Goal: Information Seeking & Learning: Learn about a topic

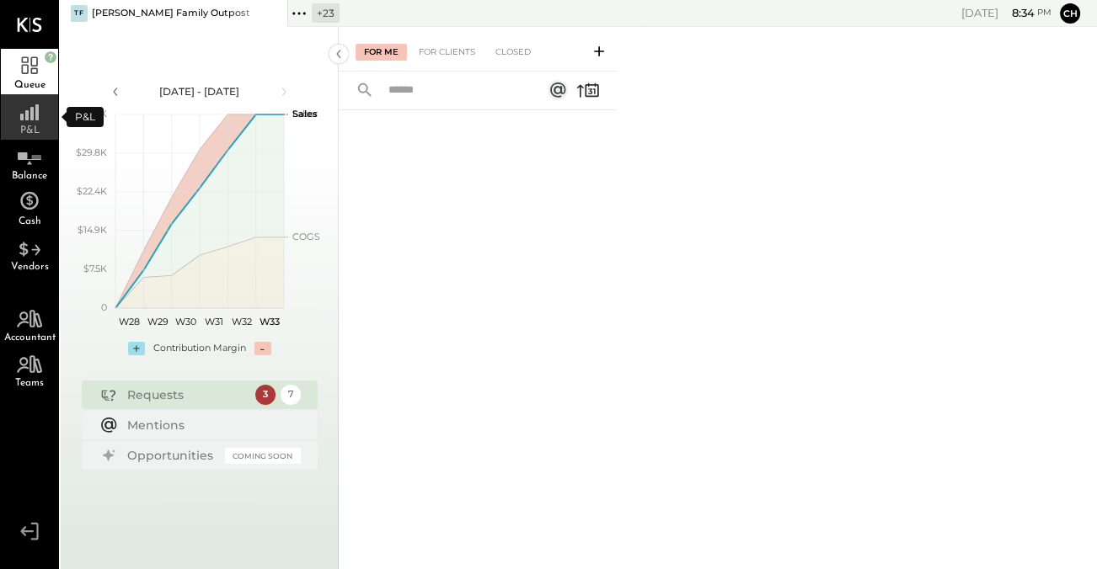
click at [26, 126] on span "P&L" at bounding box center [29, 131] width 19 height 10
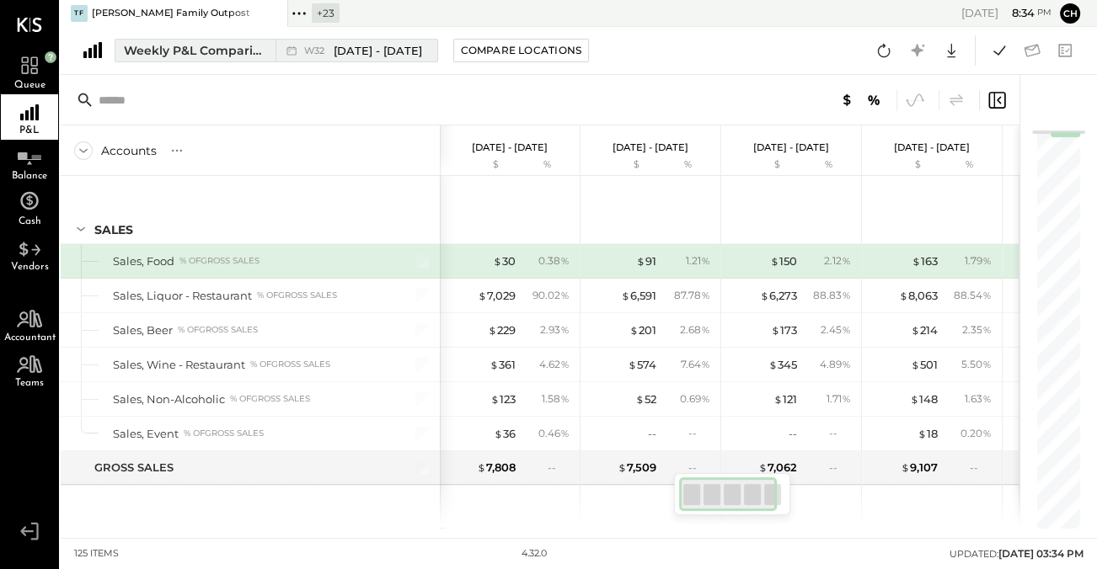
click at [355, 50] on span "Aug 4 - 10, 2025" at bounding box center [378, 51] width 88 height 16
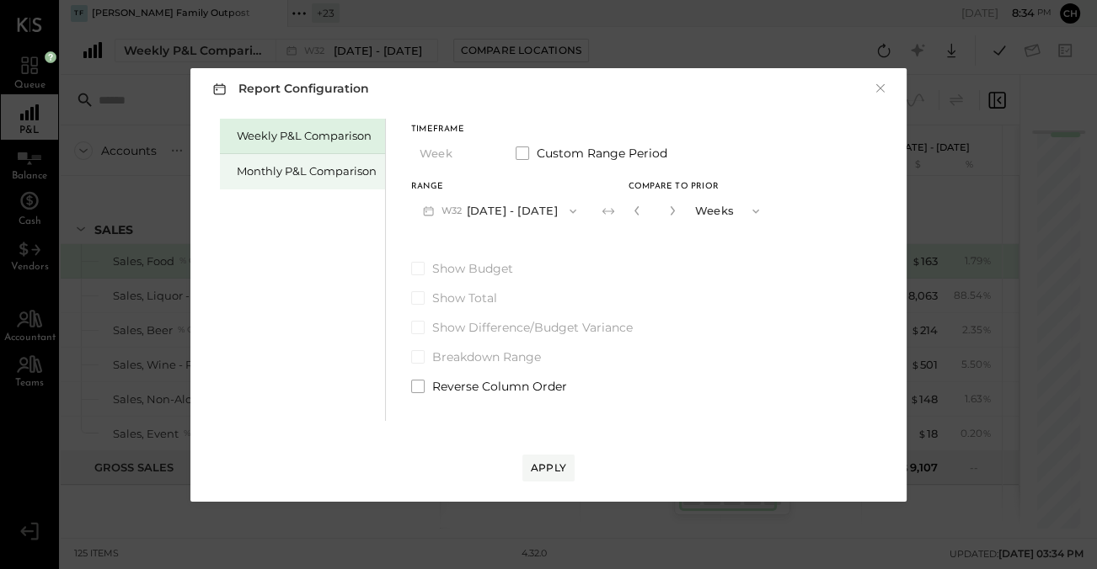
click at [320, 179] on div "Monthly P&L Comparison" at bounding box center [307, 171] width 140 height 16
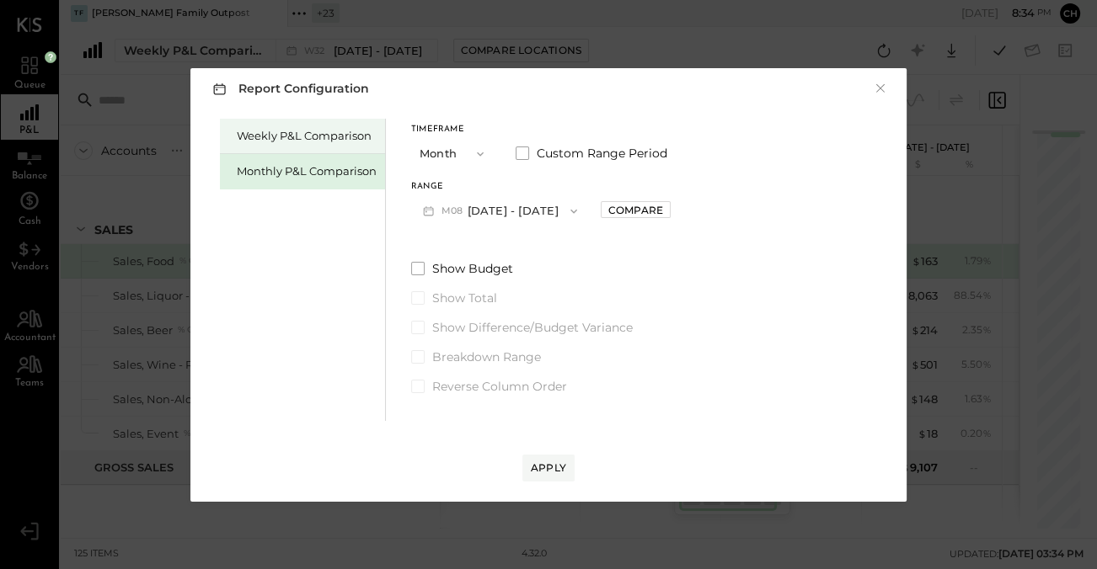
click at [326, 141] on div "Weekly P&L Comparison" at bounding box center [307, 136] width 140 height 16
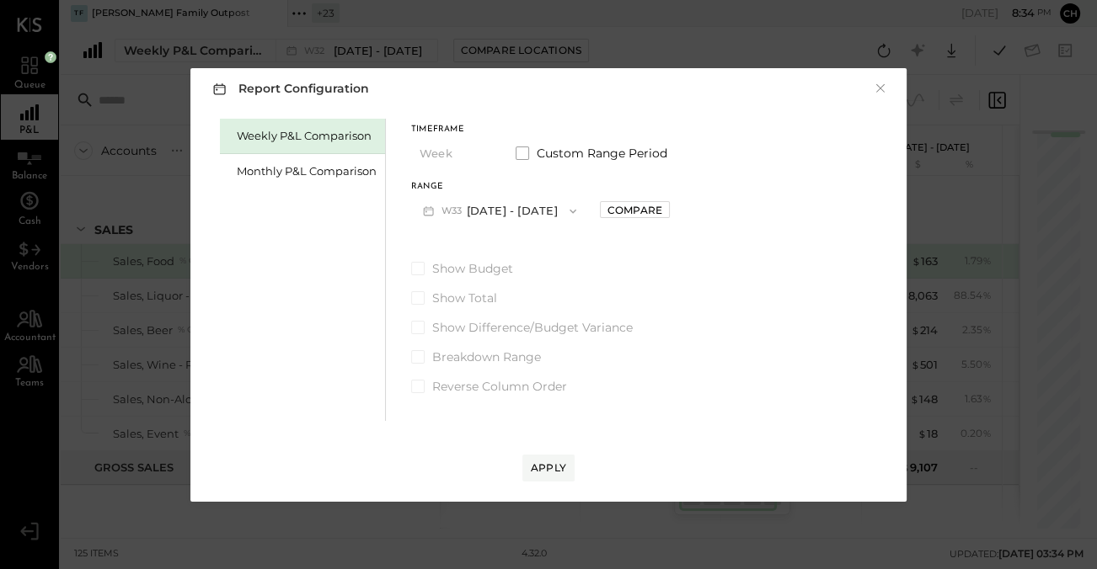
click at [566, 210] on icon "button" at bounding box center [572, 211] width 13 height 13
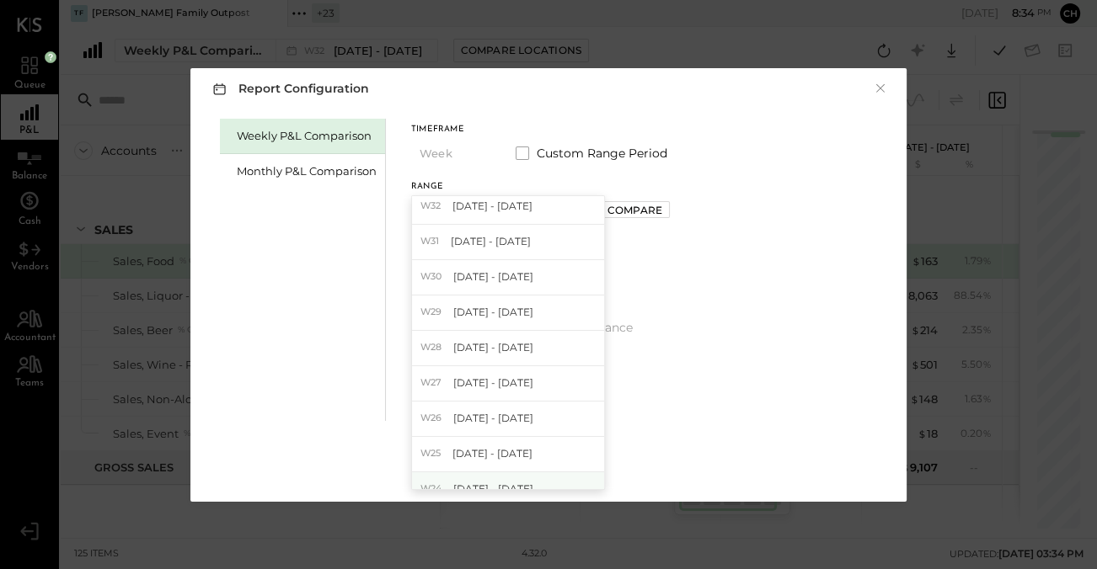
scroll to position [76, 0]
click at [660, 290] on label "Show Total" at bounding box center [540, 298] width 259 height 17
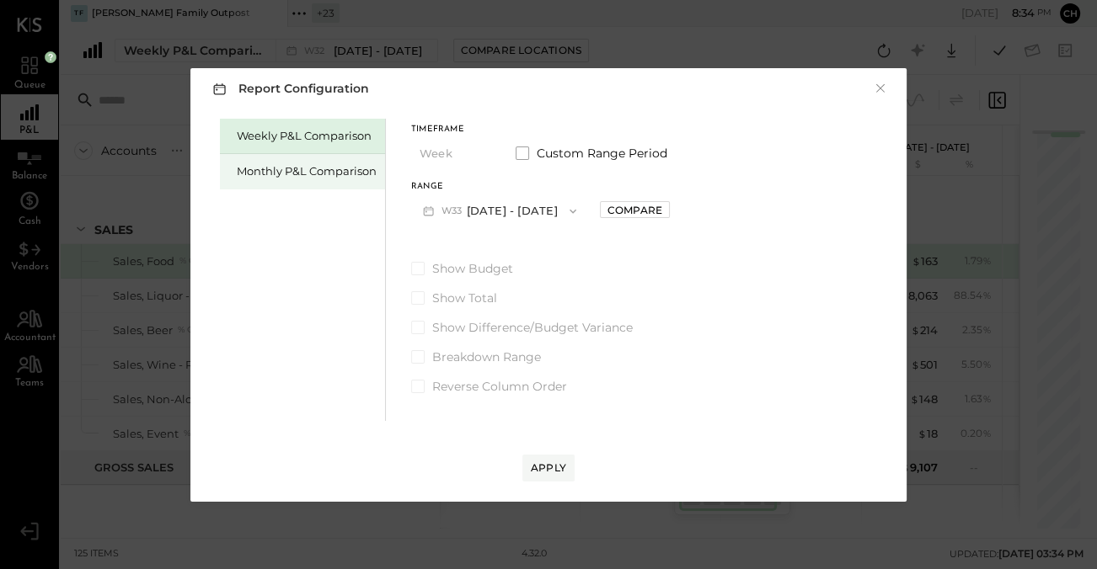
click at [290, 159] on div "Monthly P&L Comparison" at bounding box center [302, 171] width 165 height 35
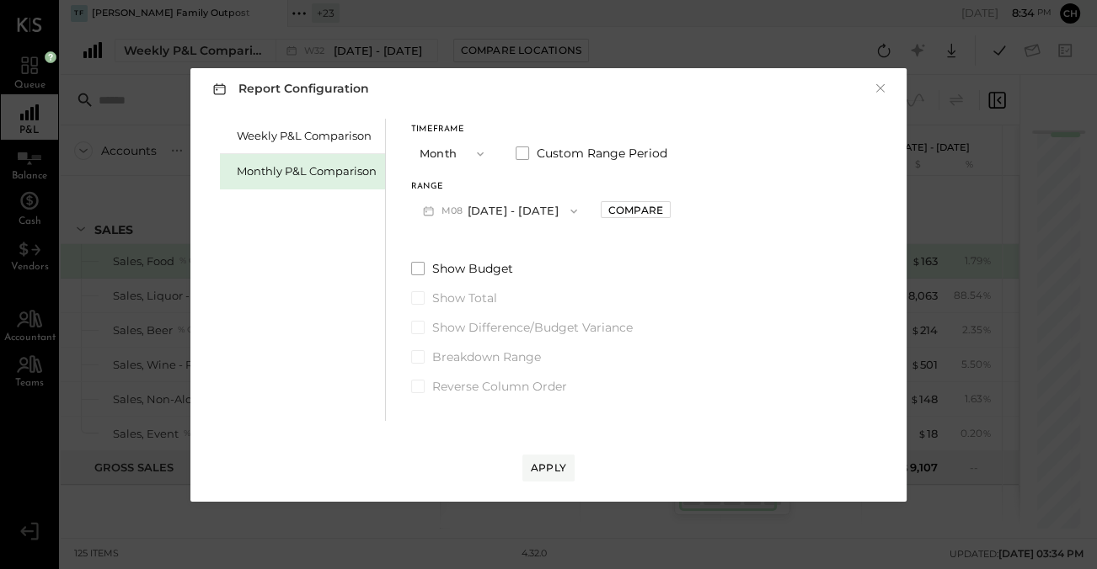
click at [868, 83] on div "Report Configuration ×" at bounding box center [548, 89] width 682 height 24
click at [884, 83] on button "×" at bounding box center [880, 88] width 15 height 17
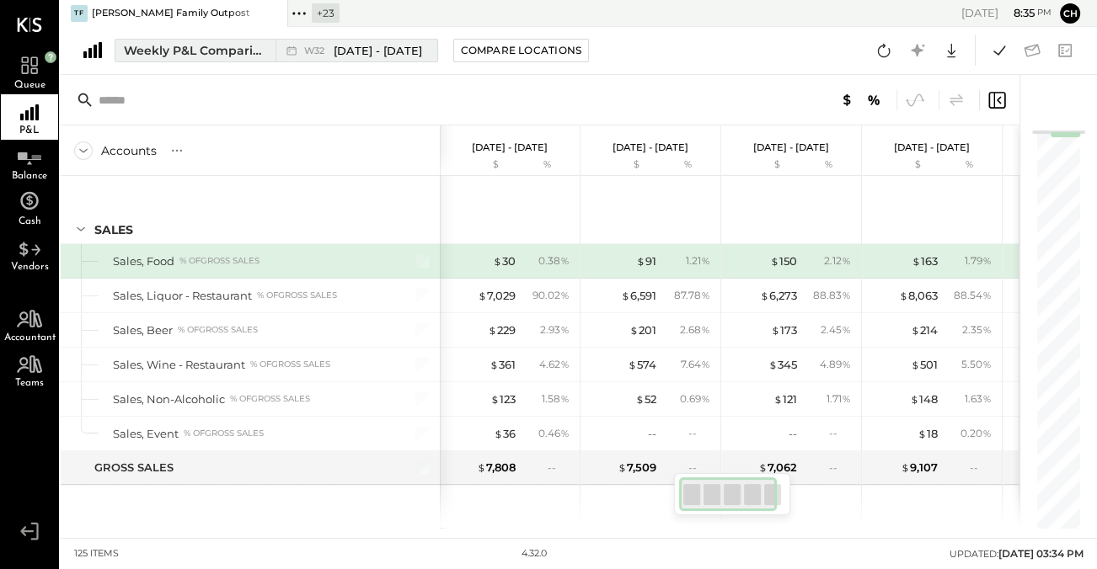
click at [364, 46] on span "Aug 4 - 10, 2025" at bounding box center [378, 51] width 88 height 16
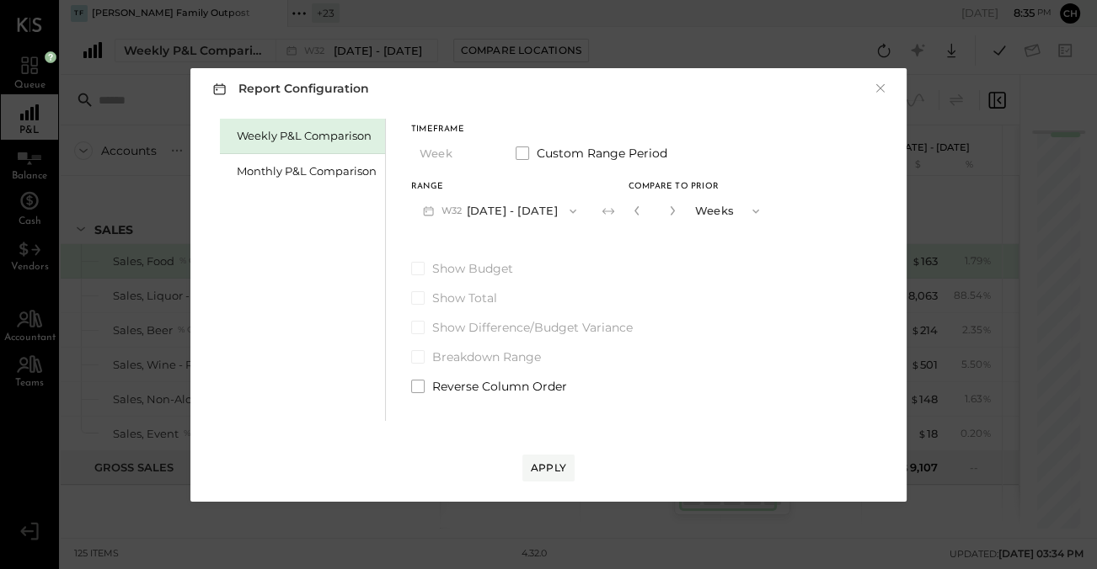
click at [491, 208] on button "W32 Aug 4 - 10, 2025" at bounding box center [499, 210] width 177 height 31
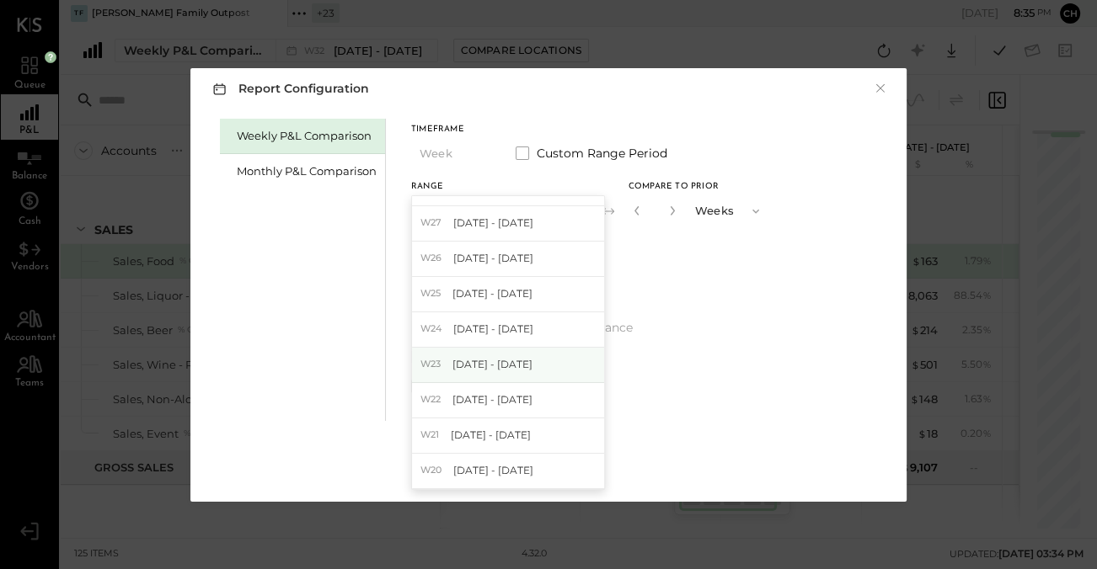
scroll to position [229, 0]
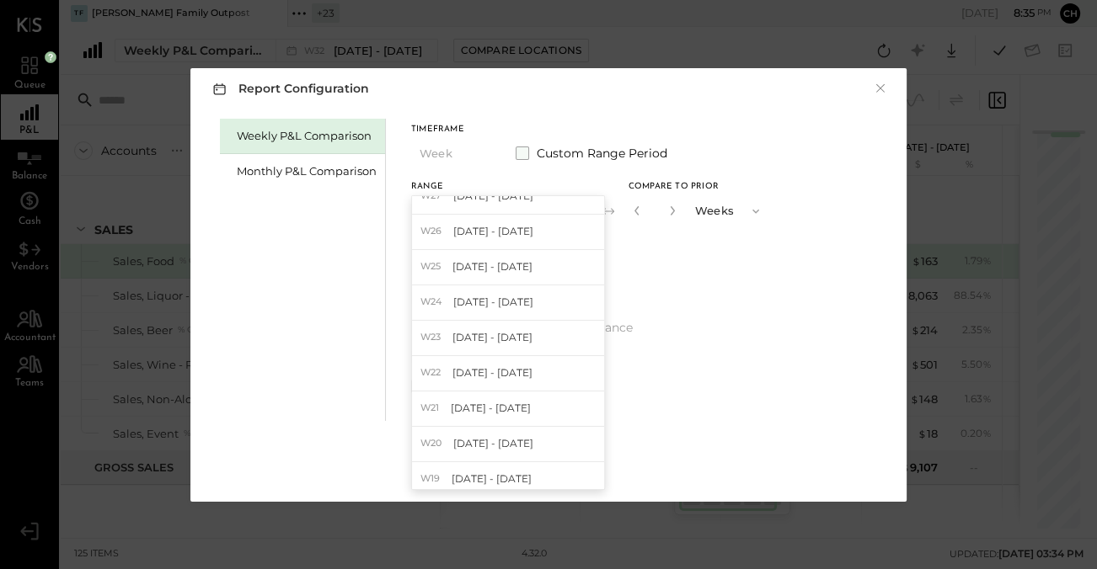
click at [529, 151] on label "Custom Range Period" at bounding box center [592, 153] width 152 height 17
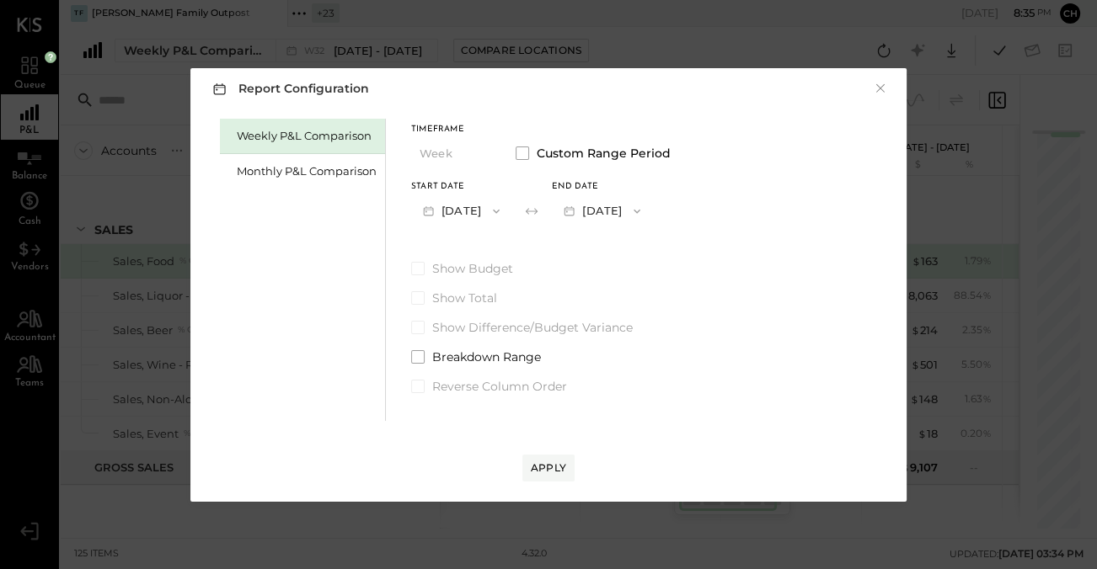
click at [467, 211] on button "Aug 4, 2025" at bounding box center [461, 210] width 100 height 31
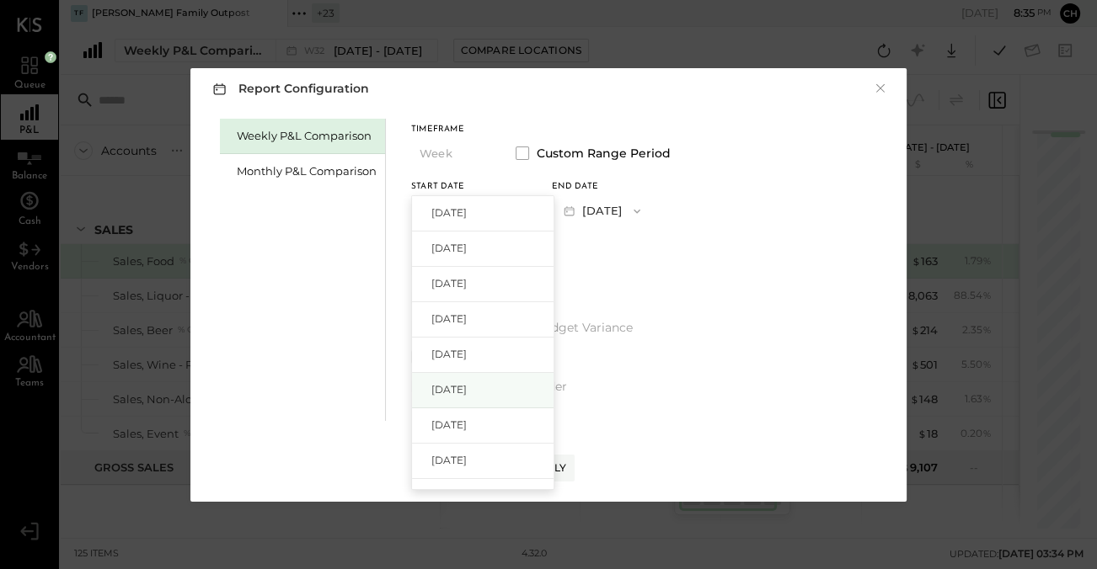
scroll to position [76, 0]
click at [467, 351] on span "Jun 30, 2025" at bounding box center [448, 349] width 35 height 14
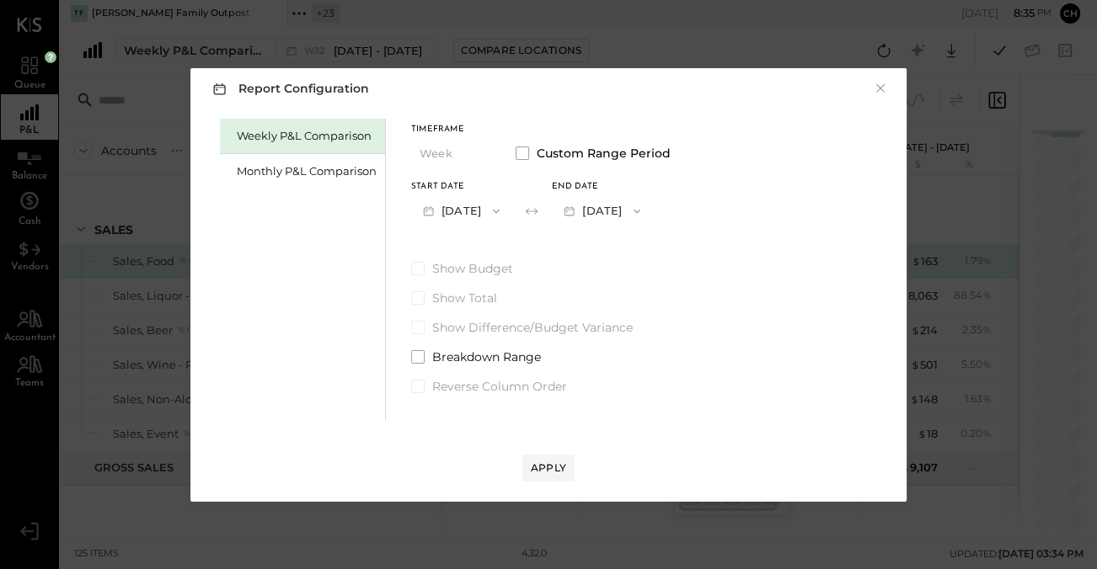
click at [638, 204] on button "Jul 6, 2025" at bounding box center [602, 210] width 100 height 31
click at [607, 210] on span "Aug 17, 2025" at bounding box center [589, 213] width 35 height 14
click at [546, 461] on div "Apply" at bounding box center [548, 468] width 35 height 14
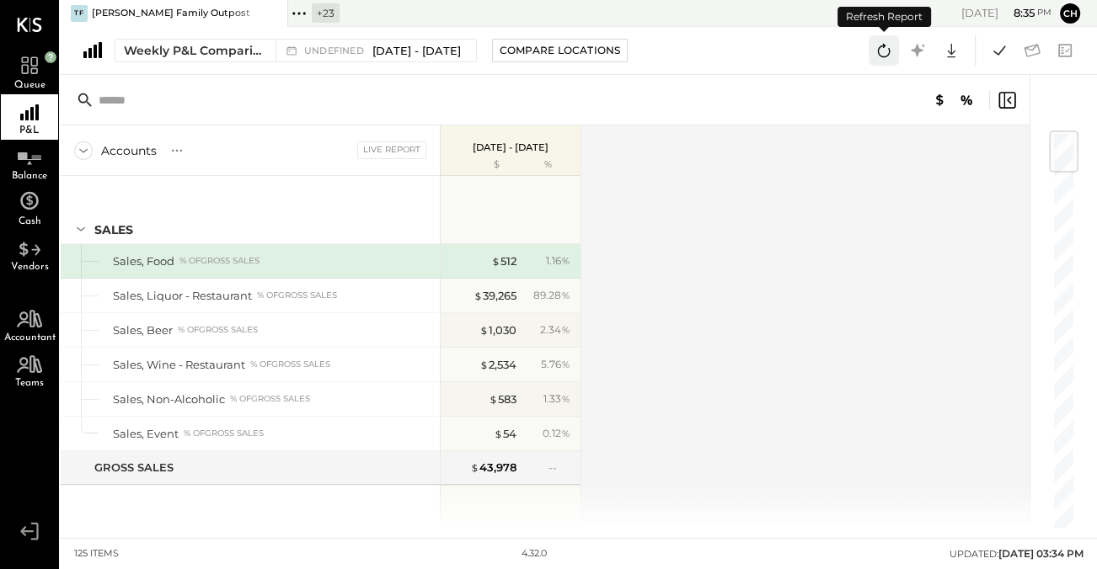
click at [883, 47] on icon at bounding box center [884, 50] width 13 height 13
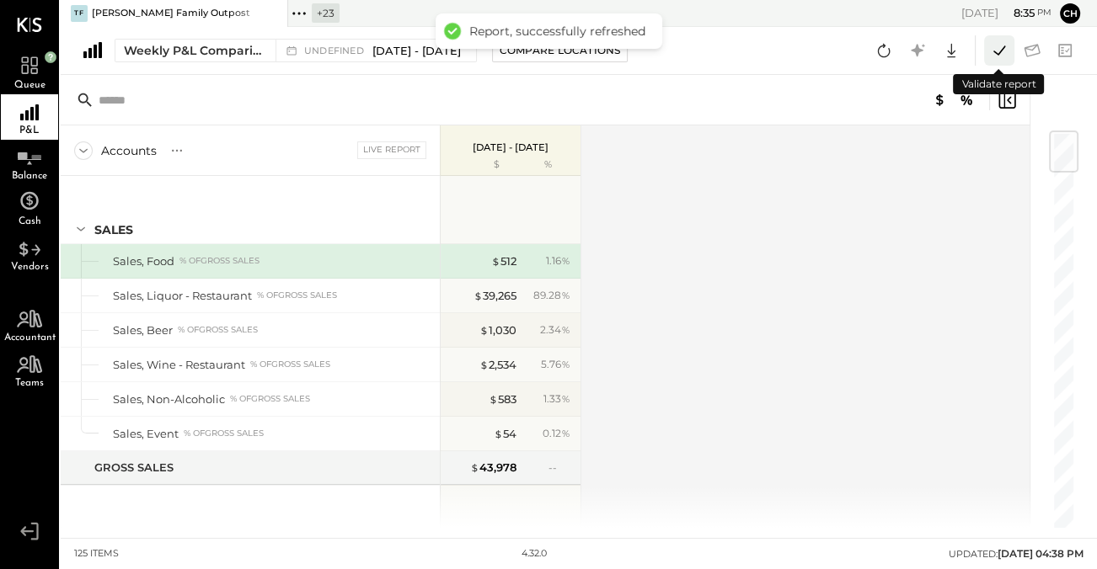
click at [996, 48] on icon at bounding box center [999, 51] width 22 height 22
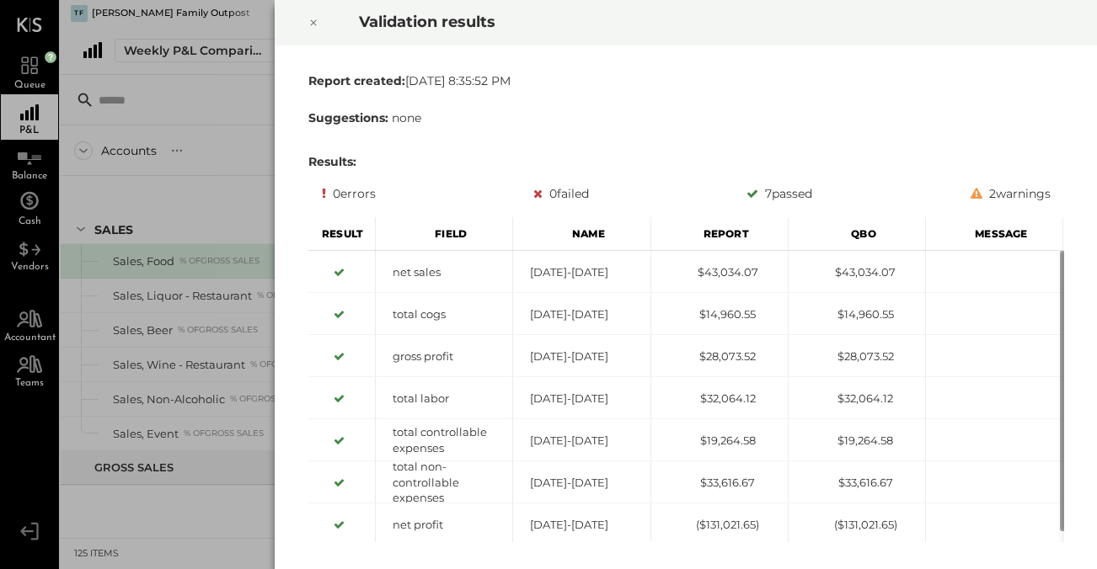
click at [312, 24] on icon at bounding box center [313, 23] width 6 height 6
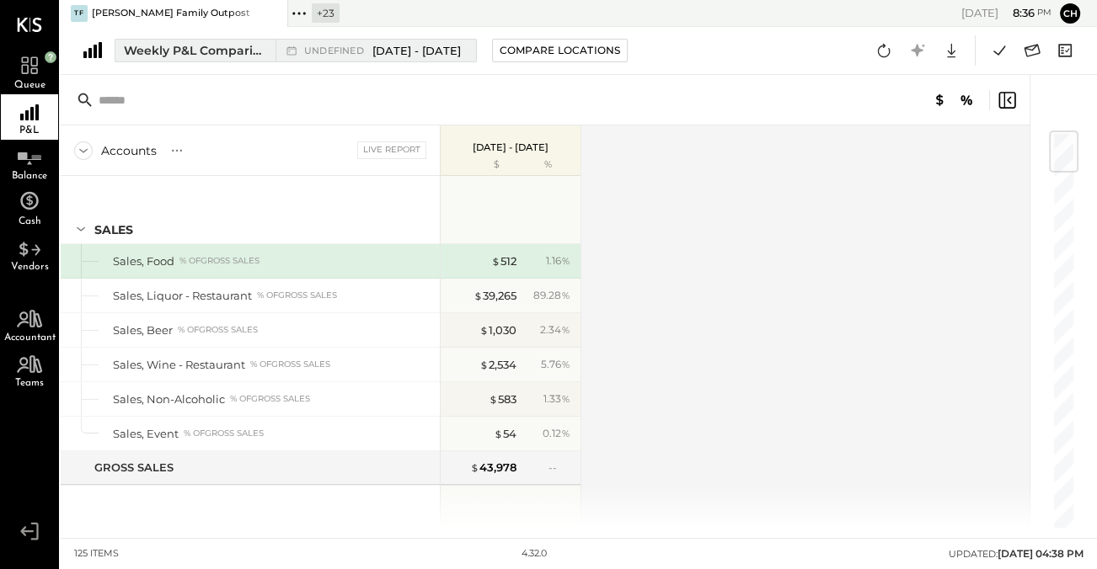
click at [195, 44] on div "Weekly P&L Comparison" at bounding box center [195, 50] width 142 height 17
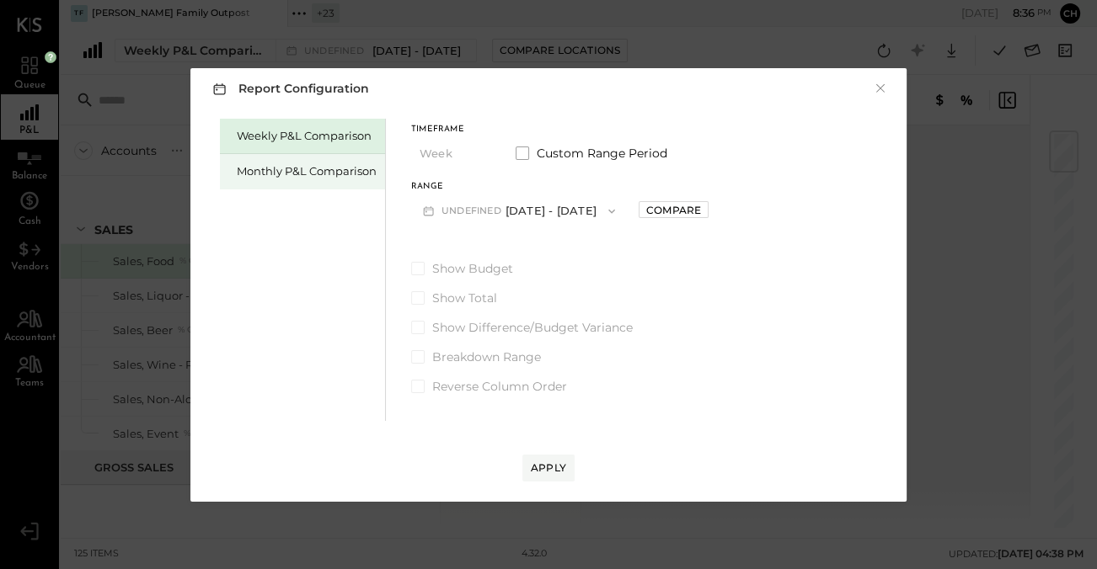
click at [316, 177] on div "Monthly P&L Comparison" at bounding box center [307, 171] width 140 height 16
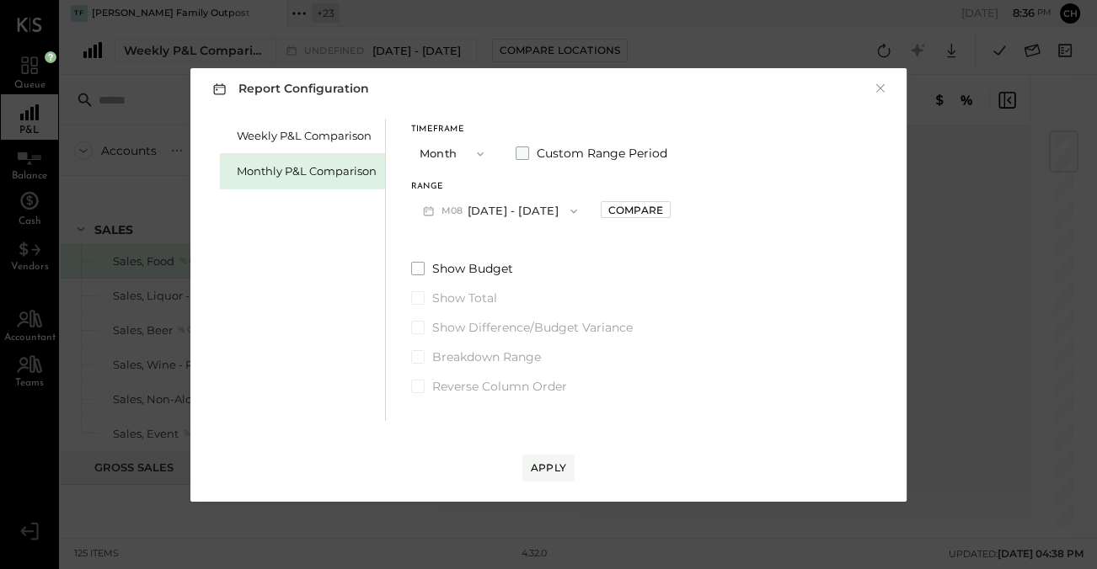
click at [517, 152] on span at bounding box center [522, 153] width 13 height 13
click at [502, 201] on button "Aug 1, 2025" at bounding box center [461, 210] width 100 height 31
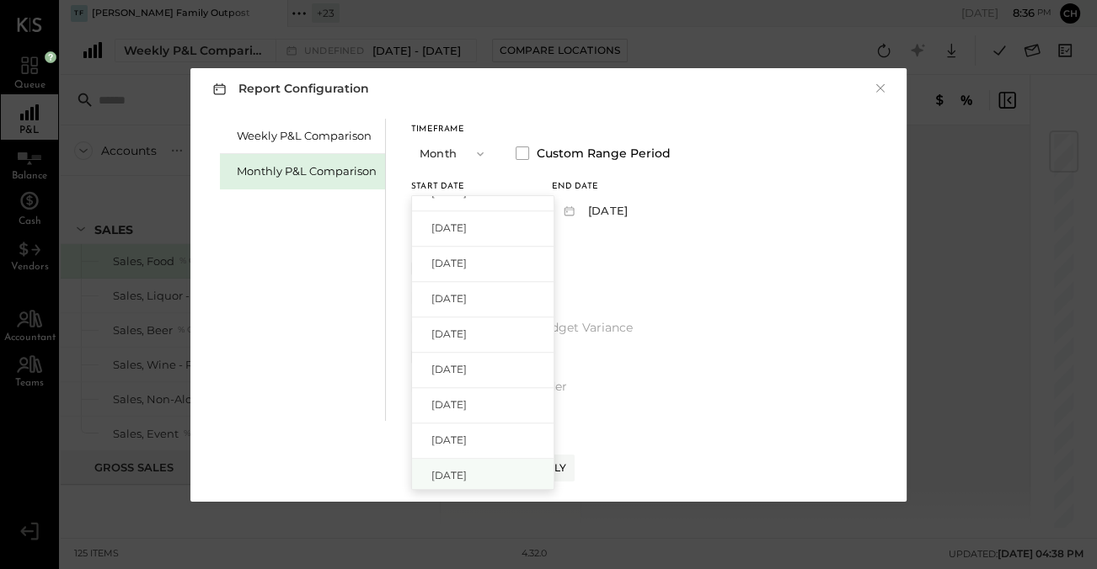
scroll to position [1722, 0]
click at [489, 473] on div "Dec 1, 2020" at bounding box center [483, 473] width 142 height 35
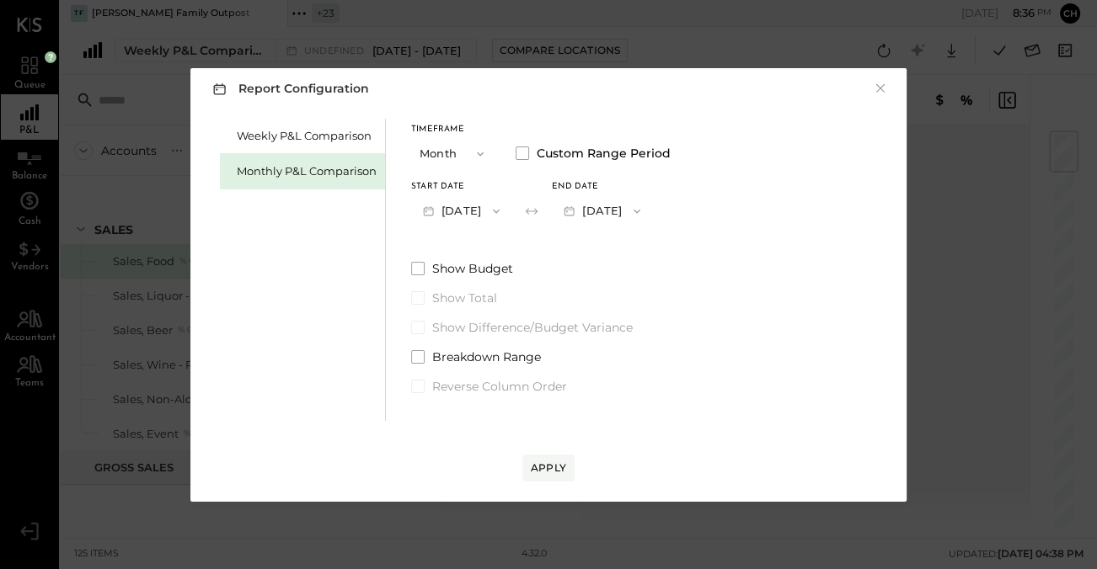
click at [649, 203] on button "Dec 31, 2020" at bounding box center [602, 210] width 100 height 31
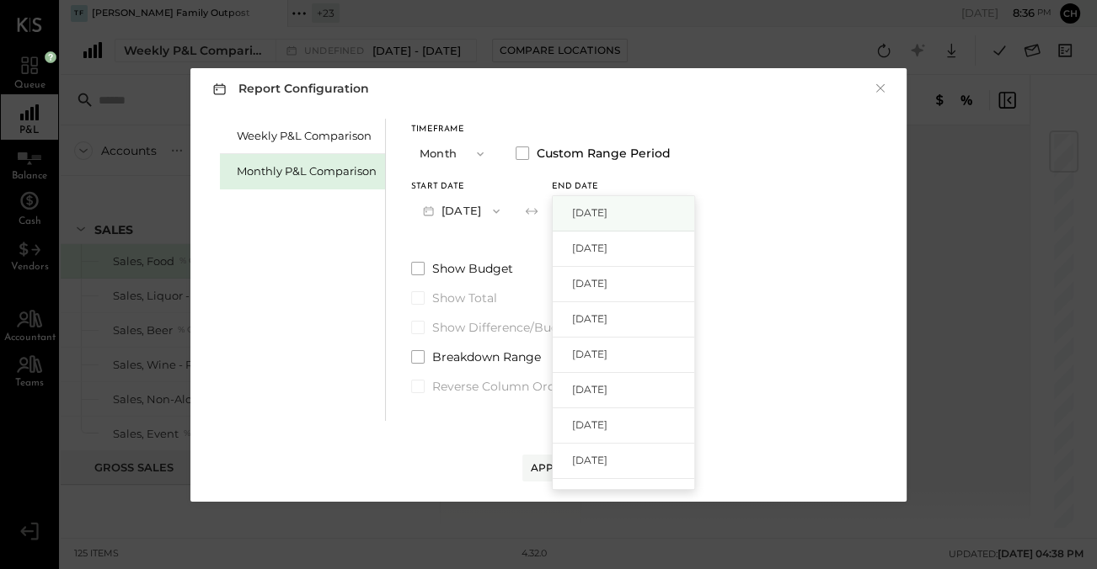
click at [607, 210] on span "Aug 31, 2025" at bounding box center [589, 213] width 35 height 14
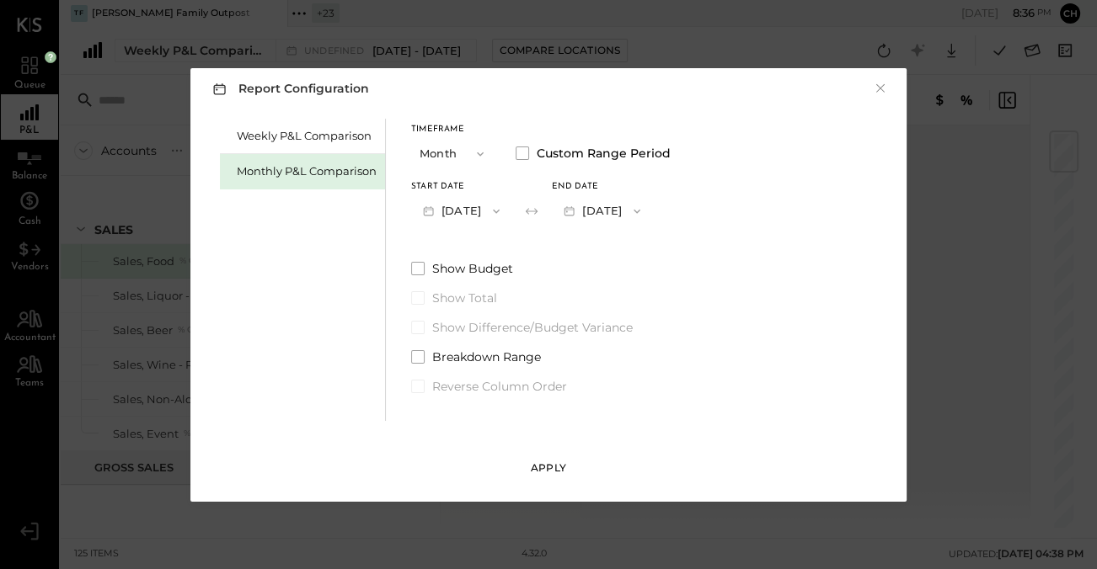
click at [555, 474] on div "Apply" at bounding box center [548, 468] width 35 height 14
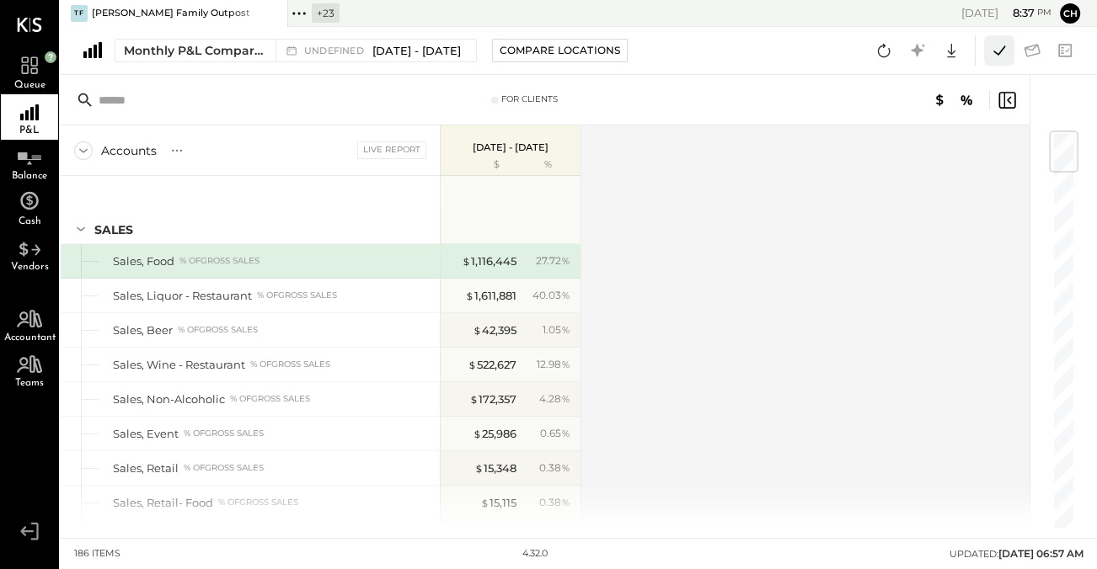
click at [1004, 55] on icon at bounding box center [999, 51] width 22 height 22
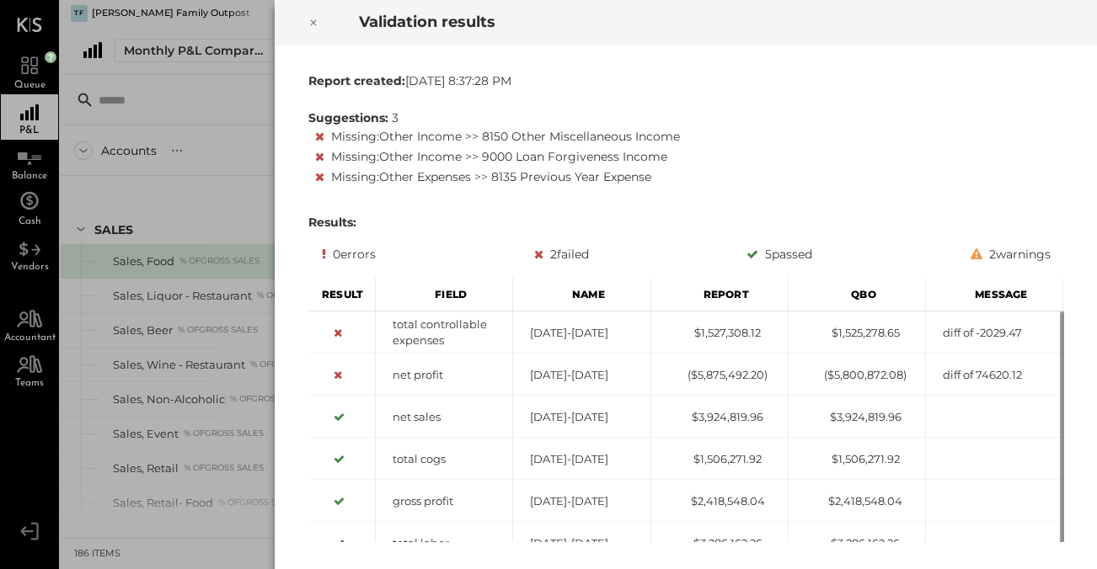
click at [312, 24] on icon at bounding box center [313, 23] width 6 height 6
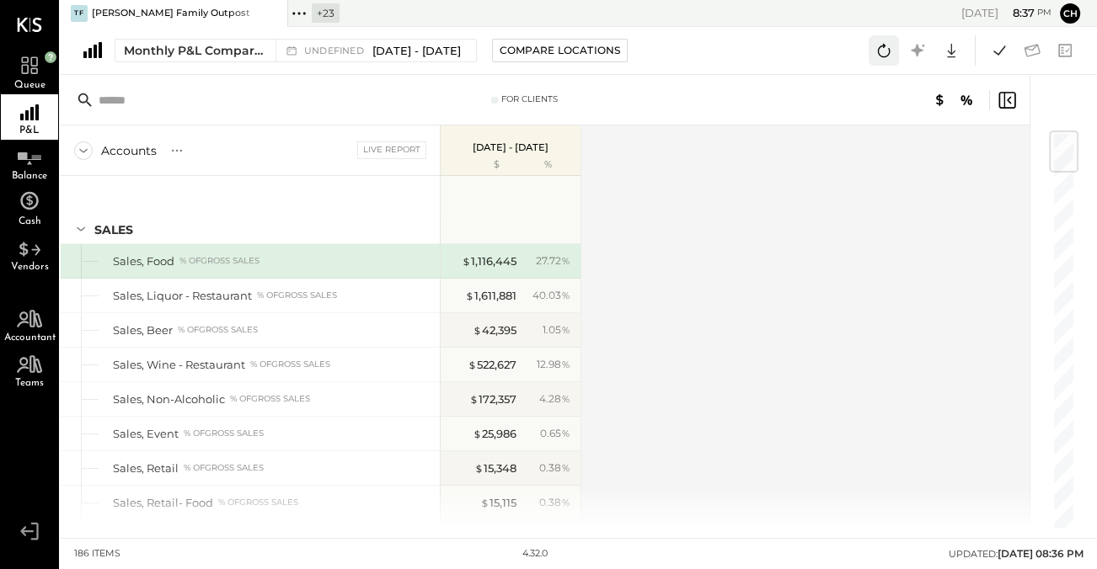
click at [884, 53] on icon at bounding box center [884, 51] width 22 height 22
click at [884, 51] on icon at bounding box center [884, 51] width 22 height 22
click at [996, 45] on icon at bounding box center [999, 51] width 22 height 22
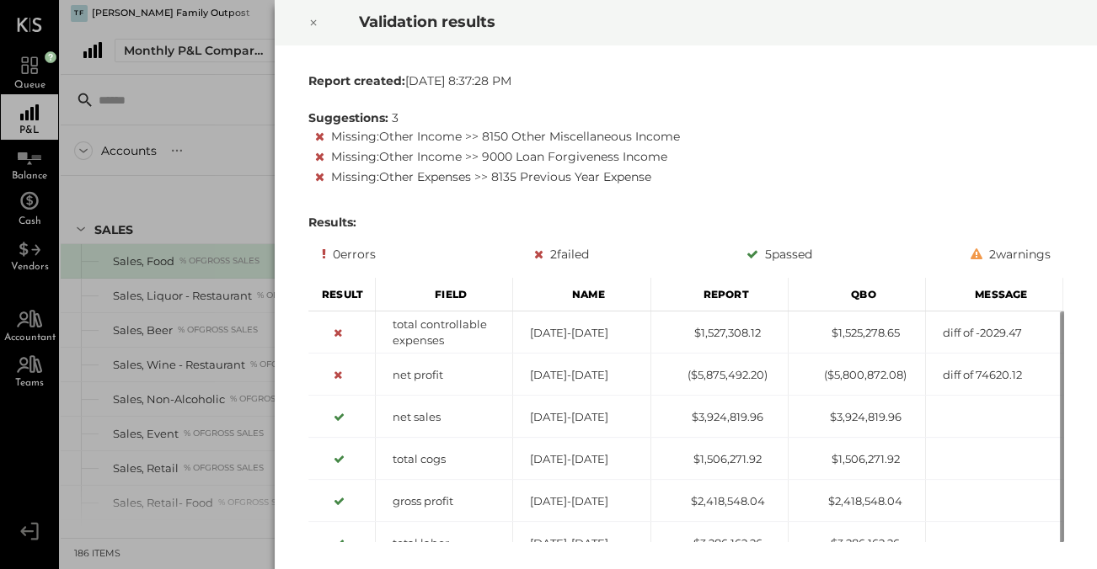
click at [314, 19] on icon at bounding box center [313, 23] width 10 height 20
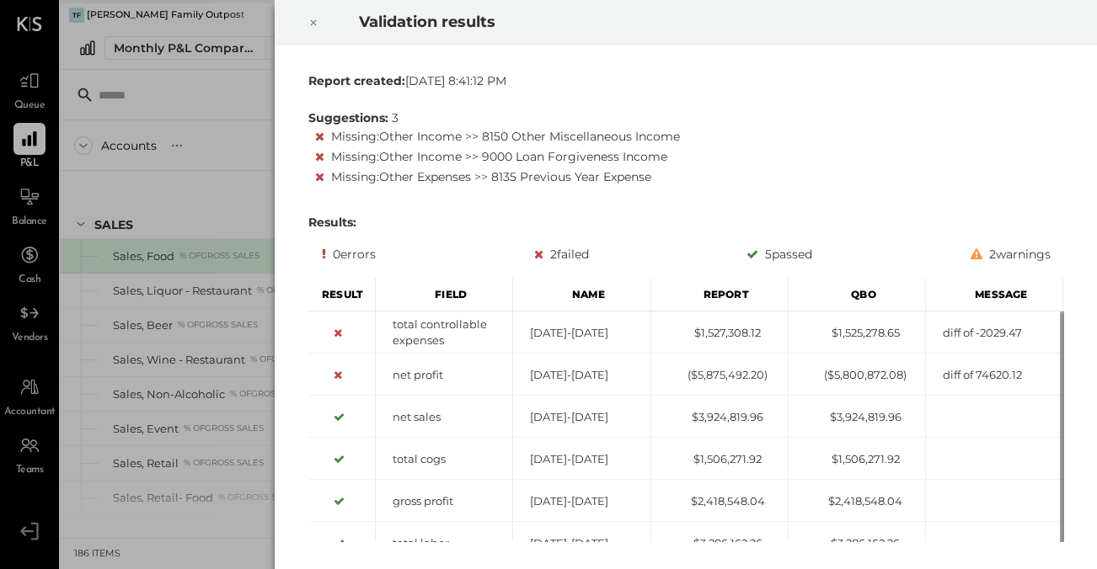
click at [313, 19] on icon at bounding box center [313, 23] width 10 height 20
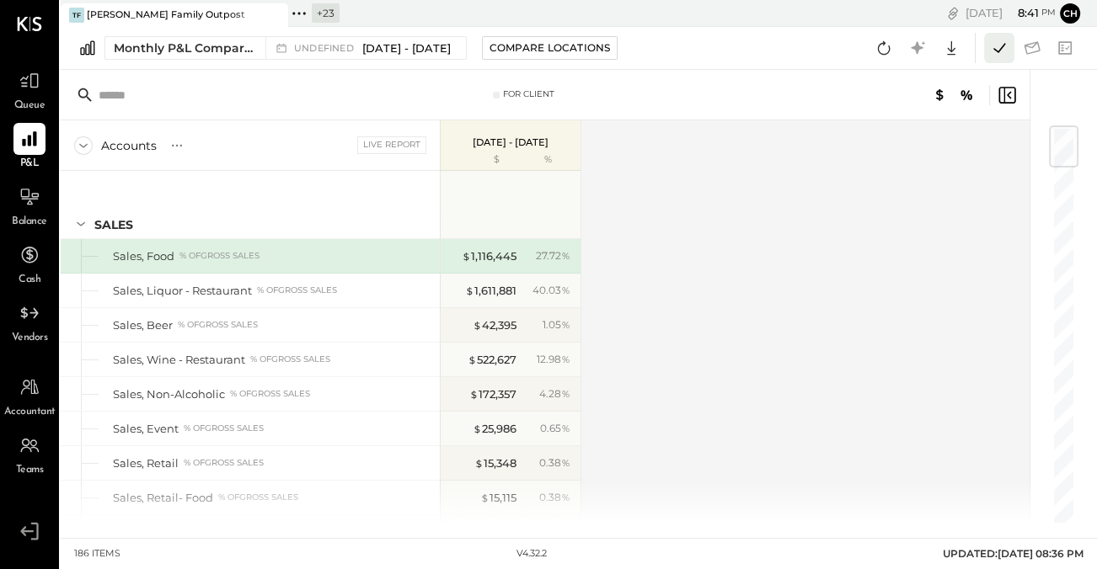
click at [1002, 46] on icon at bounding box center [999, 47] width 12 height 9
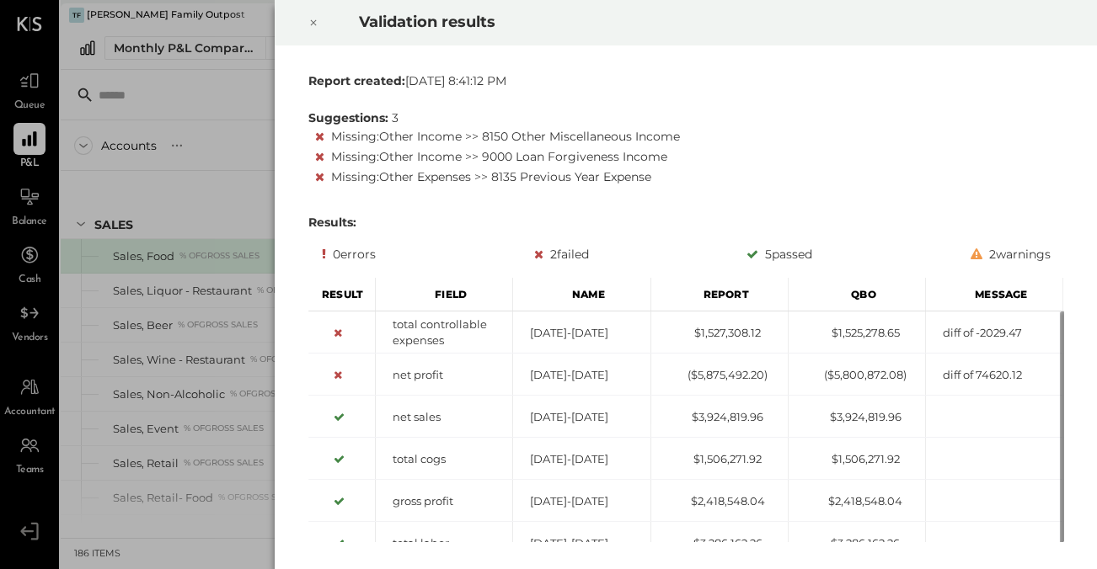
click at [311, 25] on icon at bounding box center [313, 23] width 10 height 20
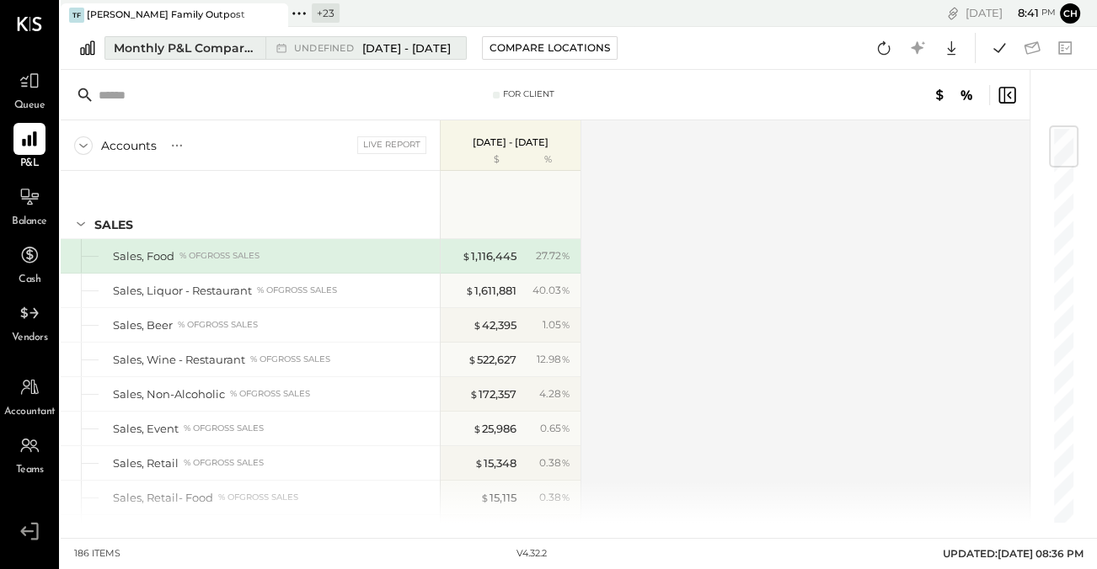
click at [193, 53] on div "Monthly P&L Comparison" at bounding box center [185, 48] width 142 height 17
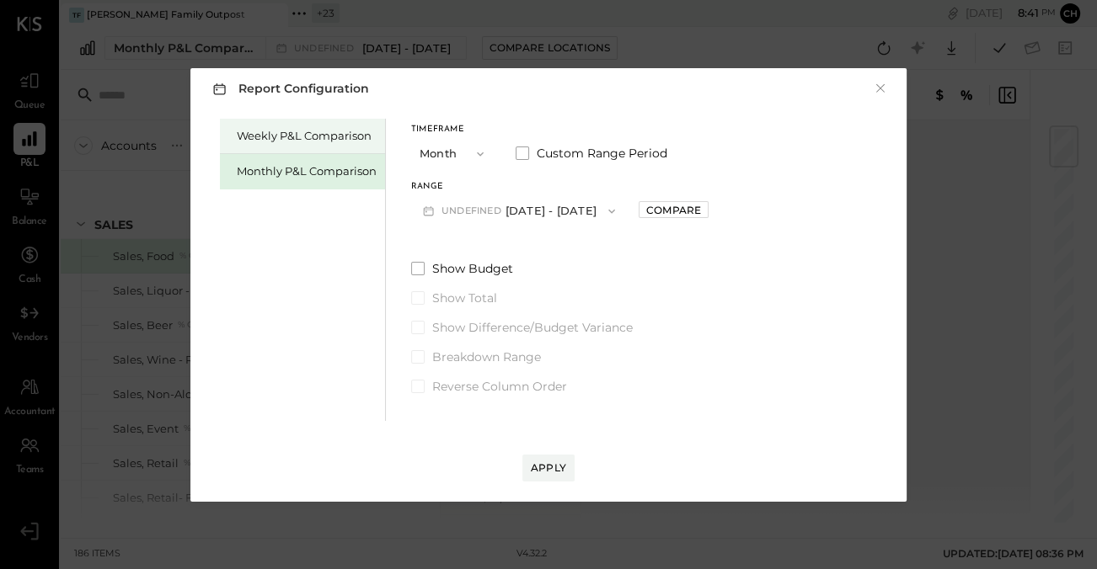
click at [313, 138] on div "Weekly P&L Comparison" at bounding box center [307, 136] width 140 height 16
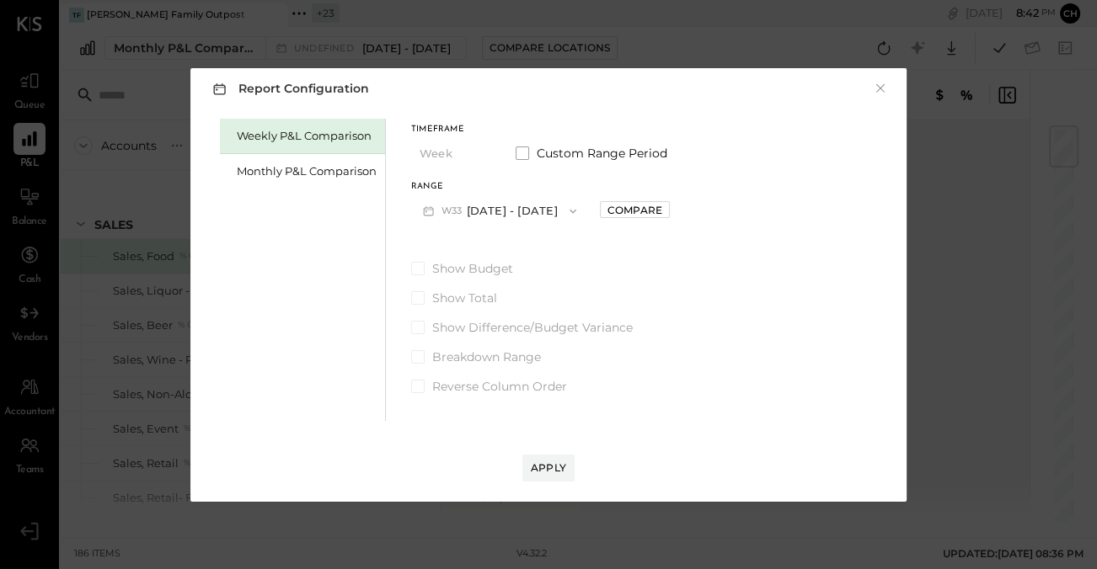
click at [505, 215] on button "W33 Aug 11 - 17, 2025" at bounding box center [499, 210] width 177 height 31
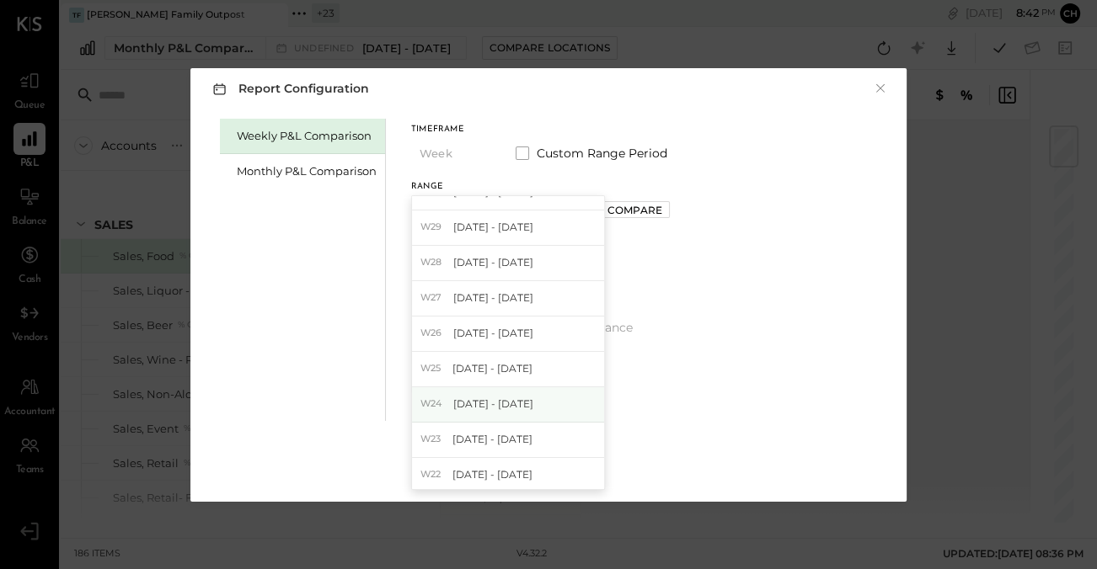
scroll to position [152, 0]
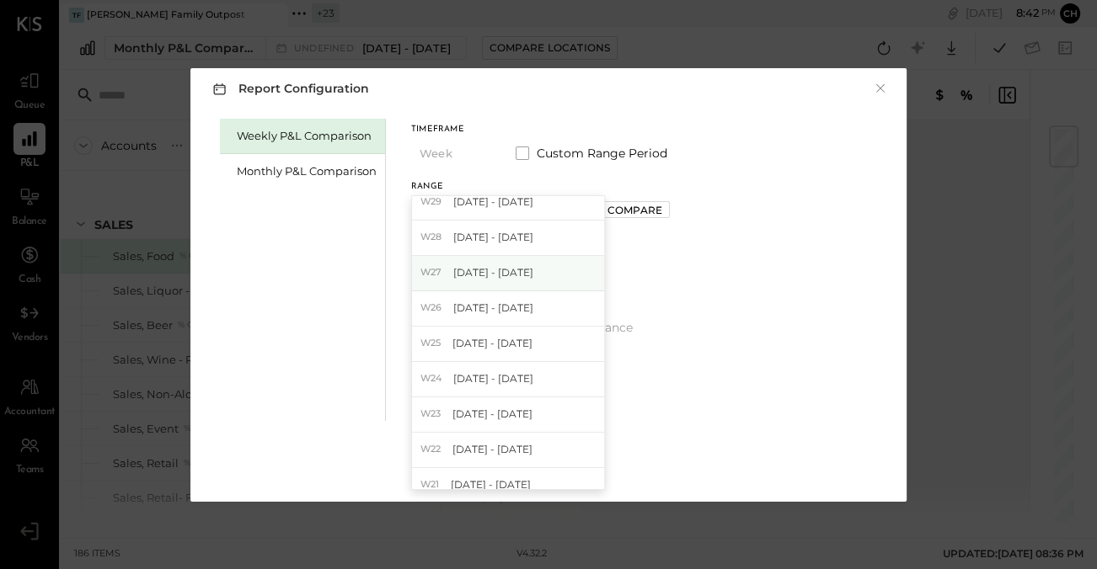
click at [494, 274] on span "Jun 30 - Jul 6, 2025" at bounding box center [493, 272] width 80 height 14
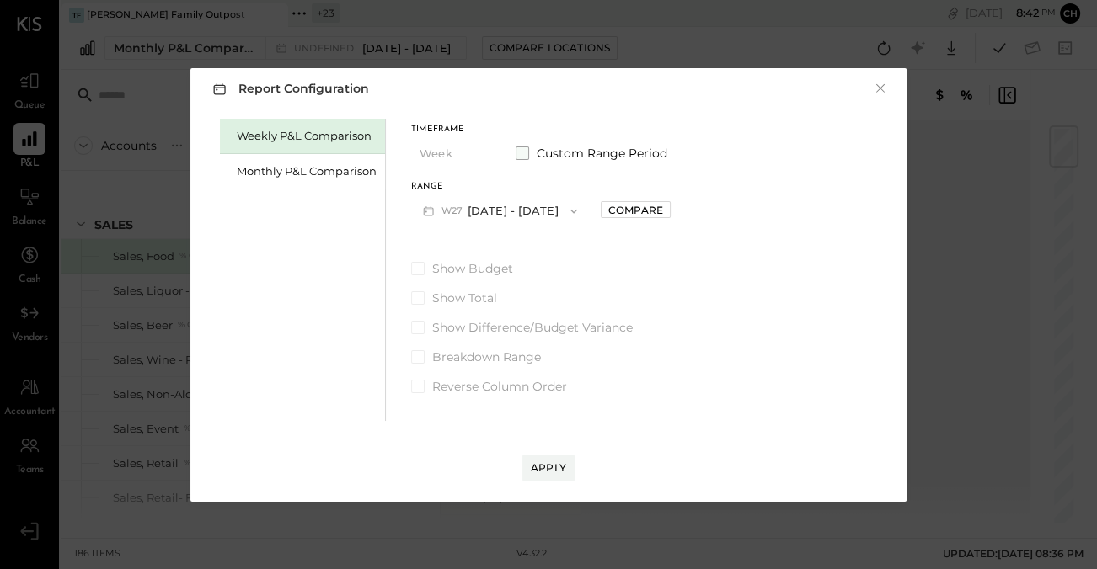
click at [554, 156] on span "Custom Range Period" at bounding box center [602, 153] width 131 height 17
click at [611, 213] on button "Jul 6, 2025" at bounding box center [602, 210] width 100 height 31
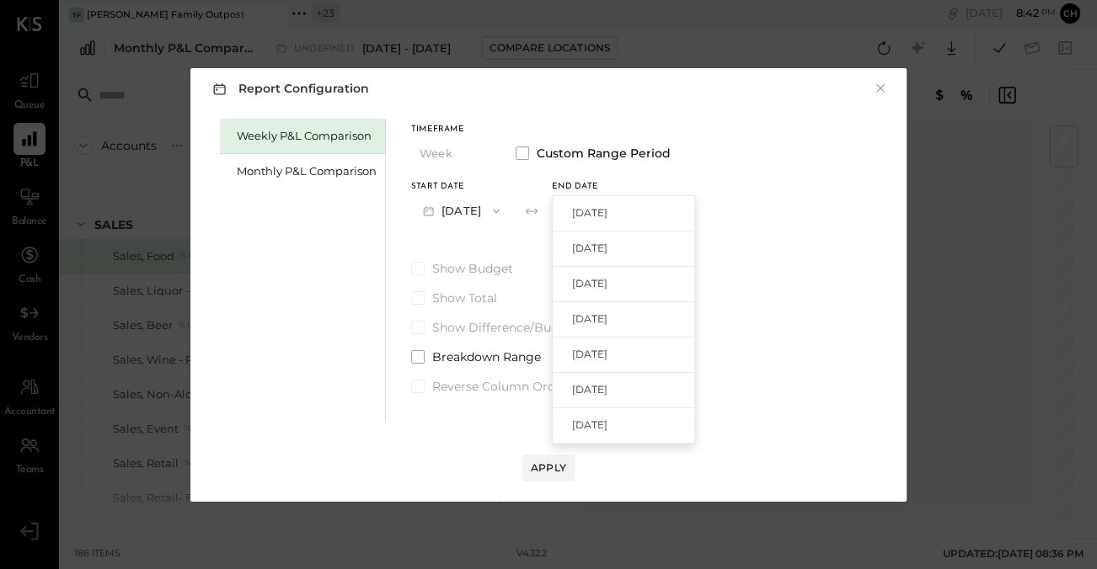
click at [673, 210] on div "Aug 17, 2025" at bounding box center [624, 213] width 142 height 35
click at [549, 463] on div "Apply" at bounding box center [548, 468] width 35 height 14
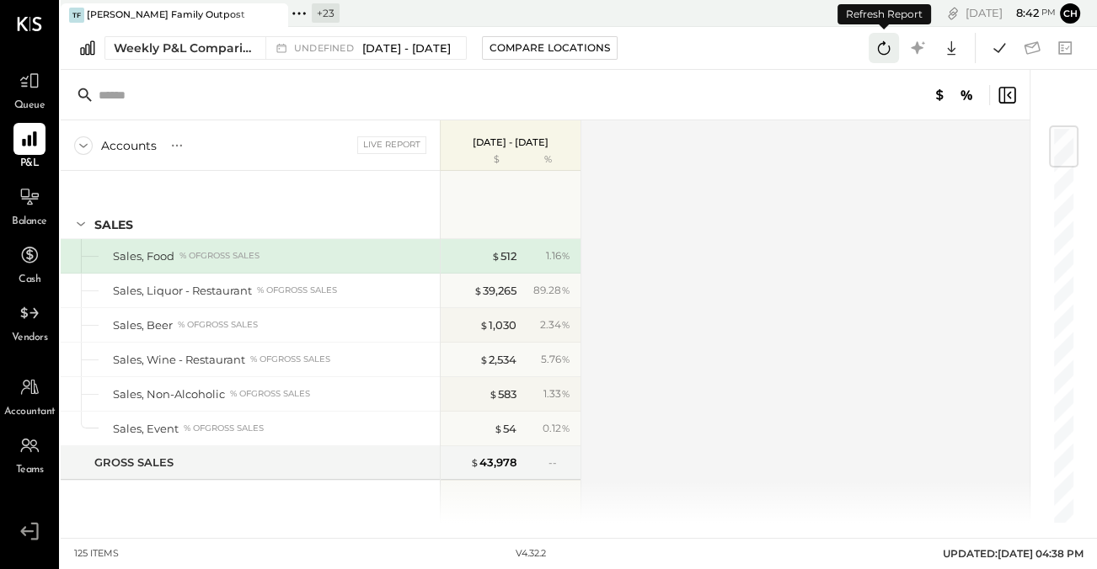
click at [880, 50] on icon at bounding box center [884, 48] width 22 height 22
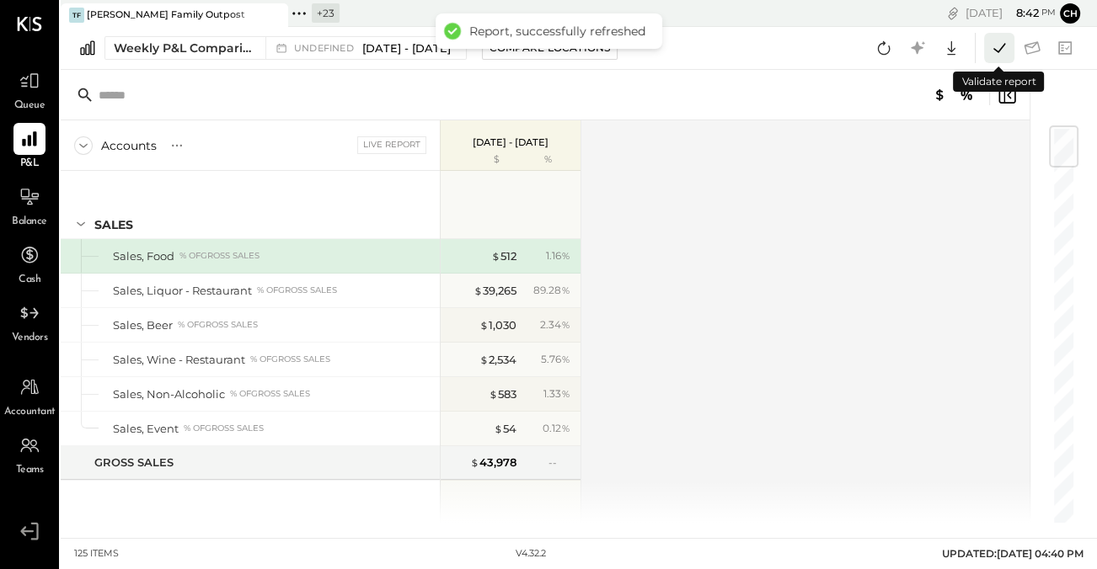
click at [996, 50] on icon at bounding box center [999, 48] width 22 height 22
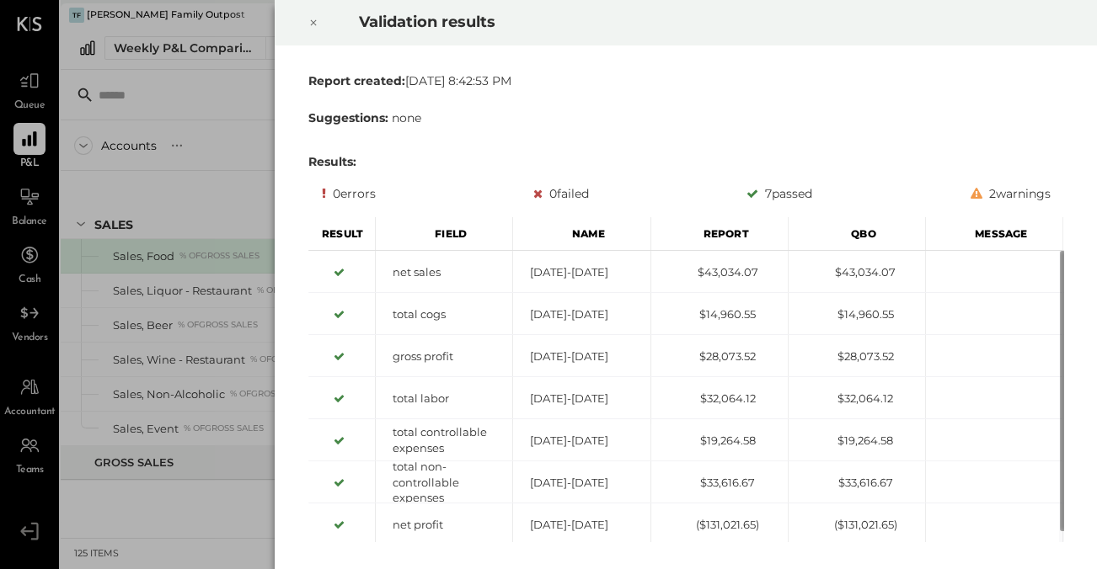
click at [313, 26] on icon at bounding box center [313, 23] width 10 height 20
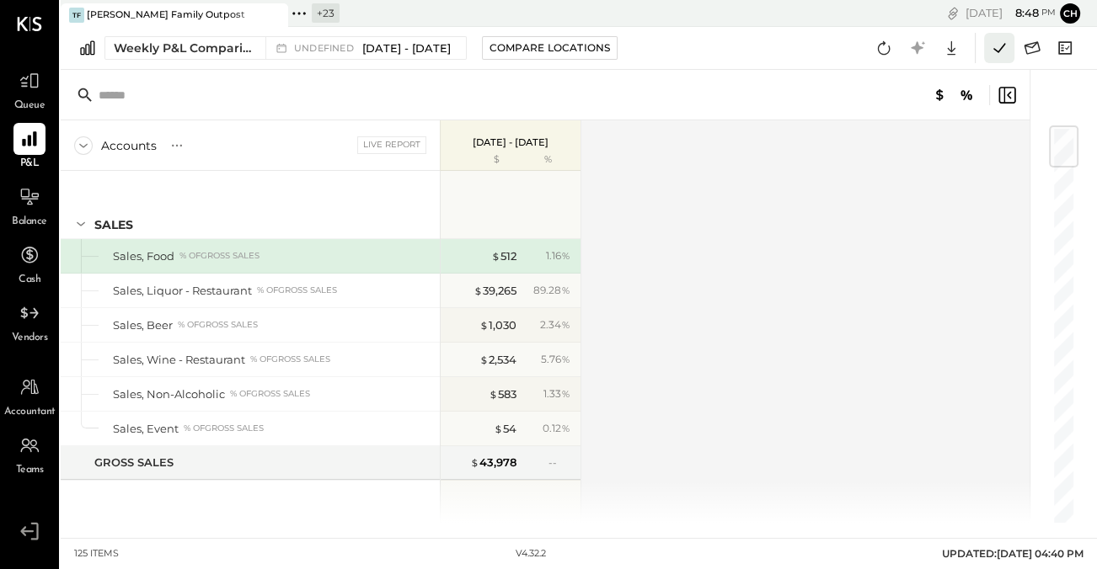
click at [993, 42] on icon at bounding box center [999, 48] width 22 height 22
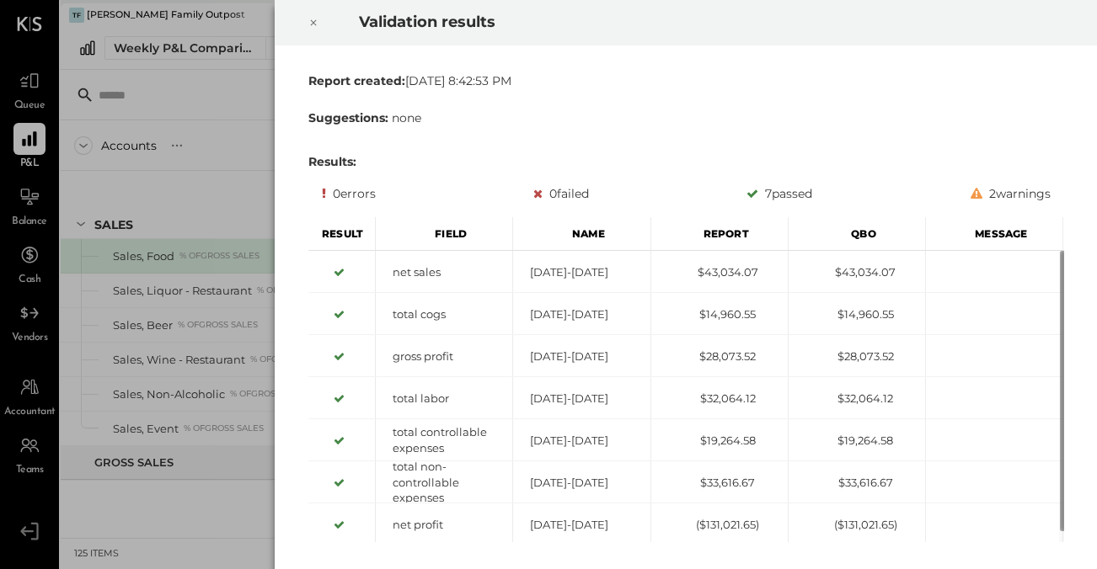
click at [310, 17] on icon at bounding box center [313, 23] width 10 height 20
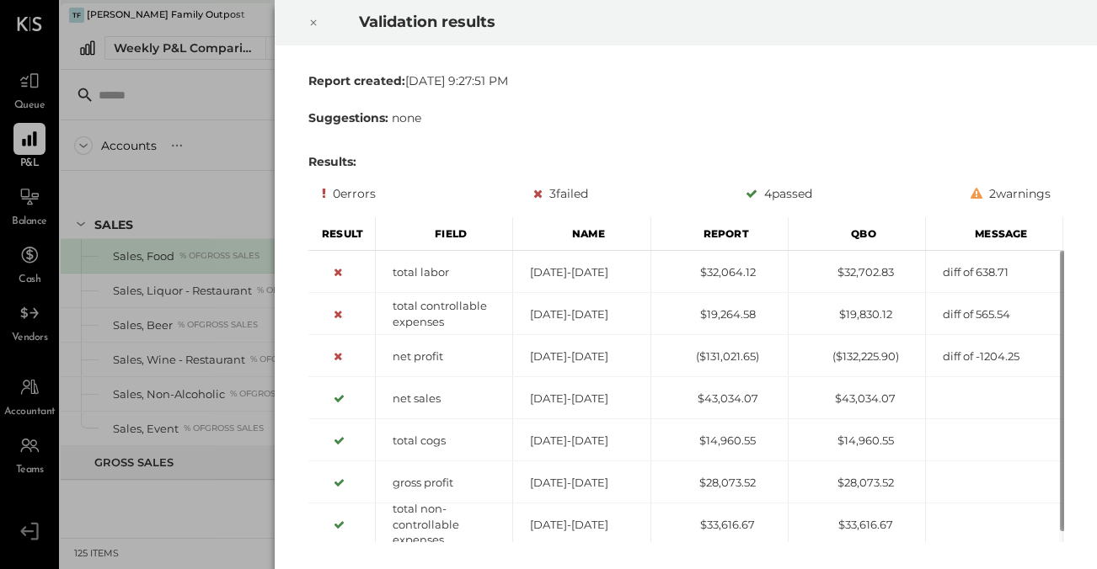
click at [315, 22] on icon at bounding box center [313, 23] width 10 height 20
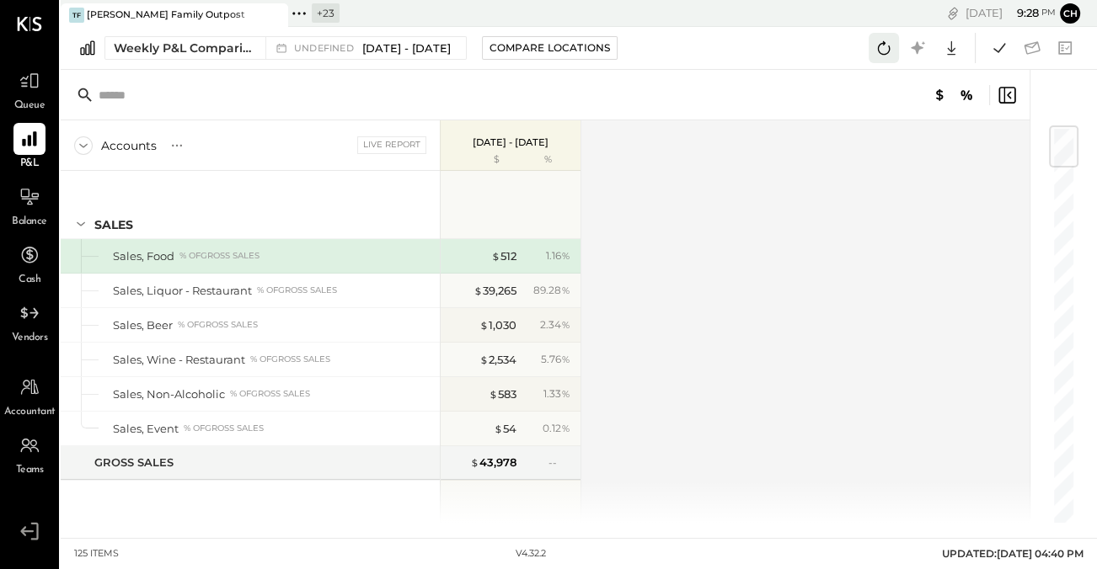
click at [874, 50] on icon at bounding box center [884, 48] width 22 height 22
click at [1002, 51] on icon at bounding box center [999, 48] width 22 height 22
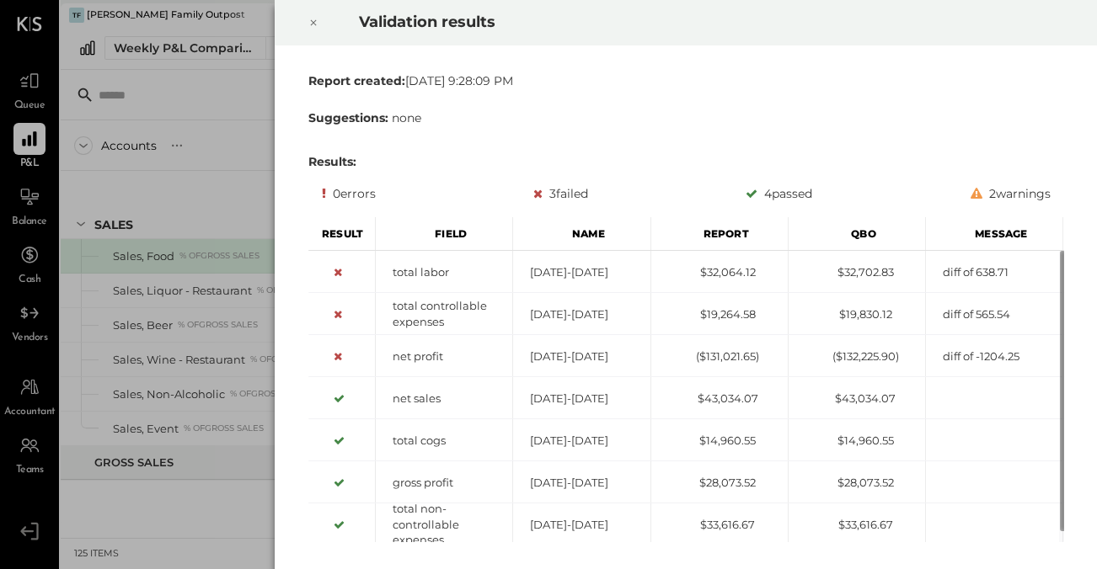
click at [313, 18] on icon at bounding box center [313, 23] width 10 height 20
click at [315, 20] on icon at bounding box center [313, 23] width 6 height 6
click at [303, 24] on div at bounding box center [313, 22] width 37 height 47
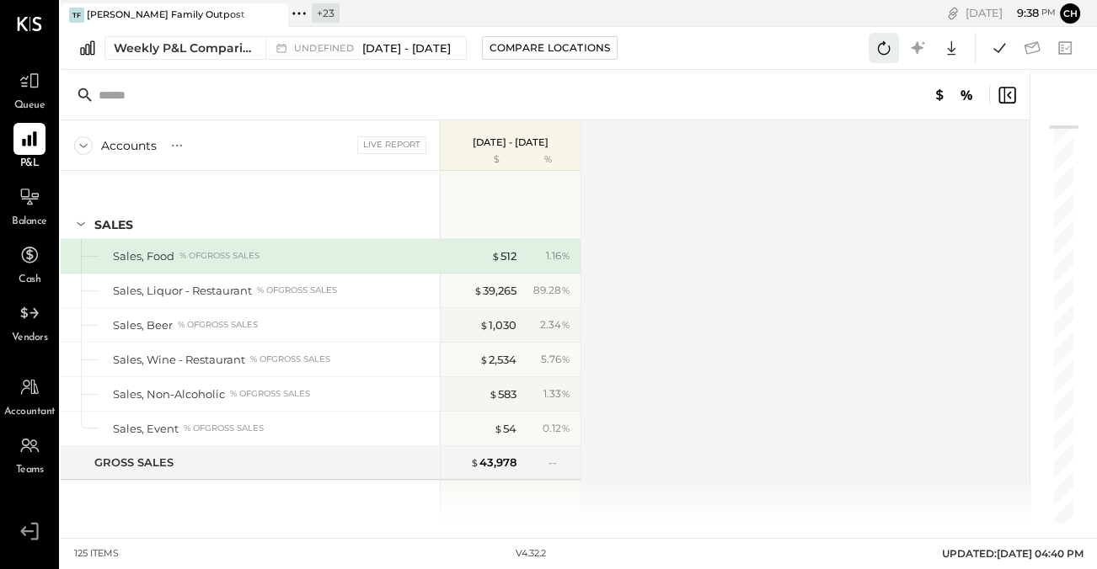
click at [885, 52] on icon at bounding box center [884, 48] width 22 height 22
click at [881, 48] on icon at bounding box center [884, 48] width 22 height 22
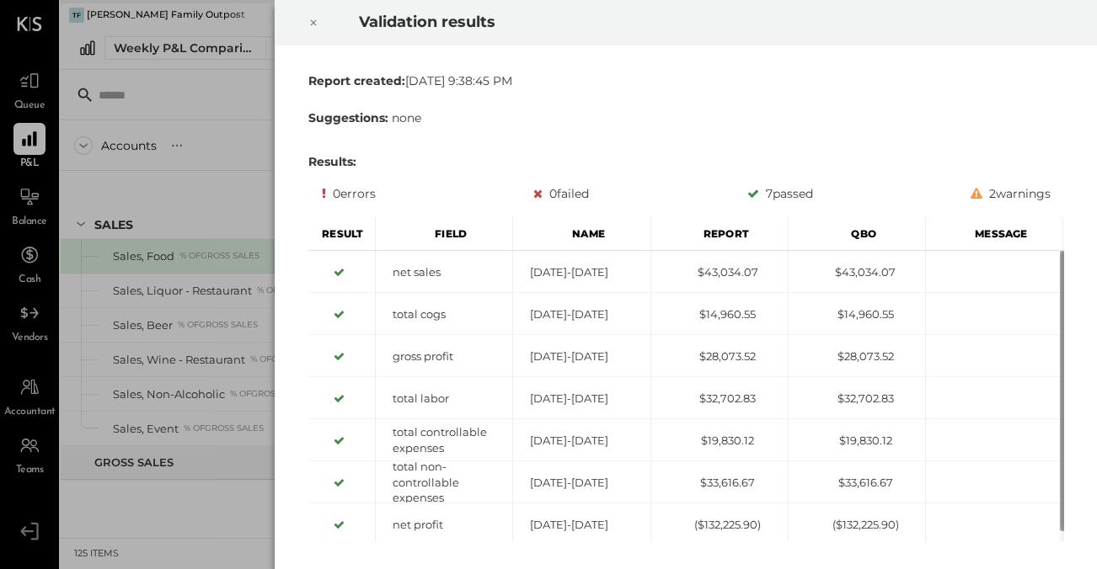
click at [312, 20] on icon at bounding box center [313, 23] width 10 height 20
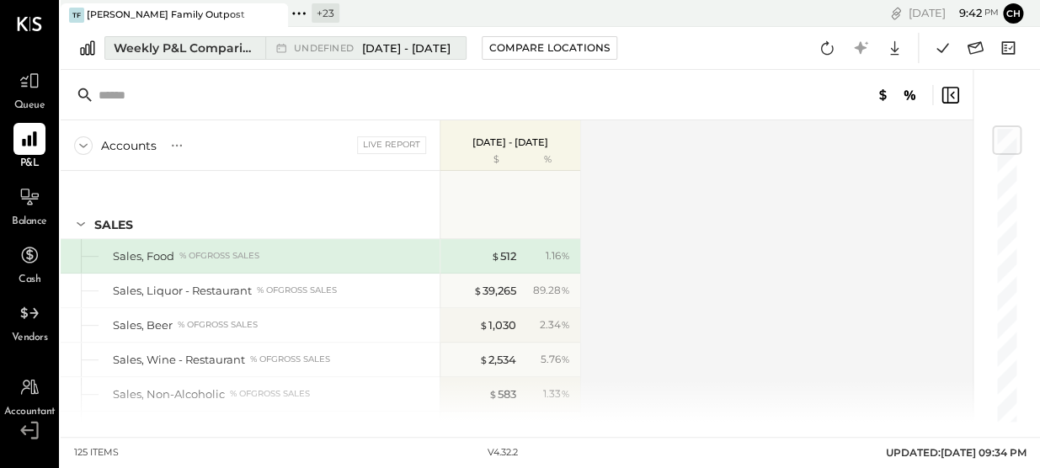
click at [206, 53] on div "Weekly P&L Comparison" at bounding box center [185, 48] width 142 height 17
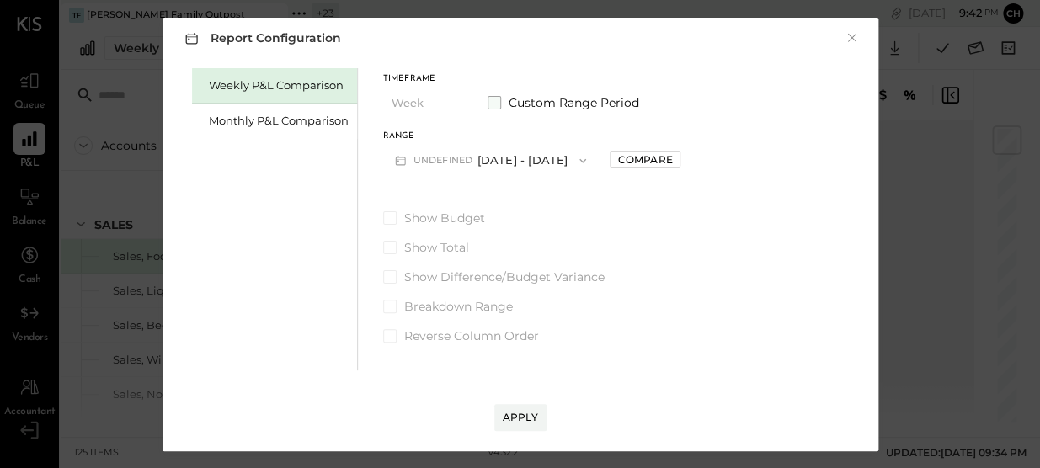
click at [497, 104] on span at bounding box center [494, 102] width 13 height 13
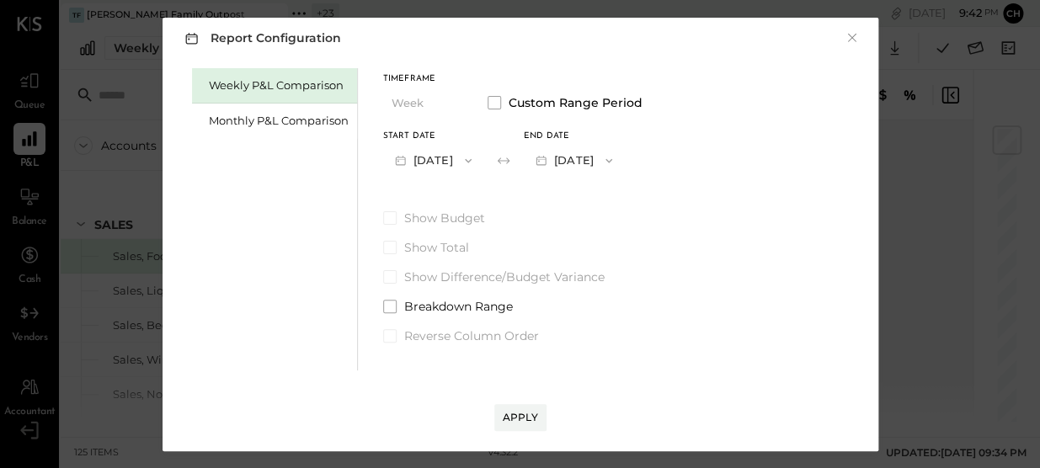
click at [478, 162] on button "Jun 30, 2025" at bounding box center [433, 160] width 100 height 31
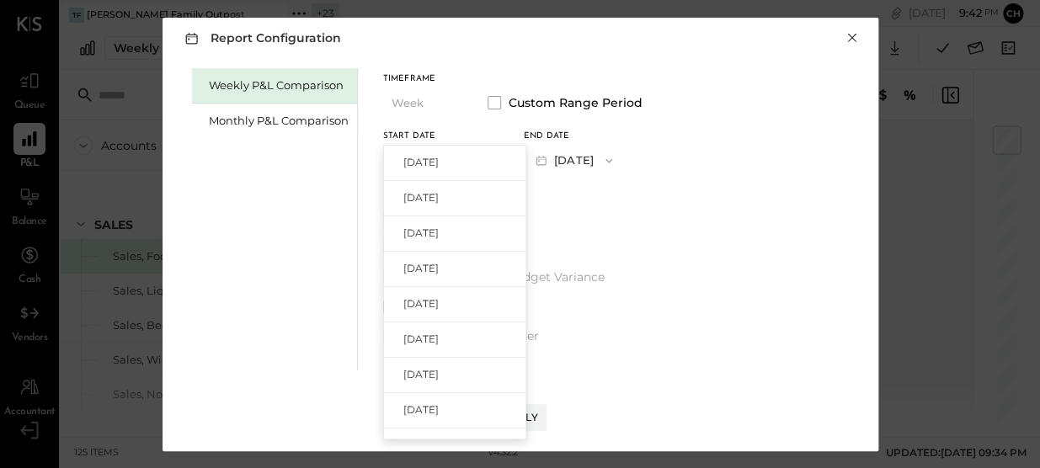
click at [850, 39] on button "×" at bounding box center [852, 37] width 15 height 17
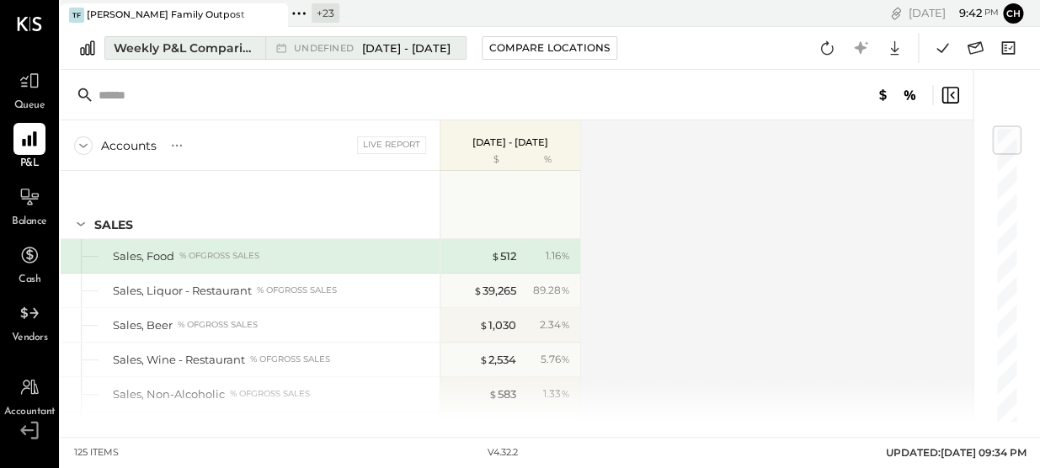
click at [165, 48] on div "Weekly P&L Comparison" at bounding box center [185, 48] width 142 height 17
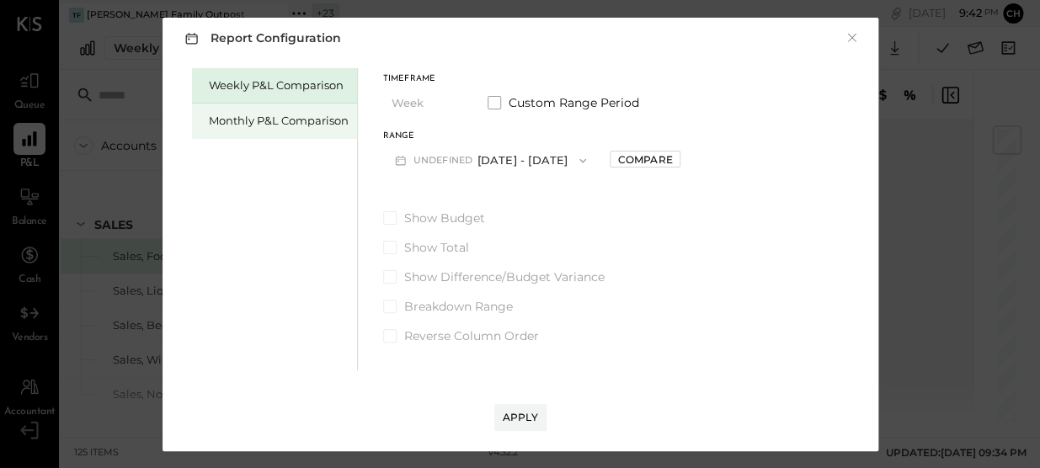
click at [264, 124] on div "Monthly P&L Comparison" at bounding box center [279, 121] width 140 height 16
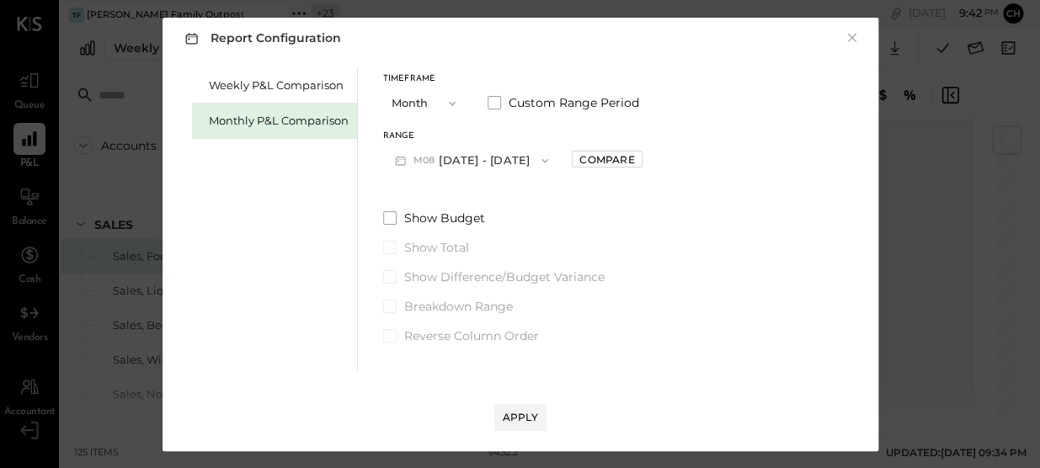
click at [472, 160] on button "M08 Aug 1 - 31, 2025" at bounding box center [472, 160] width 178 height 31
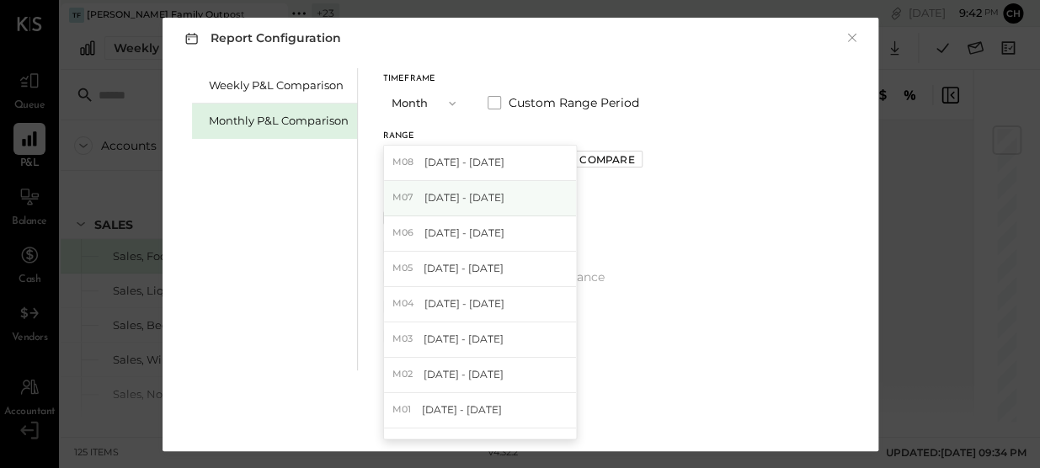
click at [463, 196] on span "[DATE] - [DATE]" at bounding box center [465, 197] width 80 height 14
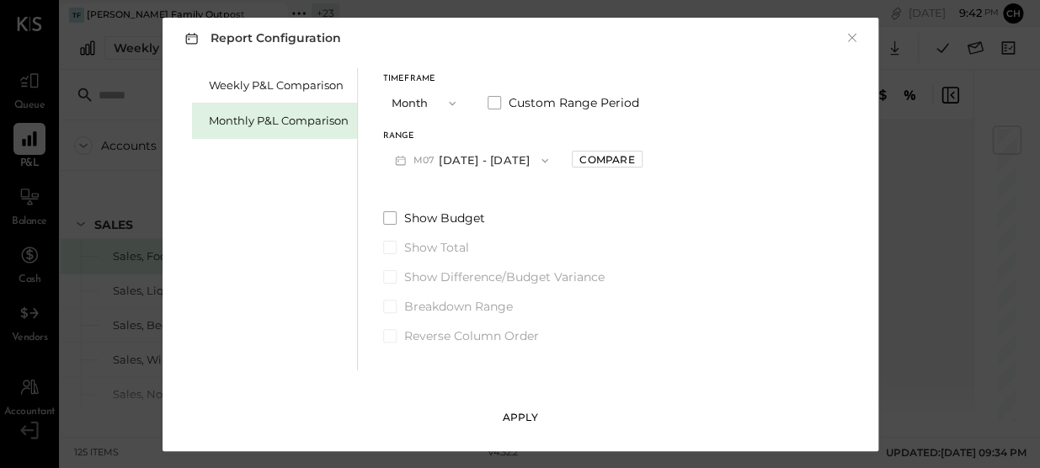
click at [519, 414] on div "Apply" at bounding box center [520, 417] width 35 height 14
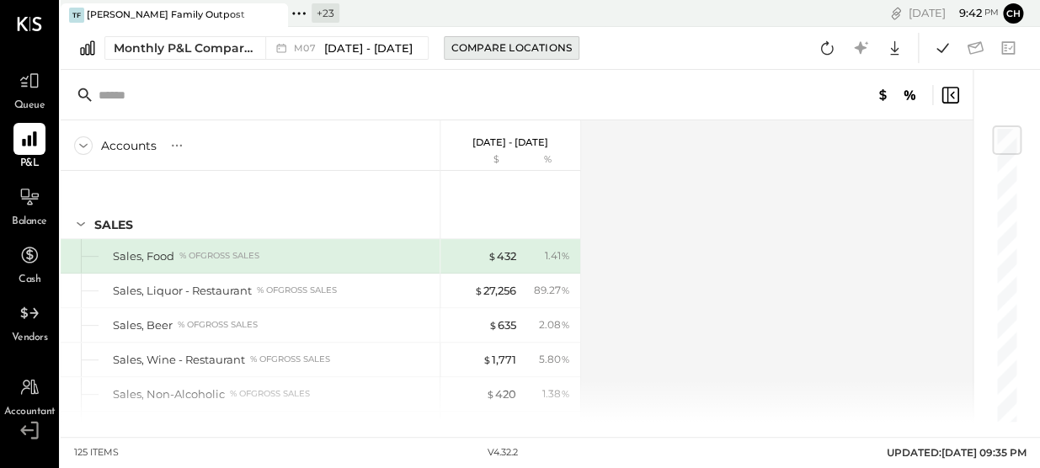
click at [481, 48] on div "Compare Locations" at bounding box center [511, 47] width 120 height 14
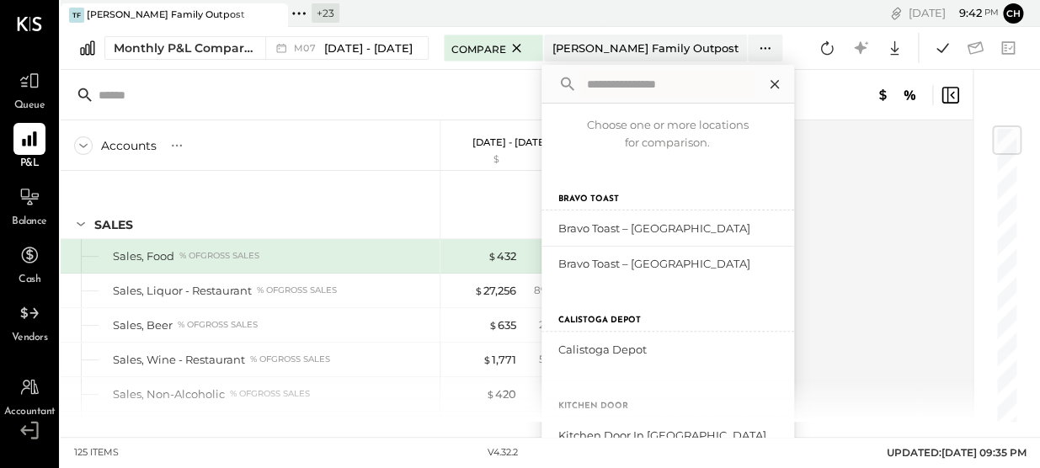
click at [764, 88] on icon at bounding box center [775, 84] width 22 height 22
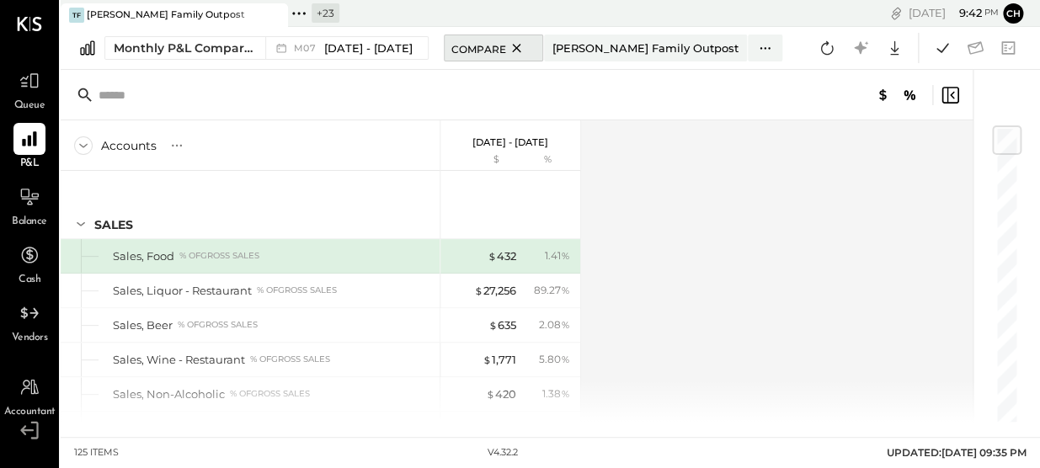
click at [506, 41] on icon at bounding box center [516, 48] width 21 height 20
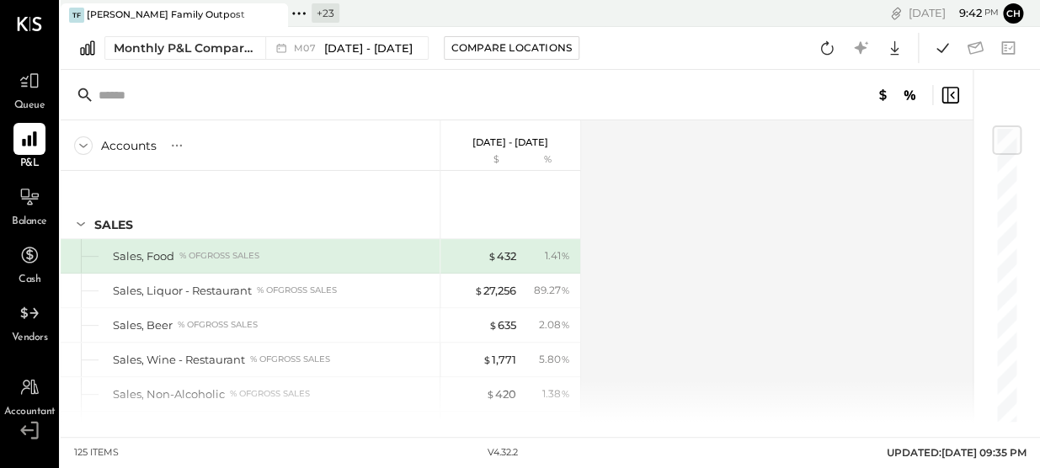
drag, startPoint x: 687, startPoint y: 152, endPoint x: 585, endPoint y: 129, distance: 103.6
click at [687, 152] on div "Accounts S % GL Jul 1 - 31, 2025 $ % SALES Sales, Food % of GROSS SALES Sales, …" at bounding box center [518, 271] width 915 height 302
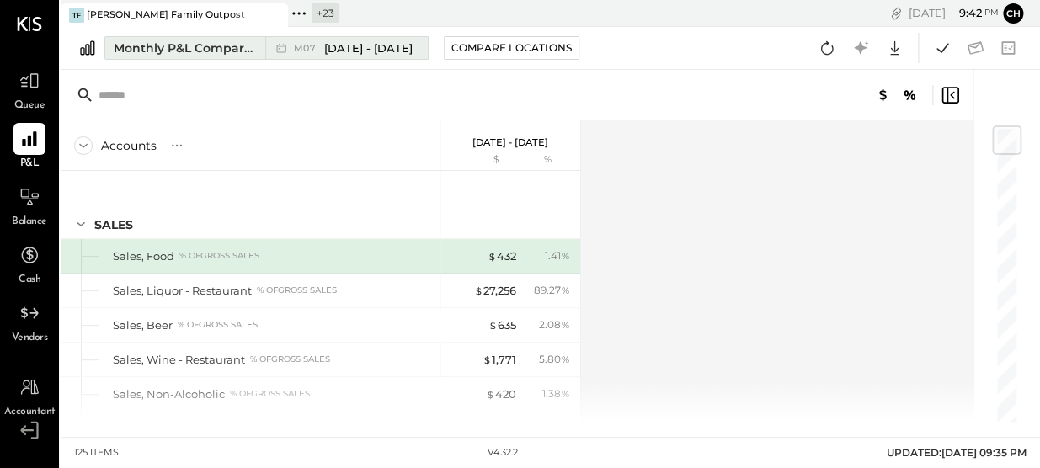
click at [229, 43] on div "Monthly P&L Comparison" at bounding box center [185, 48] width 142 height 17
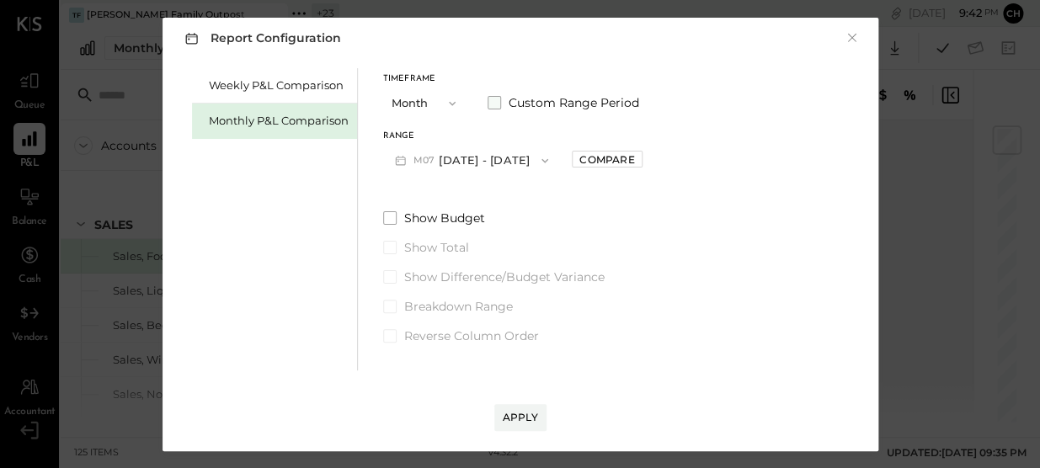
click at [494, 96] on span at bounding box center [494, 102] width 13 height 13
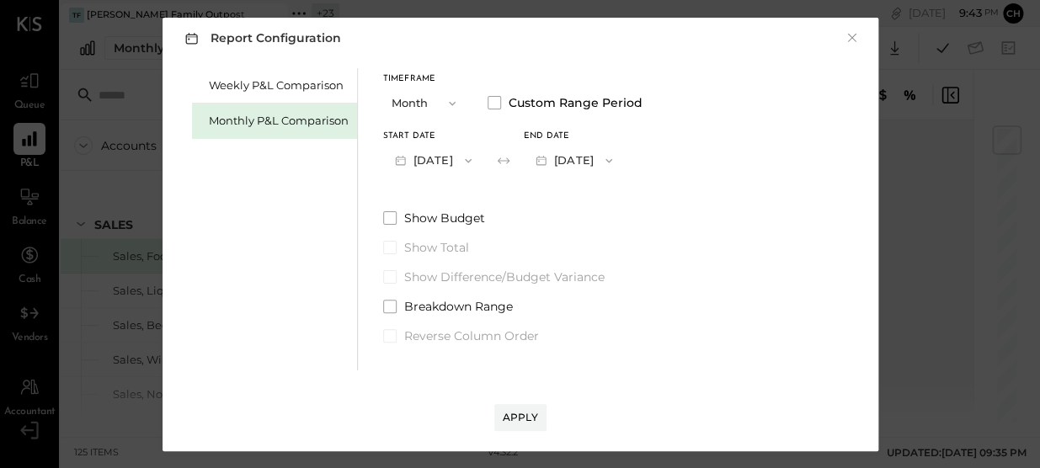
click at [616, 159] on icon "button" at bounding box center [608, 160] width 13 height 13
click at [698, 138] on div "Weekly P&L Comparison Monthly P&L Comparison Timeframe Month Custom Range Perio…" at bounding box center [520, 217] width 682 height 307
click at [433, 104] on button "Month" at bounding box center [425, 103] width 84 height 31
click at [739, 98] on div "Weekly P&L Comparison Monthly P&L Comparison Timeframe Month Month Quarter YTD …" at bounding box center [520, 217] width 682 height 307
click at [441, 117] on button "Month" at bounding box center [425, 103] width 84 height 31
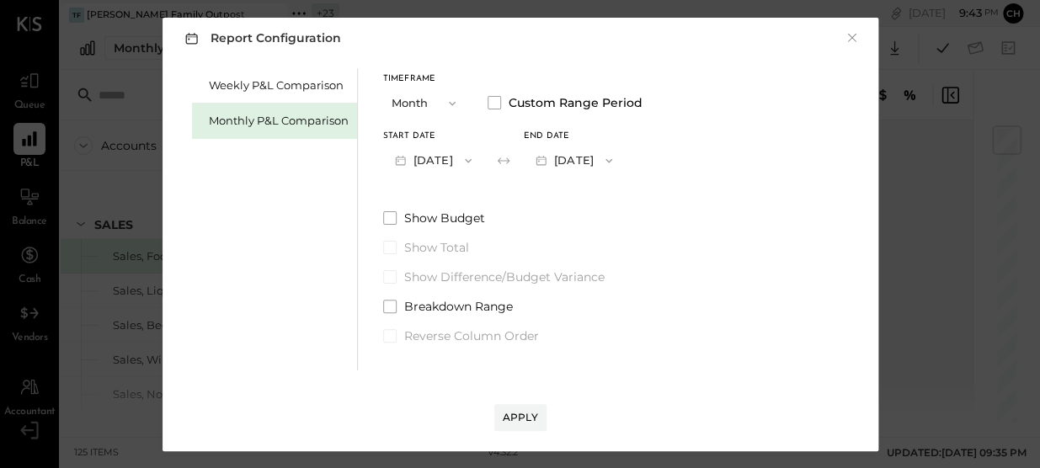
click at [569, 37] on div "Report Configuration ×" at bounding box center [520, 38] width 682 height 24
click at [577, 163] on button "Jul 31, 2025" at bounding box center [574, 160] width 100 height 31
click at [671, 246] on div "Weekly P&L Comparison Monthly P&L Comparison Timeframe Month Custom Range Perio…" at bounding box center [520, 217] width 682 height 307
click at [431, 103] on button "Month" at bounding box center [425, 103] width 84 height 31
click at [516, 40] on div "Report Configuration ×" at bounding box center [520, 38] width 682 height 24
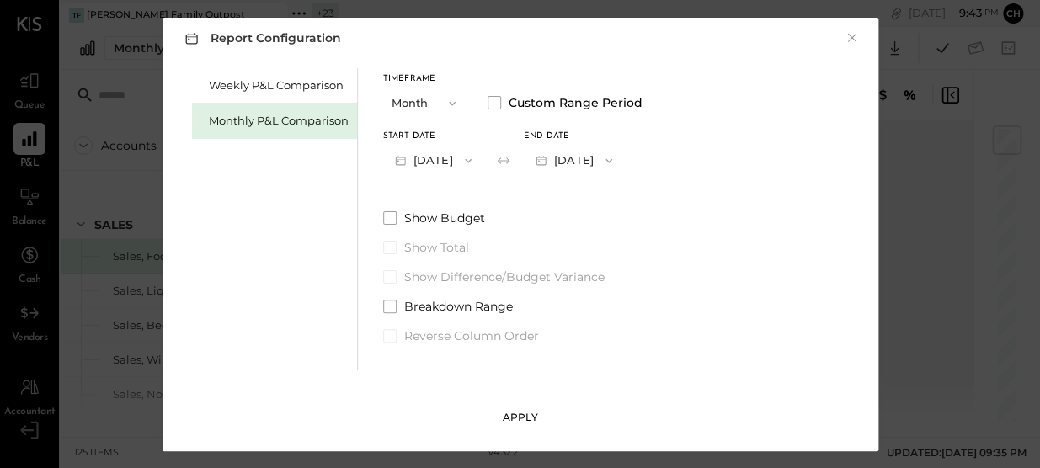
click at [519, 410] on div "Apply" at bounding box center [520, 417] width 35 height 14
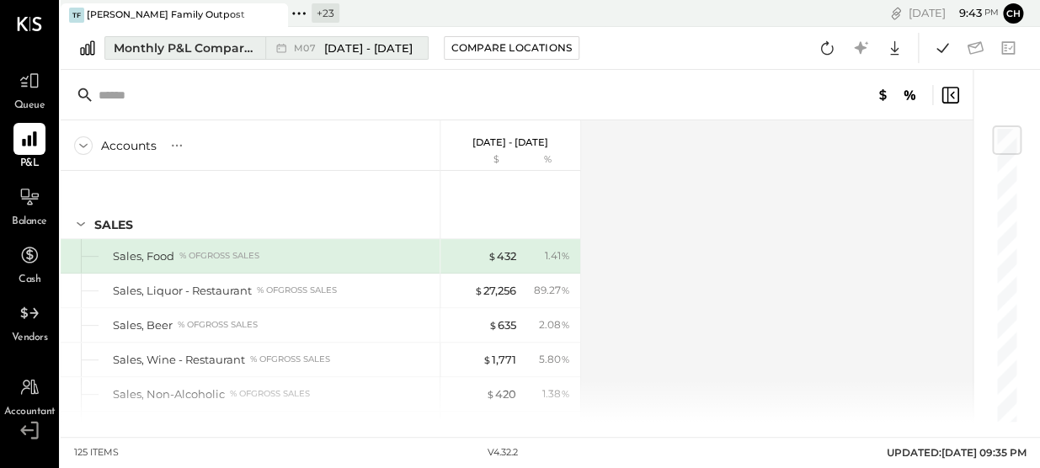
click at [135, 51] on div "Monthly P&L Comparison" at bounding box center [185, 48] width 142 height 17
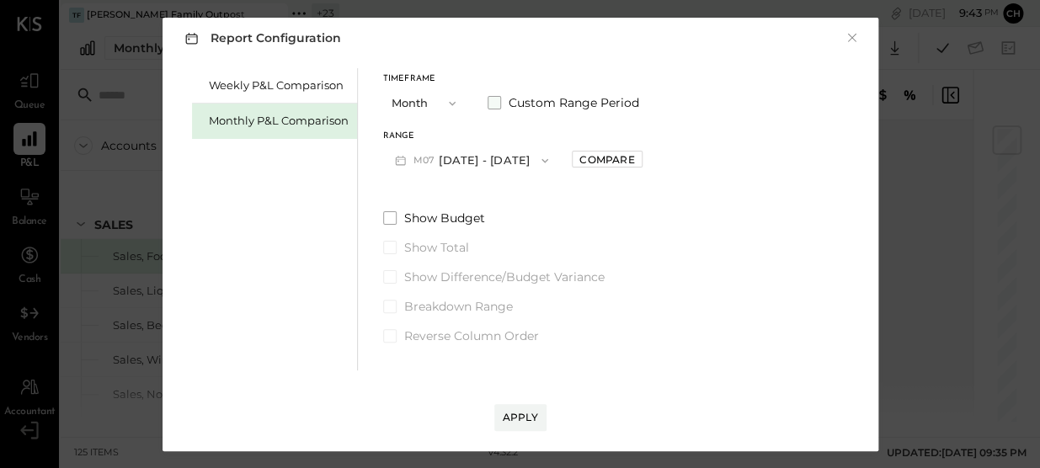
click at [492, 102] on span at bounding box center [494, 102] width 13 height 13
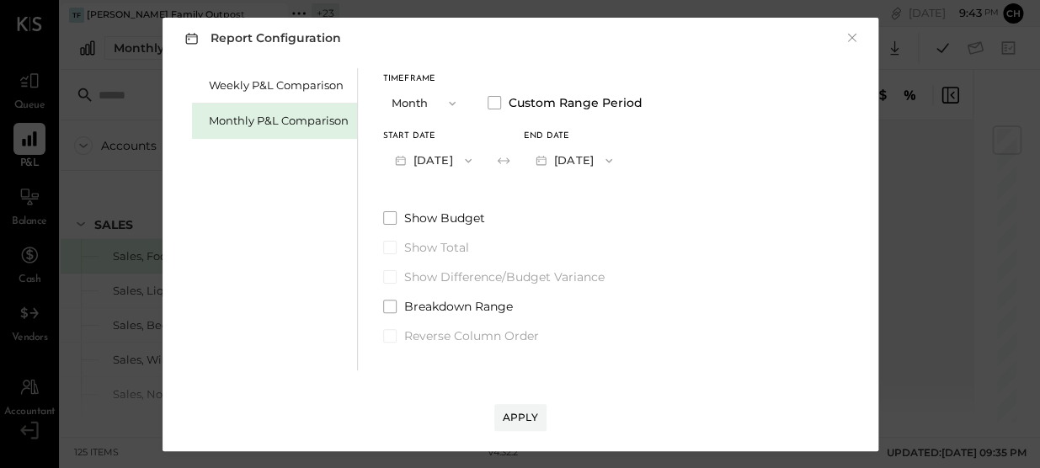
click at [446, 160] on button "Jul 1, 2025" at bounding box center [433, 160] width 100 height 31
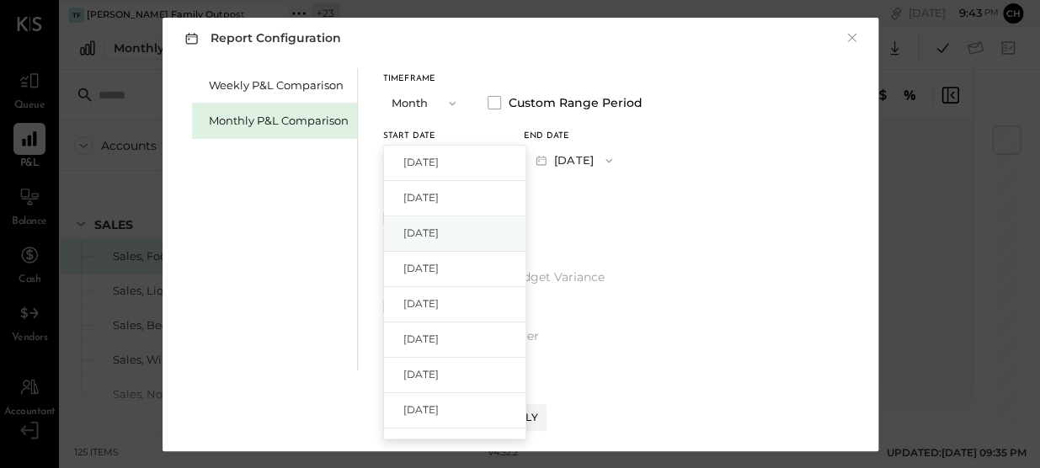
click at [445, 242] on div "Jun 1, 2025" at bounding box center [455, 233] width 142 height 35
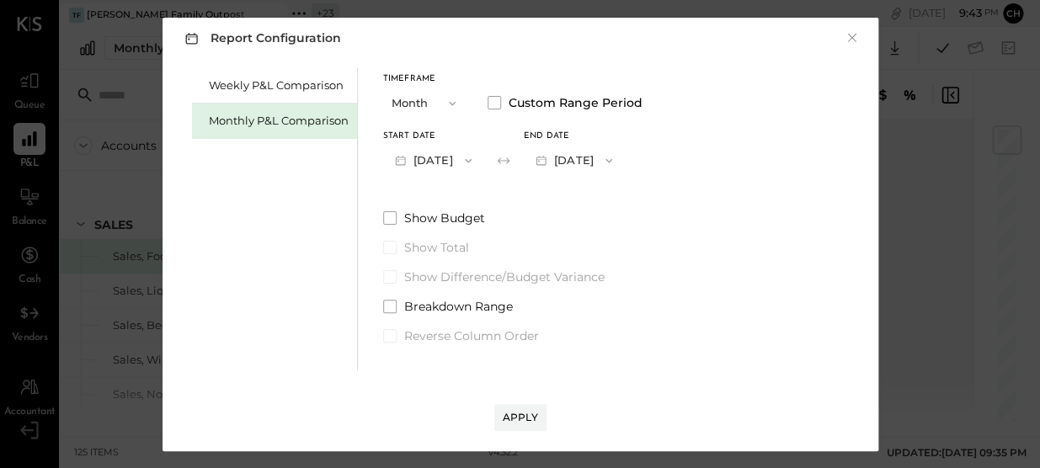
click at [599, 159] on button "Jun 30, 2025" at bounding box center [574, 160] width 100 height 31
click at [580, 168] on span "Aug 31, 2025" at bounding box center [561, 162] width 35 height 14
click at [595, 157] on button "Aug 31, 2025" at bounding box center [574, 160] width 100 height 31
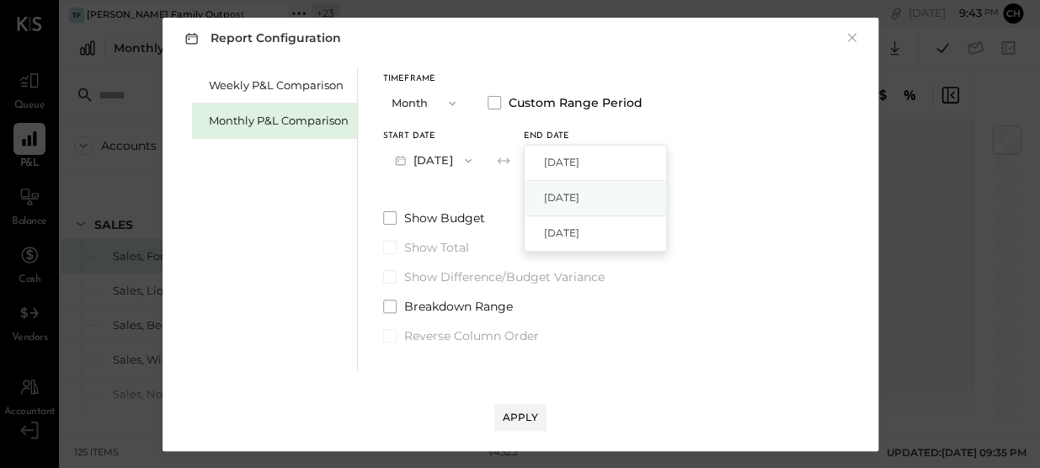
click at [624, 191] on div "Jul 31, 2025" at bounding box center [596, 198] width 142 height 35
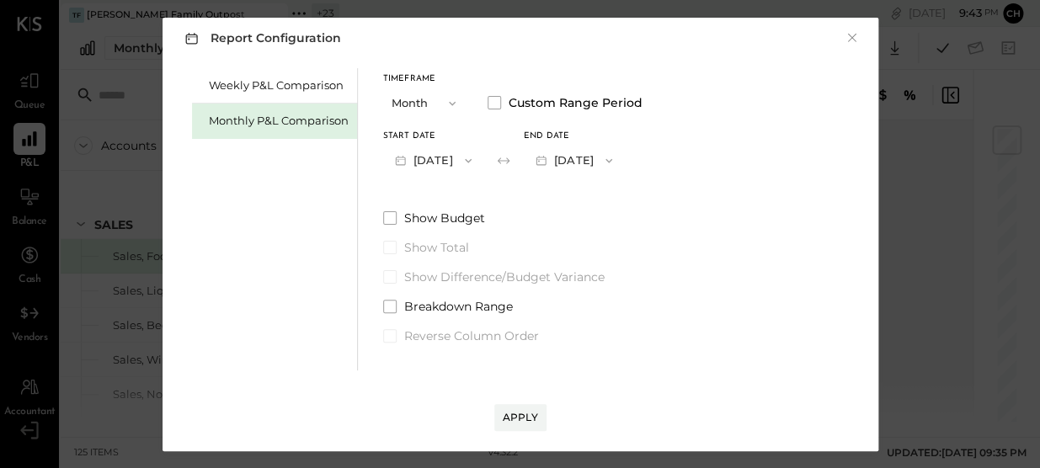
click at [453, 160] on button "Jun 1, 2025" at bounding box center [433, 160] width 100 height 31
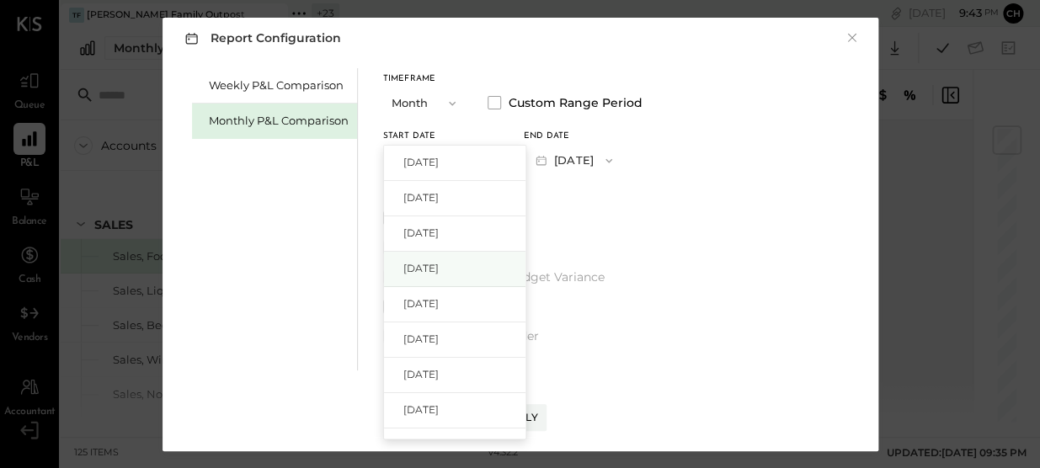
click at [439, 256] on div "May 1, 2025" at bounding box center [455, 269] width 142 height 35
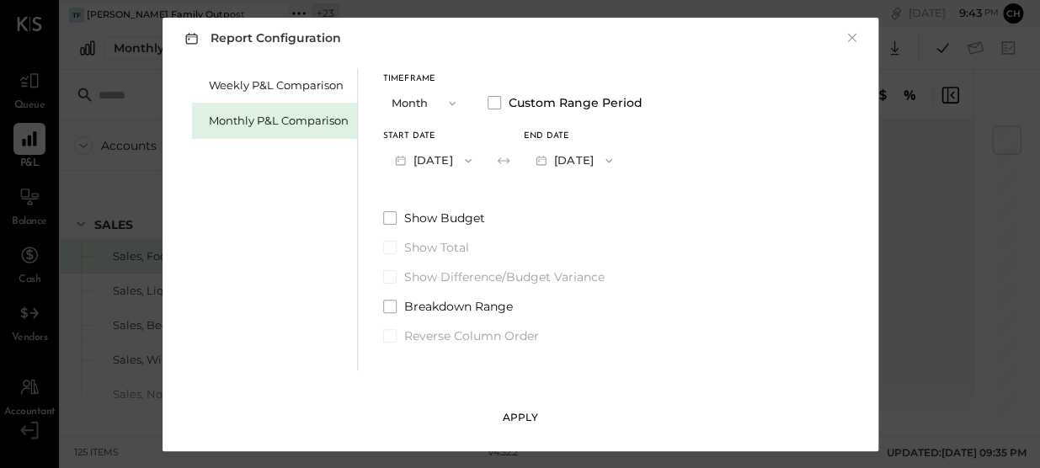
click at [514, 412] on div "Apply" at bounding box center [520, 417] width 35 height 14
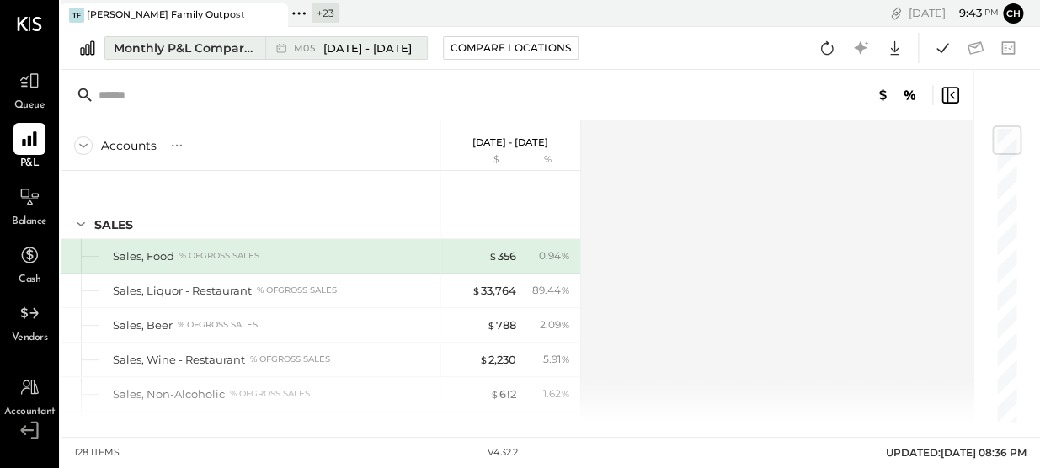
click at [351, 50] on span "May 1 - 31, 2025" at bounding box center [367, 48] width 88 height 16
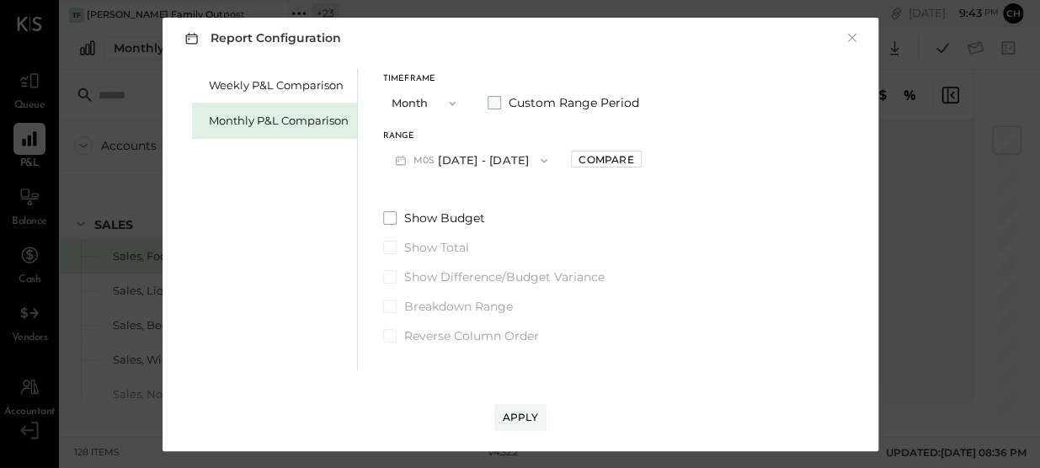
click at [495, 100] on span at bounding box center [494, 102] width 13 height 13
click at [475, 165] on icon "button" at bounding box center [468, 160] width 13 height 13
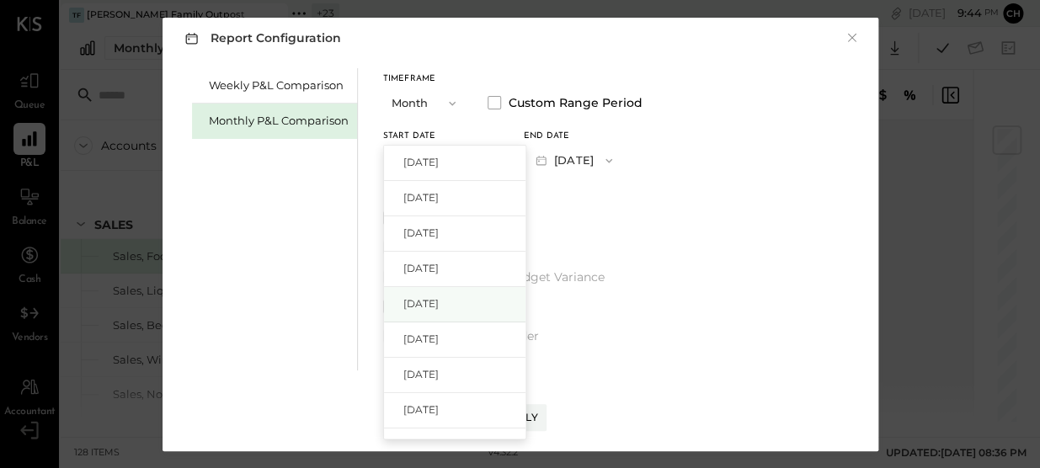
click at [432, 303] on span "Apr 1, 2025" at bounding box center [420, 304] width 35 height 14
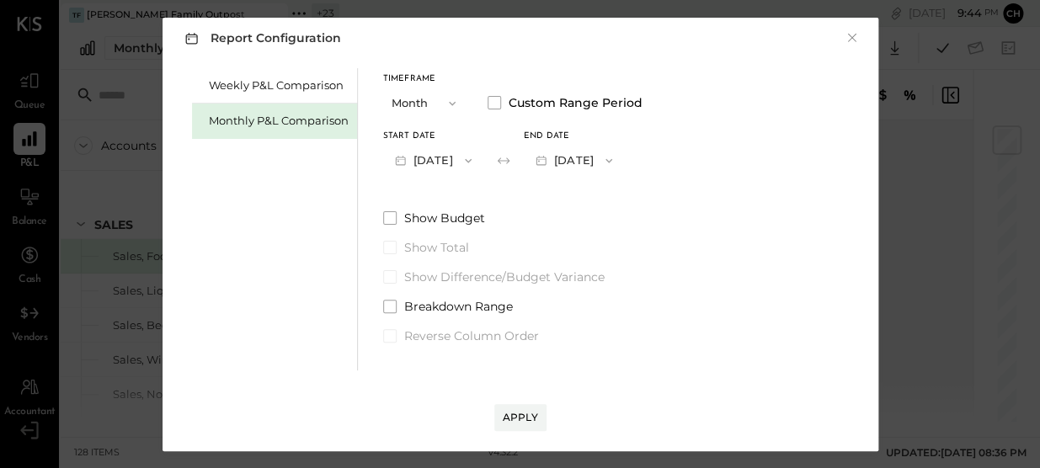
click at [616, 163] on button "Apr 30, 2025" at bounding box center [574, 160] width 100 height 31
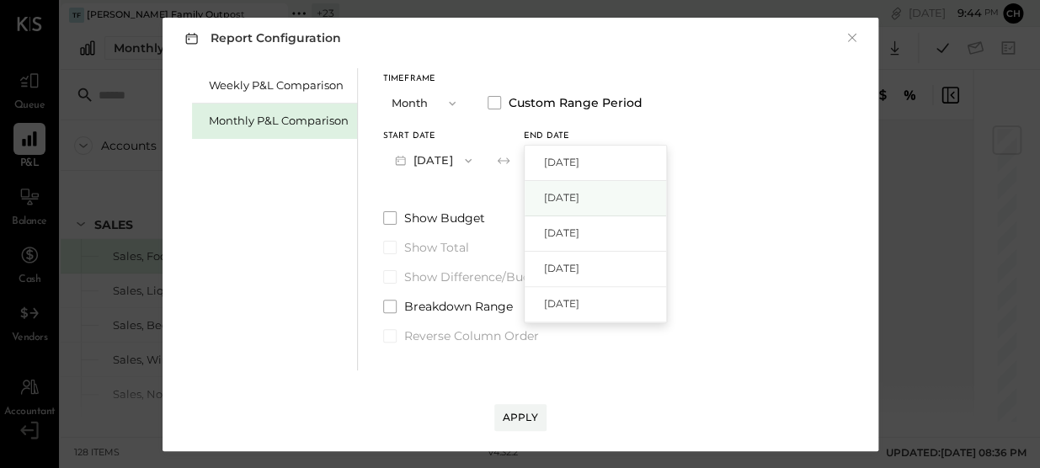
click at [580, 193] on span "Jul 31, 2025" at bounding box center [561, 197] width 35 height 14
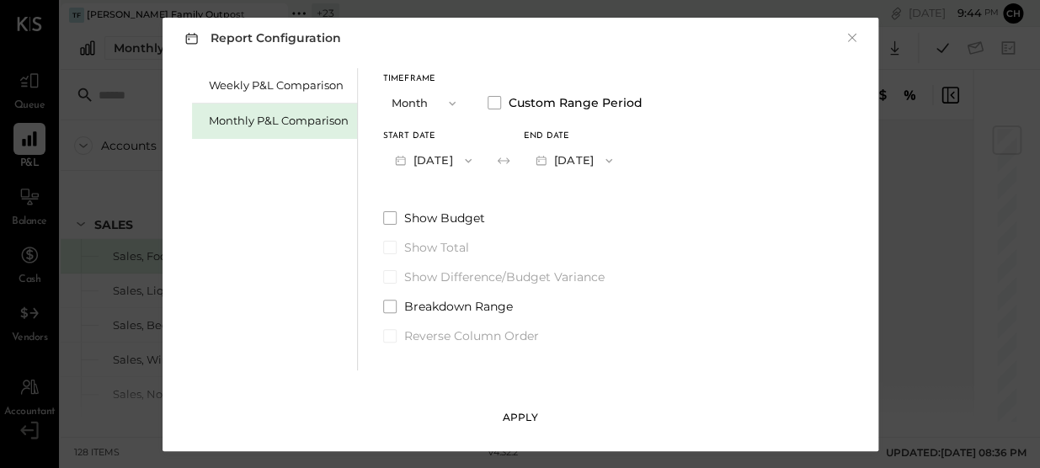
click at [516, 418] on div "Apply" at bounding box center [520, 417] width 35 height 14
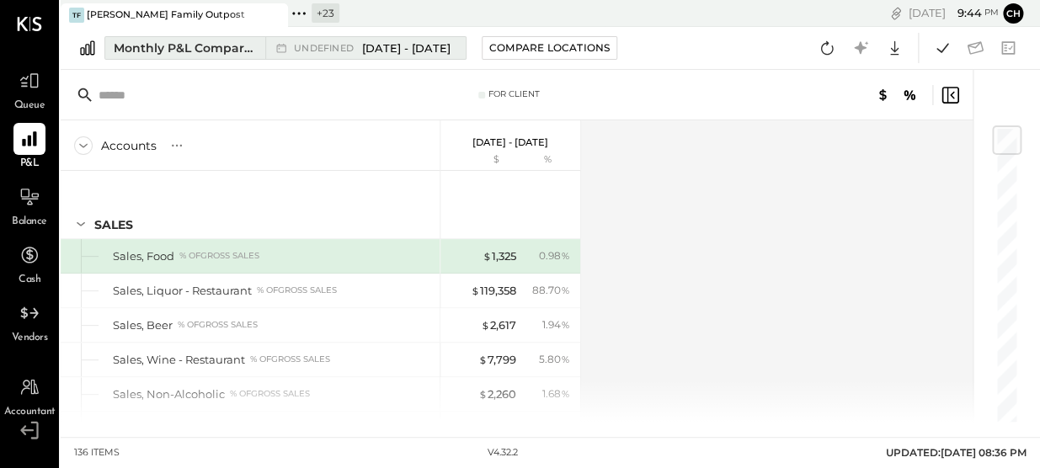
click at [412, 50] on span "Apr 1 - Jul 31, 2025" at bounding box center [406, 48] width 88 height 16
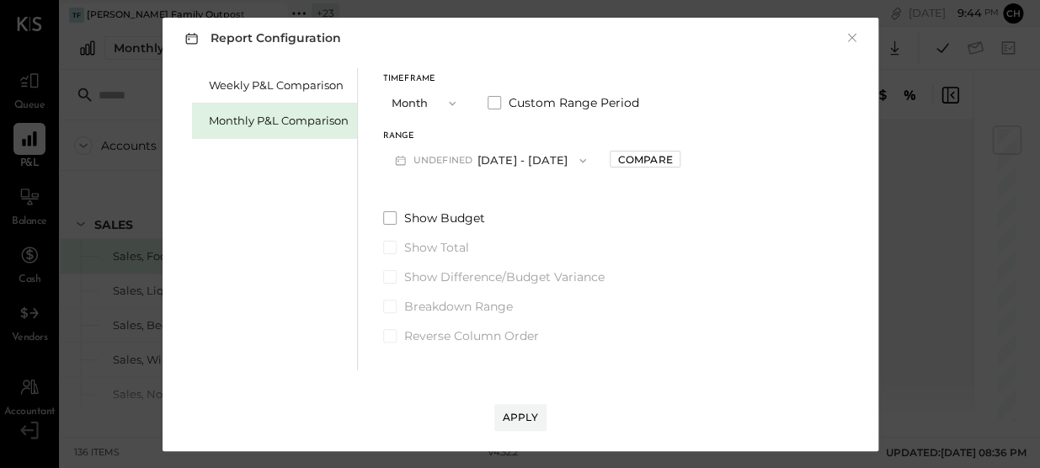
click at [485, 156] on button "undefined Apr 1 - Jul 31, 2025" at bounding box center [491, 160] width 216 height 31
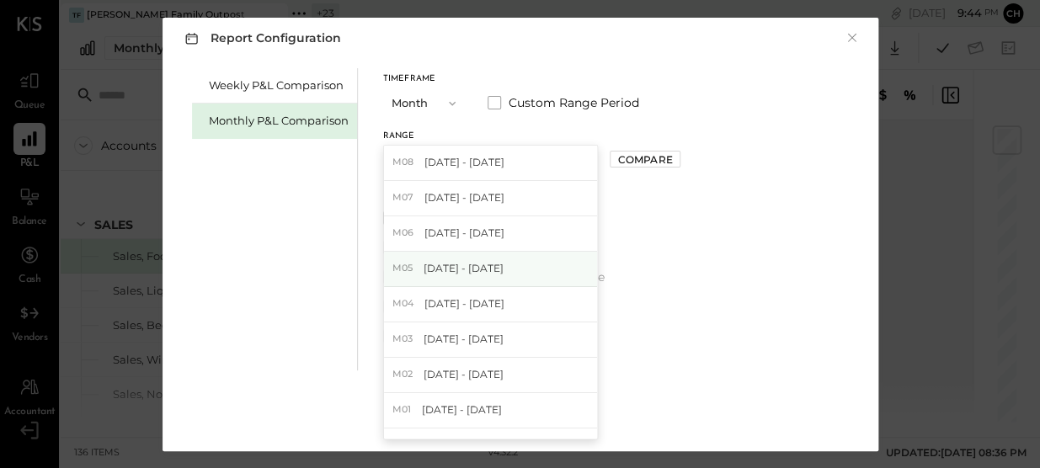
click at [467, 268] on span "May 1 - 31, 2025" at bounding box center [464, 268] width 80 height 14
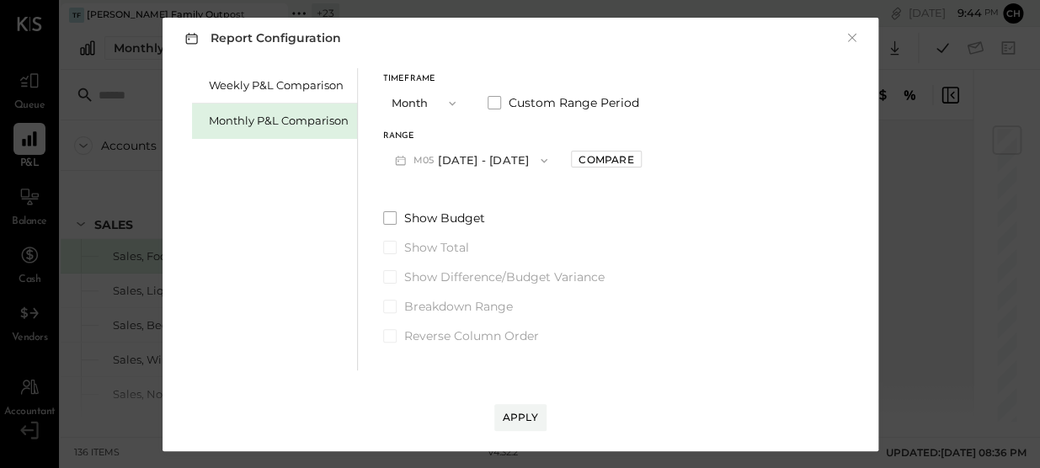
click at [458, 171] on button "M05 May 1 - 31, 2025" at bounding box center [471, 160] width 177 height 31
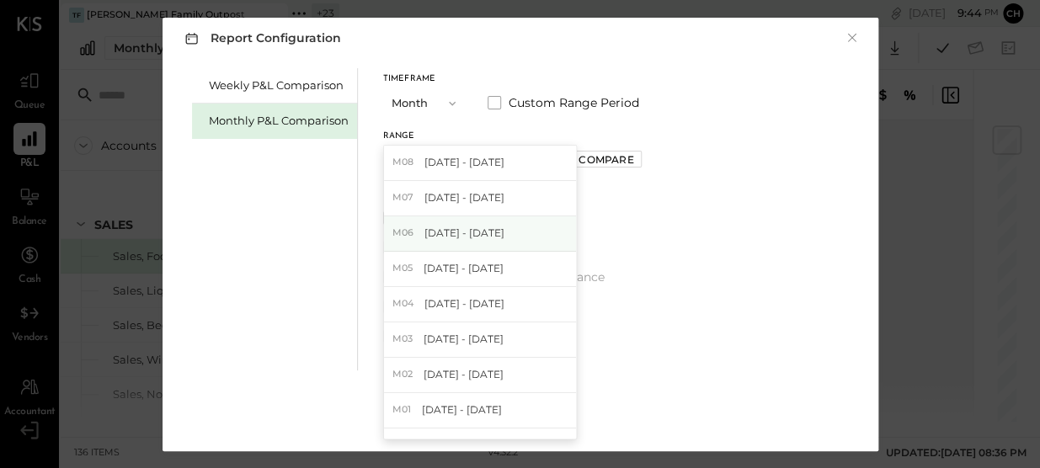
click at [462, 228] on span "Jun 1 - 30, 2025" at bounding box center [465, 233] width 80 height 14
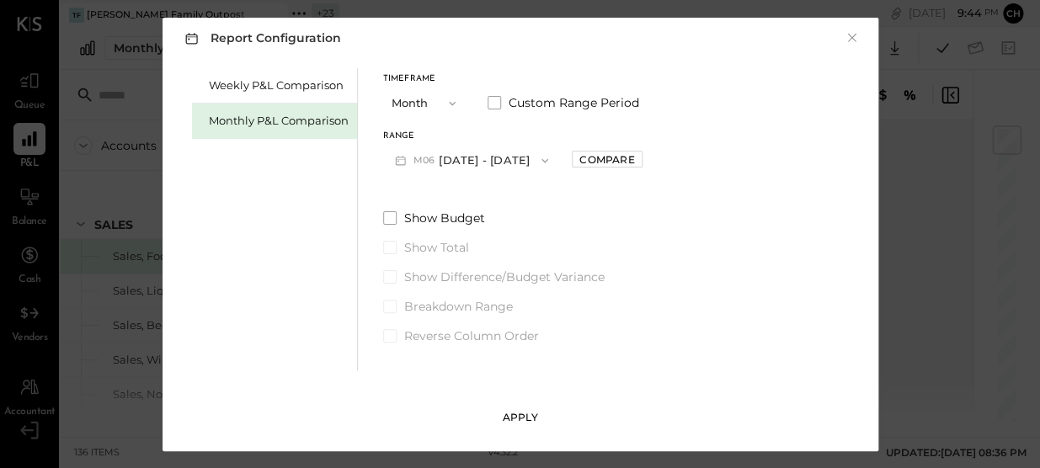
click at [516, 417] on div "Apply" at bounding box center [520, 417] width 35 height 14
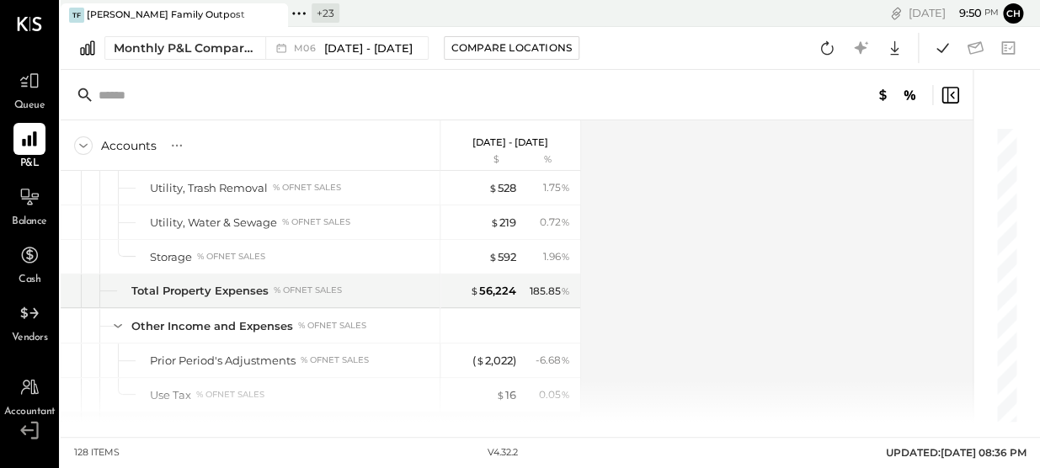
scroll to position [3508, 0]
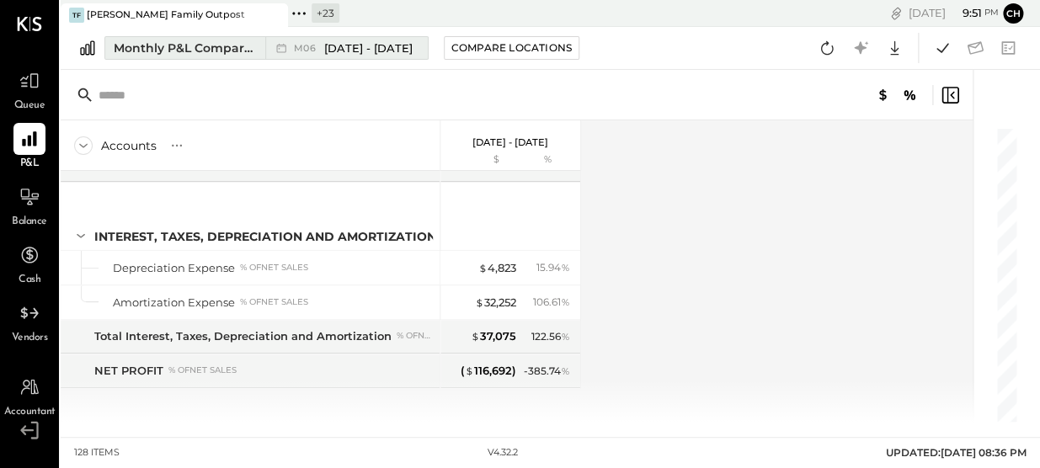
click at [345, 43] on span "Jun 1 - 30, 2025" at bounding box center [368, 48] width 88 height 16
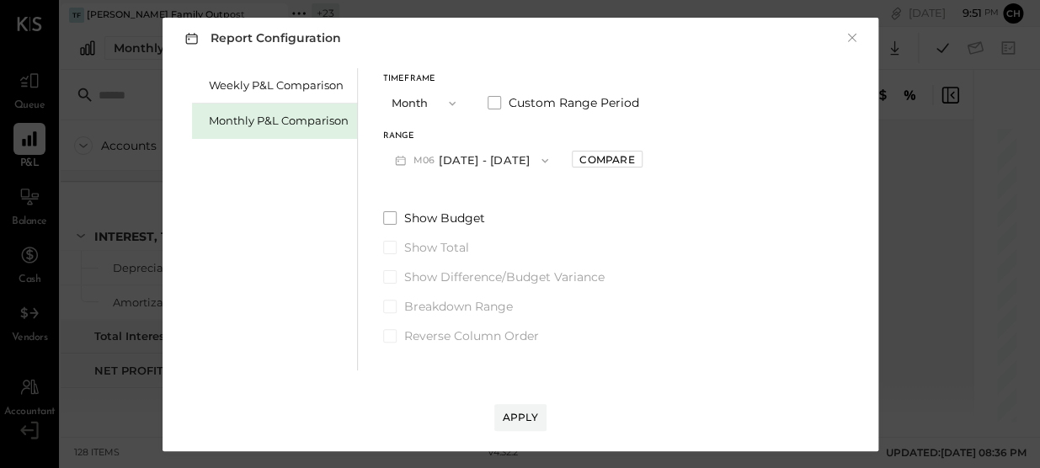
click at [484, 162] on button "M06 Jun 1 - 30, 2025" at bounding box center [472, 160] width 178 height 31
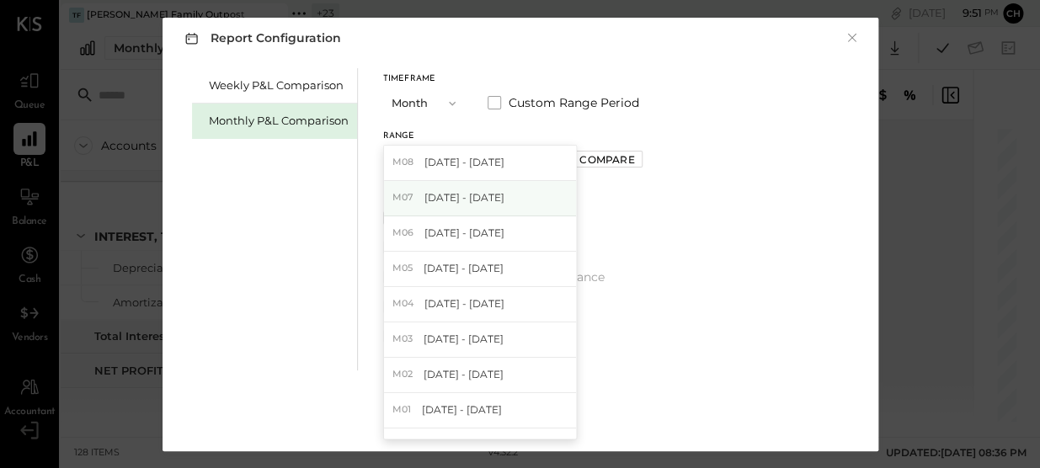
click at [470, 195] on span "Jul 1 - 31, 2025" at bounding box center [465, 197] width 80 height 14
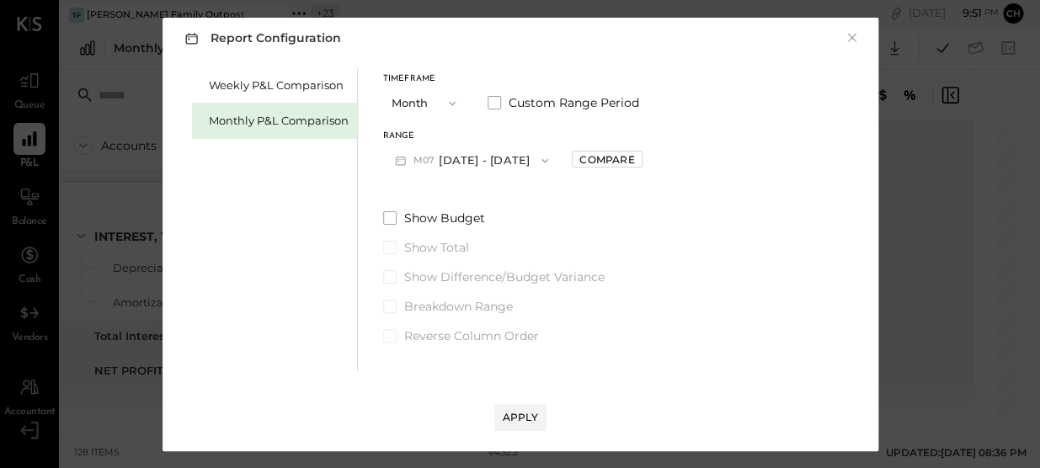
click at [524, 420] on div "Apply" at bounding box center [520, 417] width 35 height 14
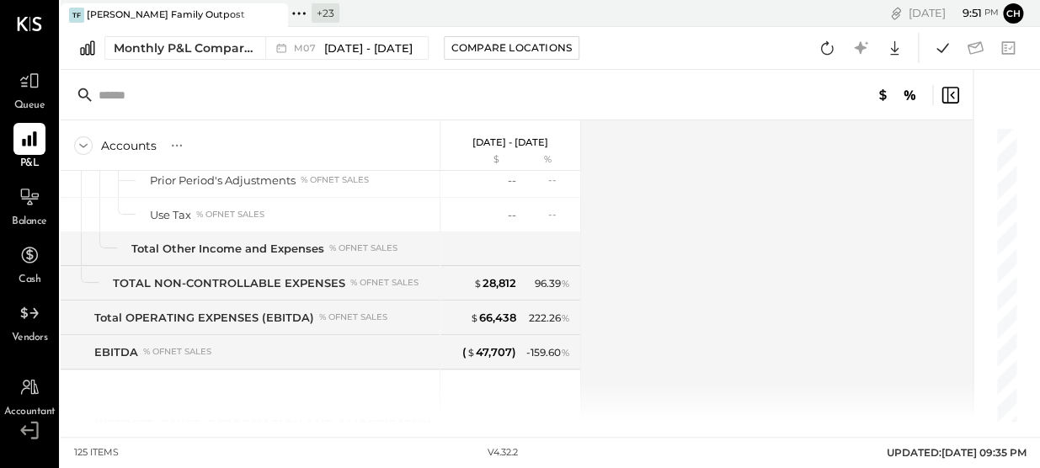
scroll to position [3404, 0]
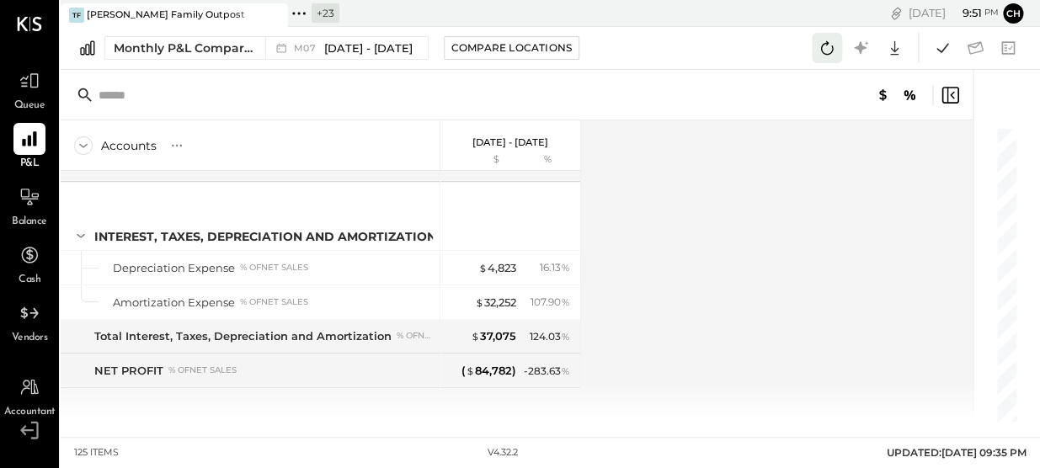
click at [824, 45] on icon at bounding box center [827, 48] width 22 height 22
click at [943, 50] on icon at bounding box center [943, 47] width 12 height 9
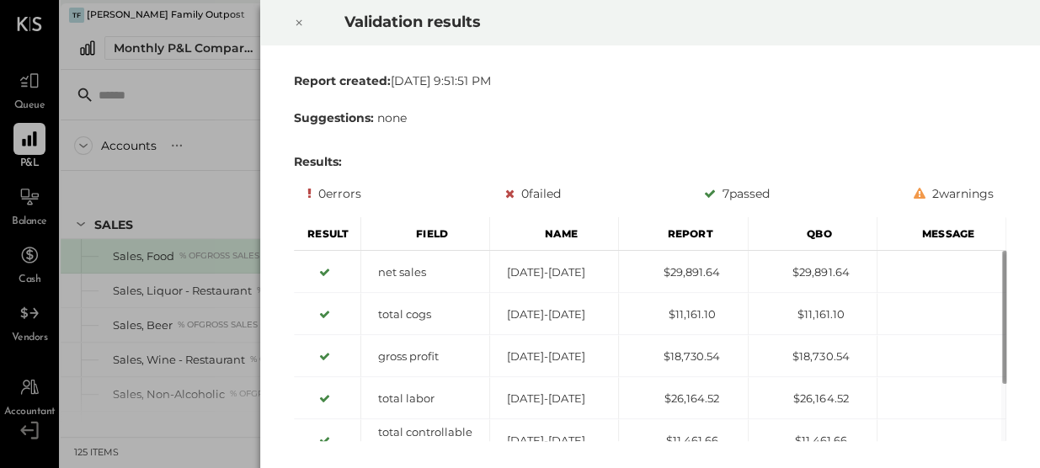
click at [296, 21] on icon at bounding box center [299, 23] width 10 height 20
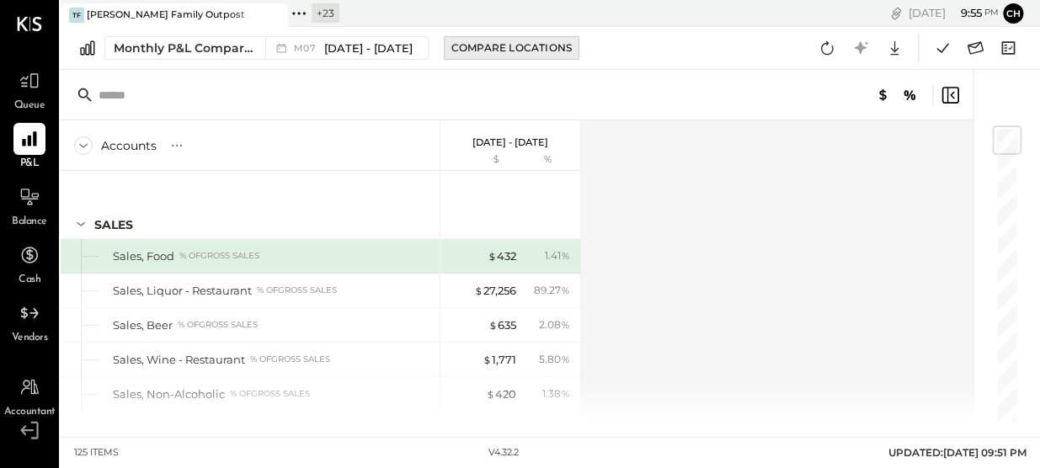
click at [464, 58] on button "Compare Locations" at bounding box center [512, 48] width 136 height 24
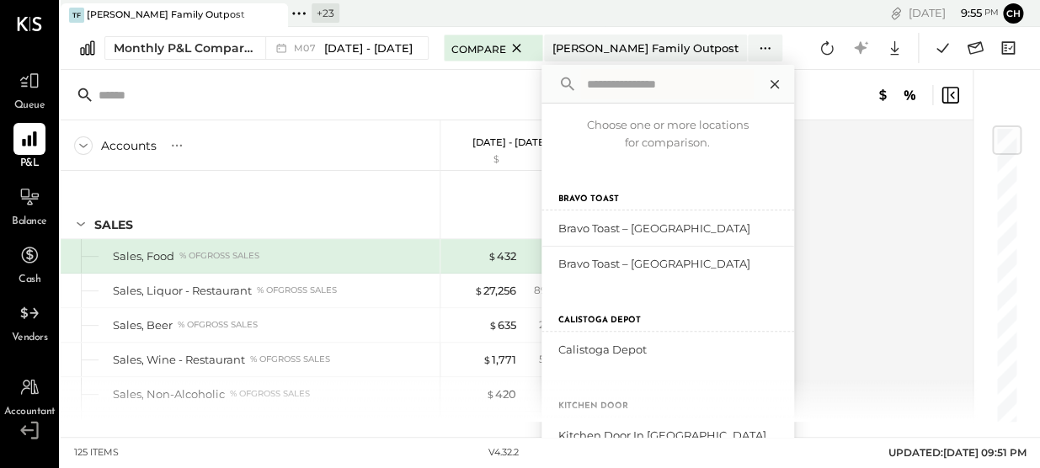
click at [764, 85] on icon at bounding box center [775, 84] width 22 height 22
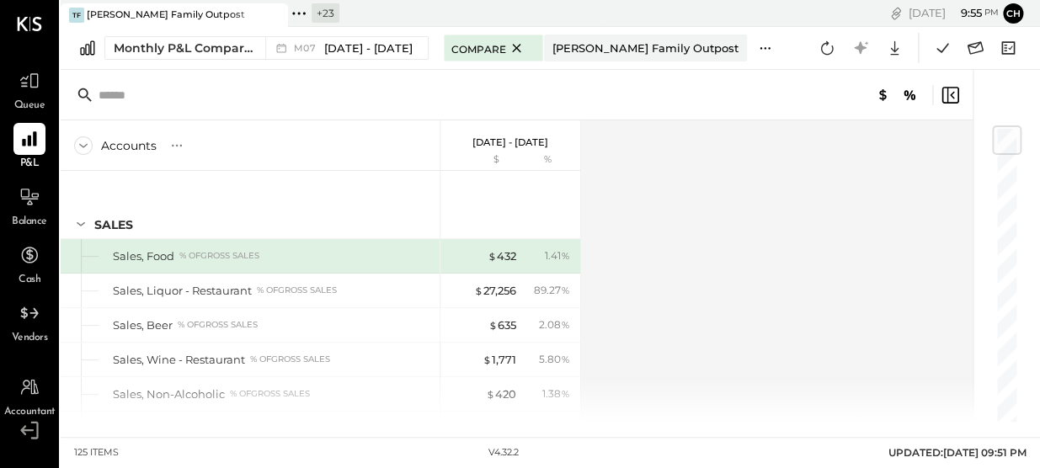
click at [756, 45] on icon at bounding box center [765, 49] width 18 height 18
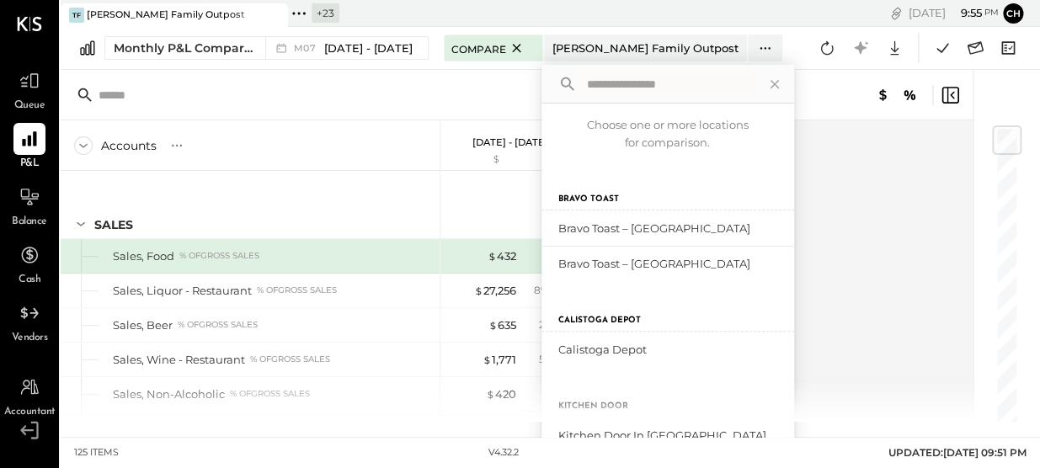
click at [767, 85] on icon at bounding box center [775, 84] width 22 height 22
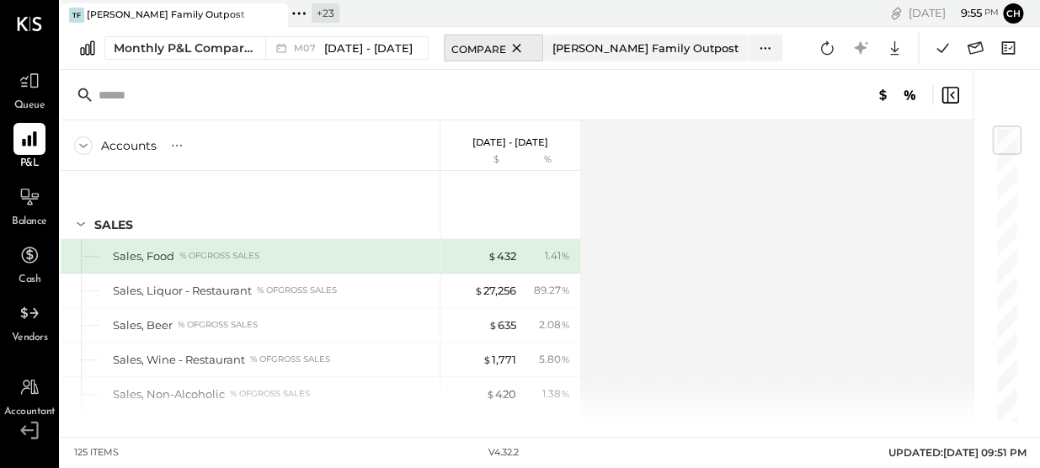
click at [512, 49] on icon at bounding box center [516, 48] width 8 height 8
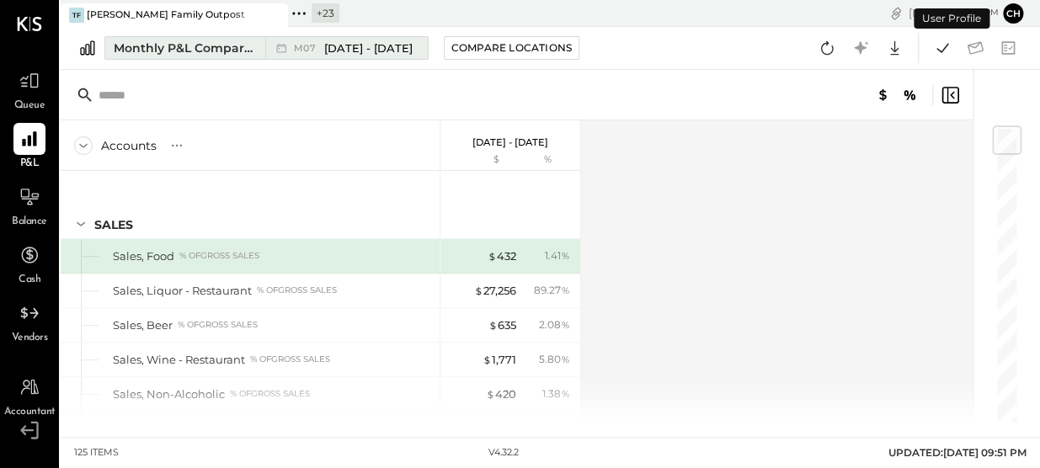
click at [345, 56] on div "M07 Jul 1 - 31, 2025" at bounding box center [342, 48] width 154 height 22
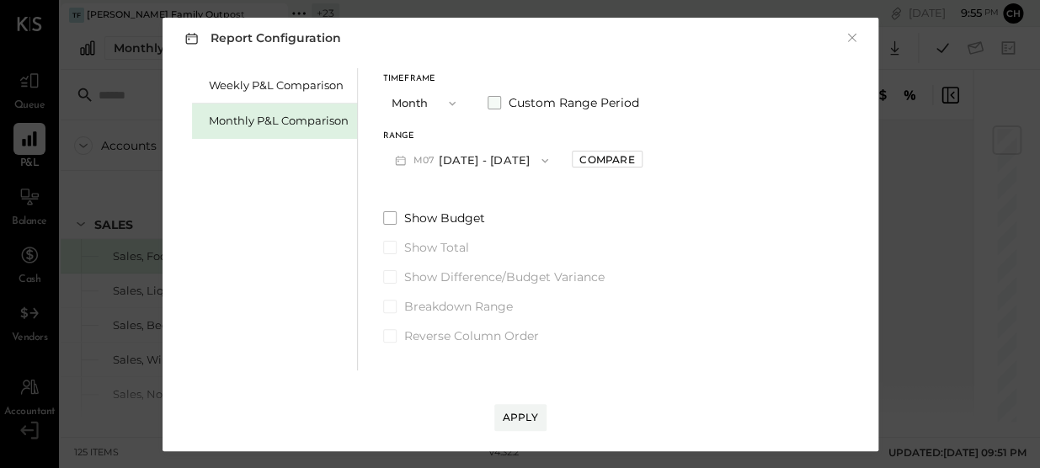
click at [494, 100] on span at bounding box center [494, 102] width 13 height 13
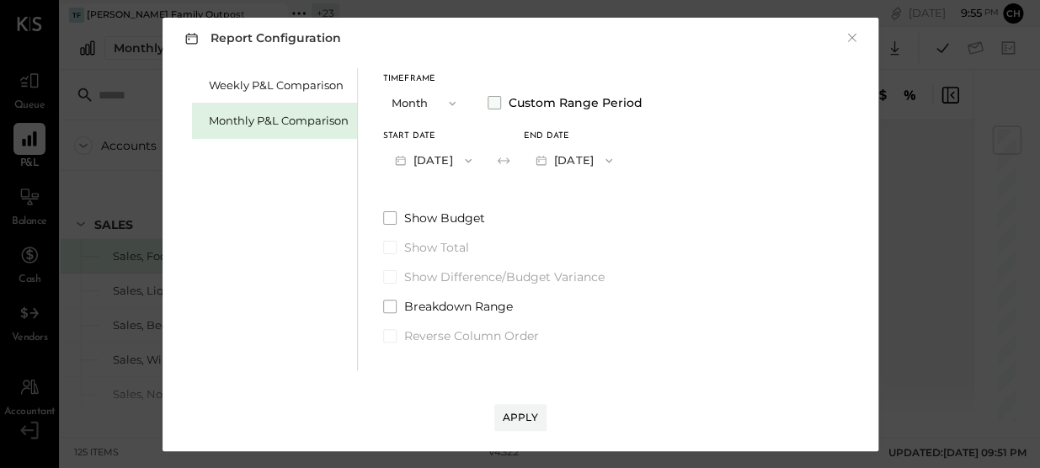
click at [601, 104] on span "Custom Range Period" at bounding box center [576, 102] width 134 height 17
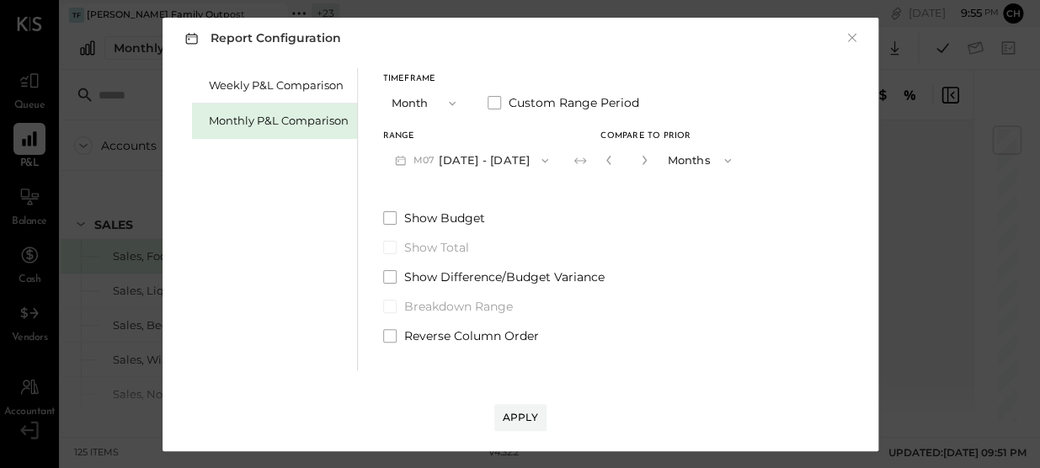
click at [638, 153] on button "button" at bounding box center [644, 160] width 13 height 19
type input "*"
click at [525, 421] on div "Apply" at bounding box center [520, 417] width 35 height 14
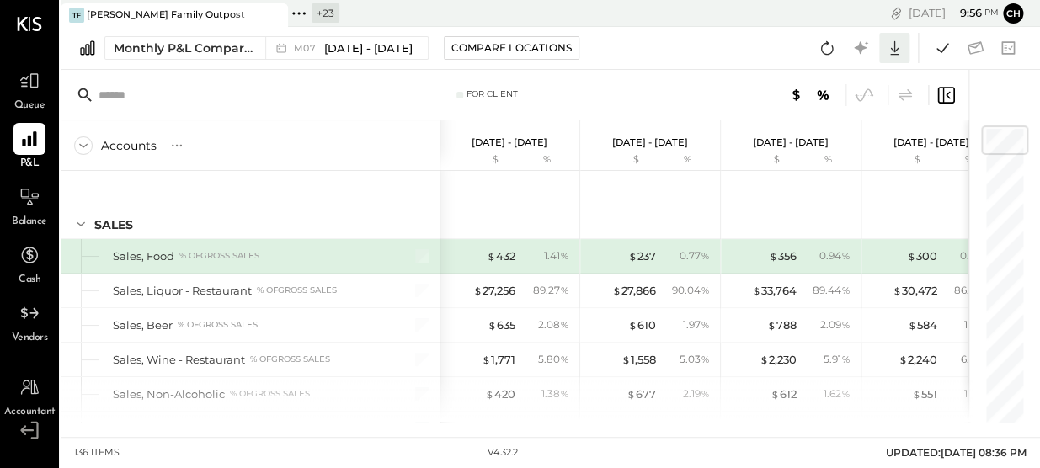
click at [893, 49] on icon at bounding box center [895, 48] width 22 height 22
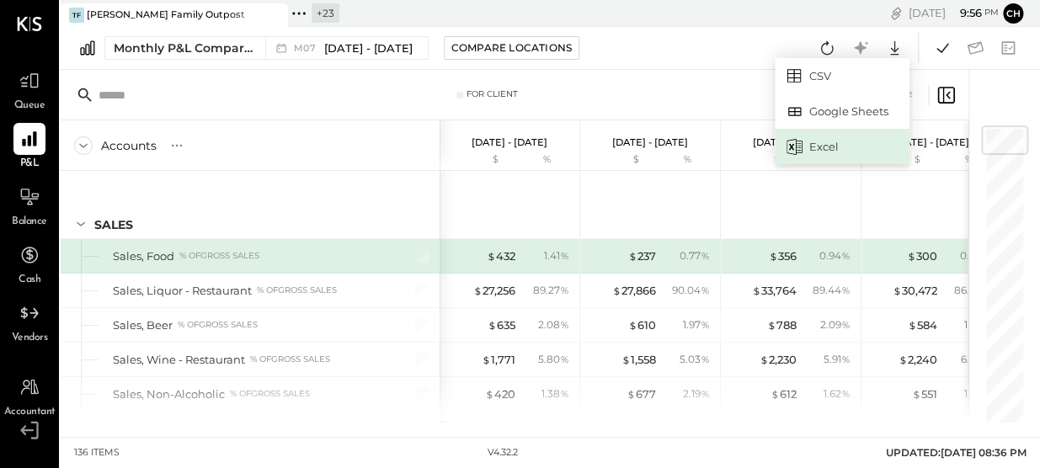
click at [821, 142] on div "Excel" at bounding box center [842, 146] width 135 height 35
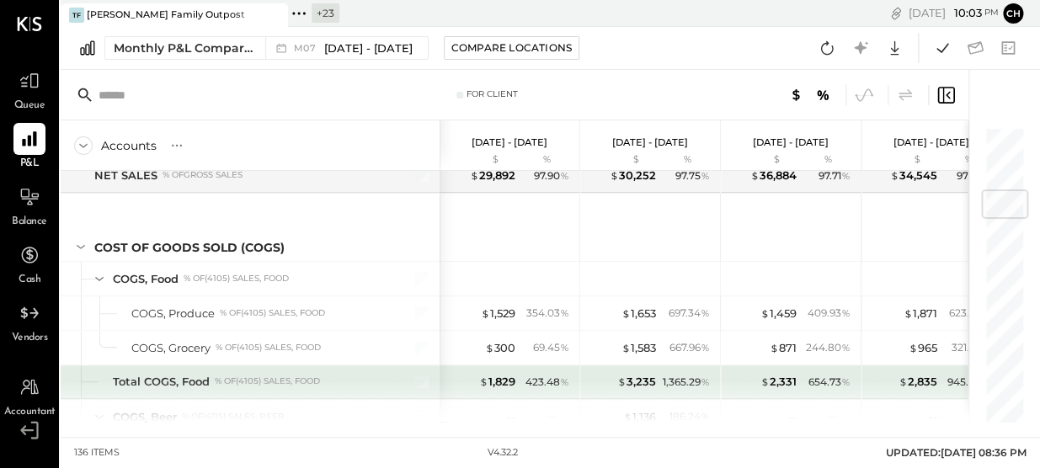
scroll to position [536, 0]
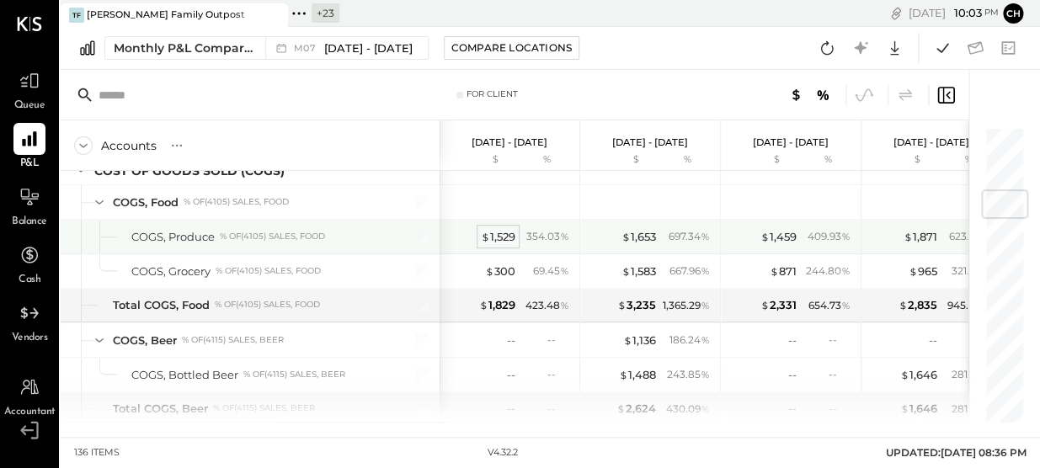
click at [497, 238] on div "$ 1,529" at bounding box center [498, 237] width 35 height 16
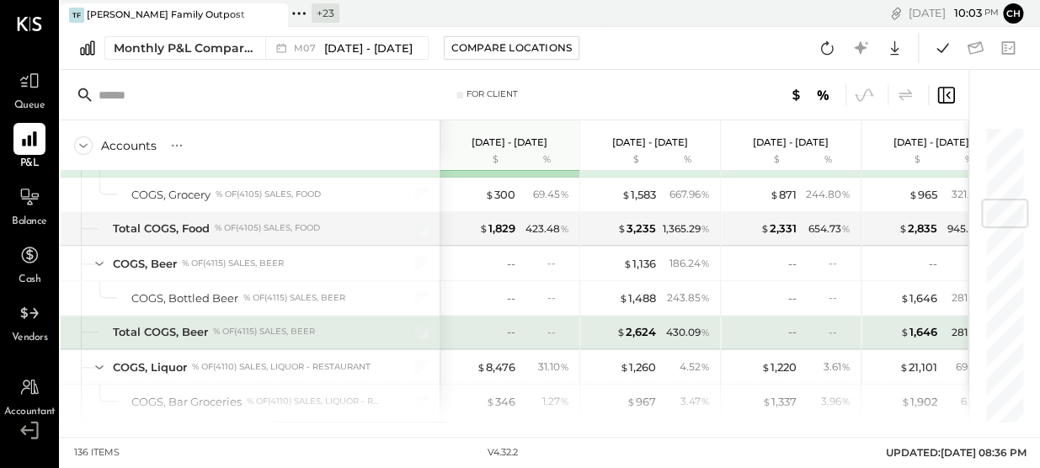
scroll to position [536, 0]
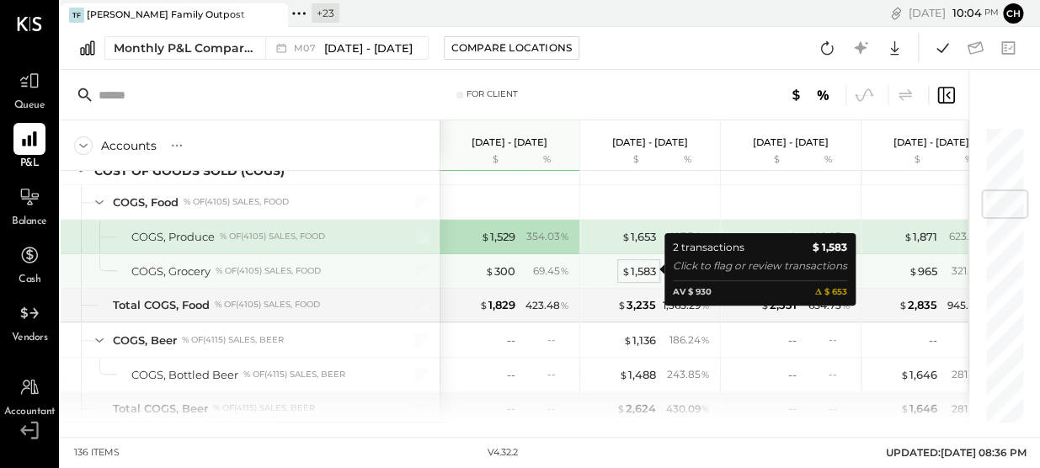
click at [645, 264] on div "$ 1,583" at bounding box center [639, 272] width 35 height 16
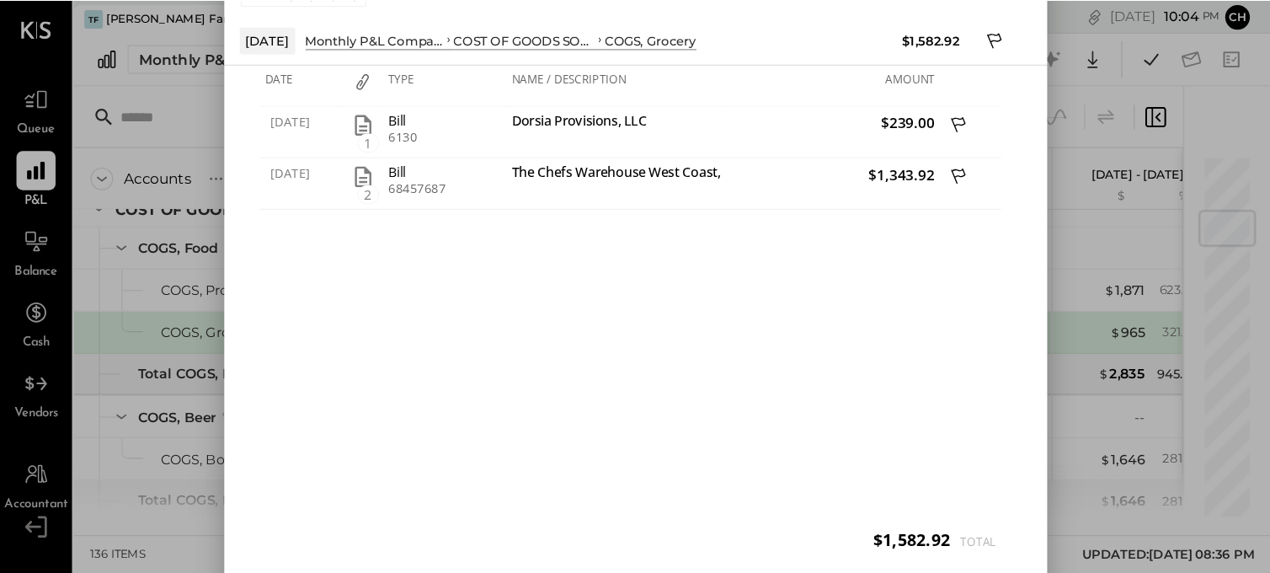
scroll to position [382, 0]
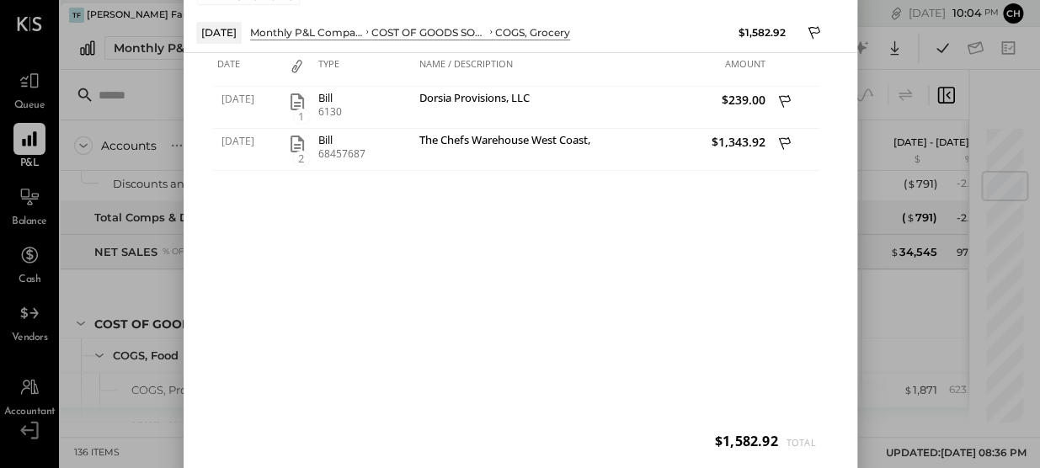
click at [635, 277] on div "06/11/2025 1 Bill 6130 Dorsia Provisions, LLC $239.00 06/26/2025 2 Bill 6845768…" at bounding box center [520, 276] width 615 height 379
click at [699, 313] on div "06/11/2025 1 Bill 6130 Dorsia Provisions, LLC $239.00 06/26/2025 2 Bill 6845768…" at bounding box center [520, 276] width 615 height 379
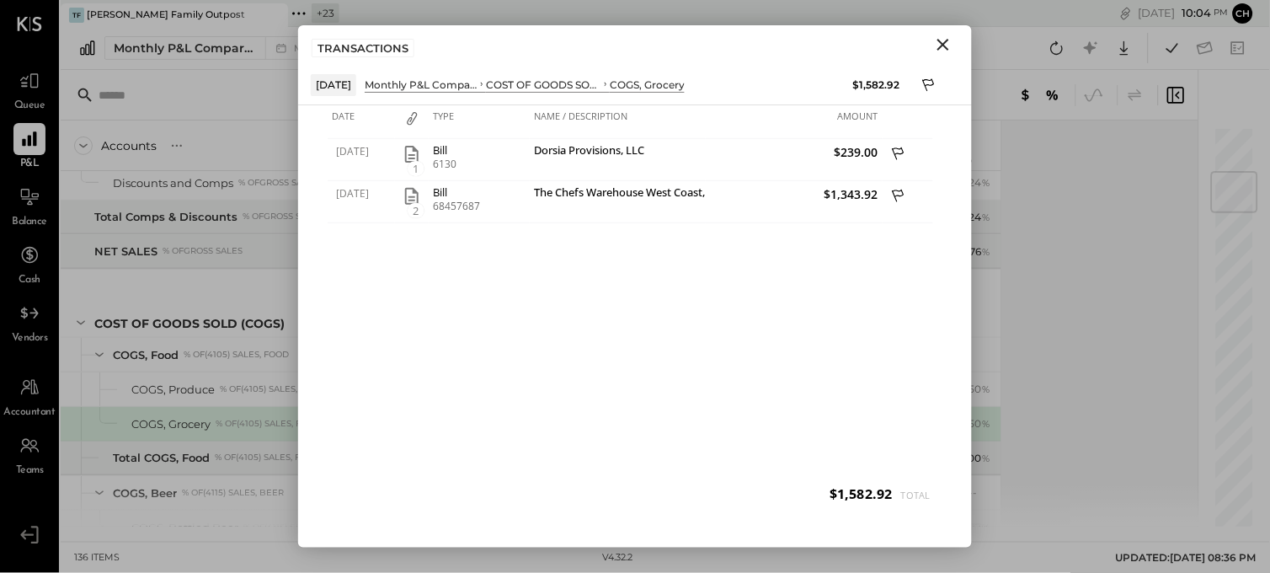
click at [944, 45] on icon "Close" at bounding box center [944, 45] width 12 height 12
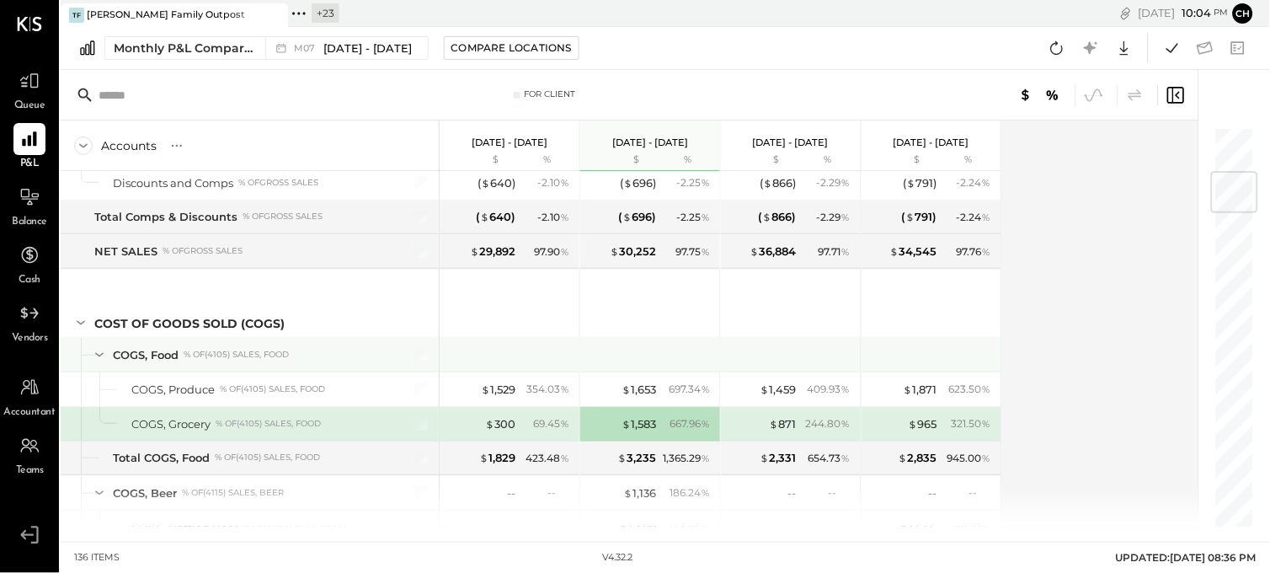
scroll to position [477, 0]
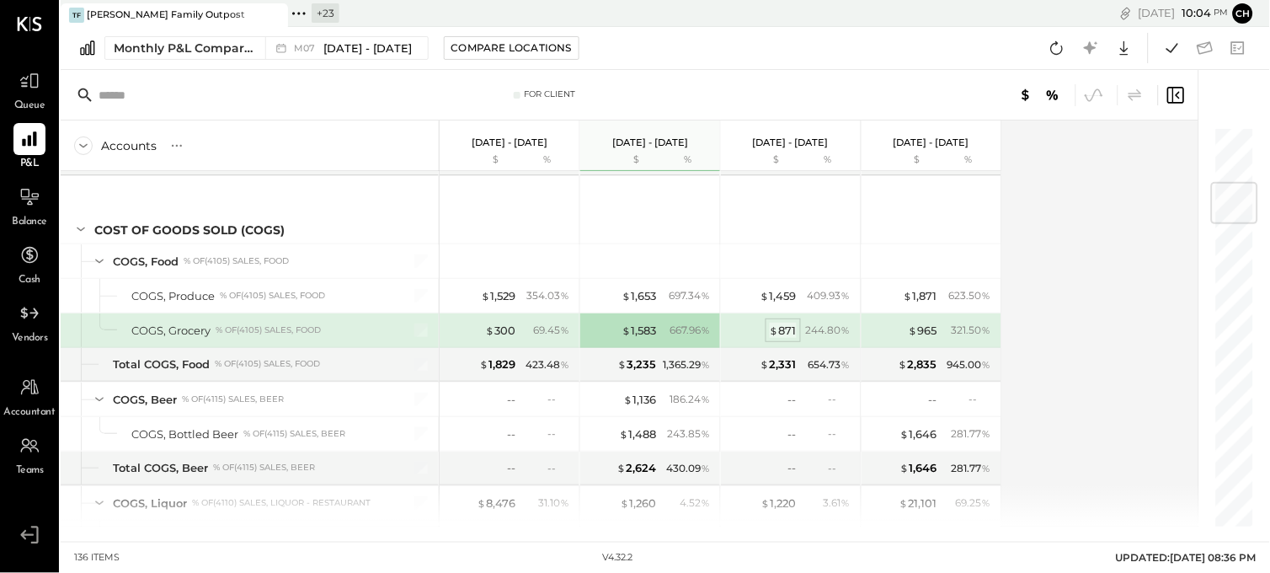
click at [788, 333] on div "$ 871" at bounding box center [783, 331] width 27 height 16
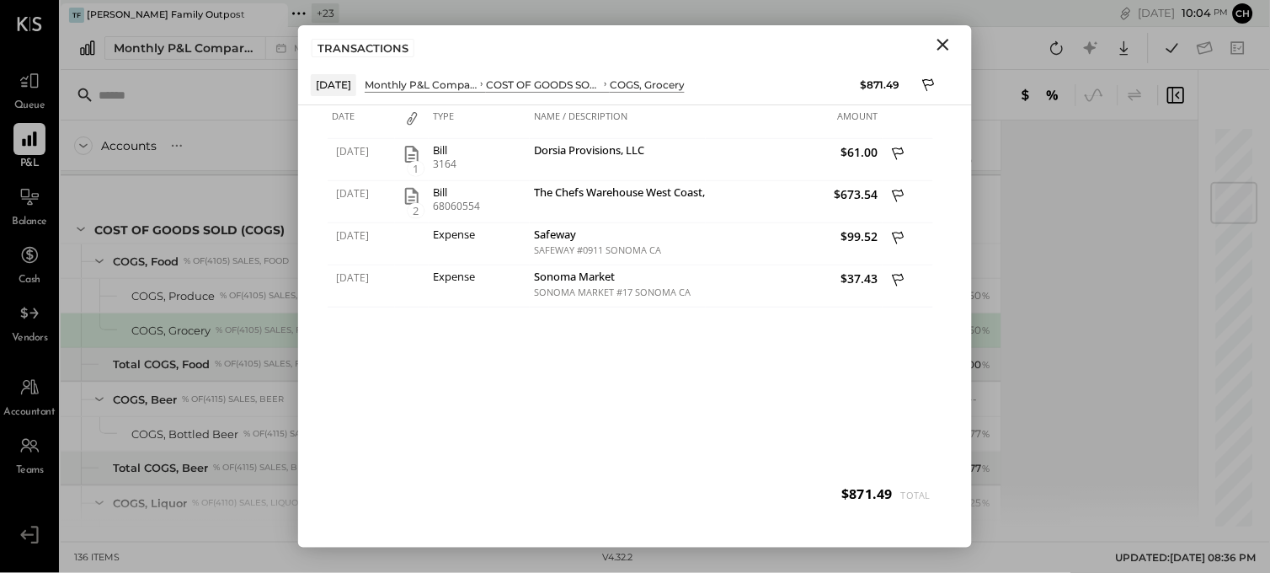
click at [945, 40] on icon "Close" at bounding box center [943, 45] width 20 height 20
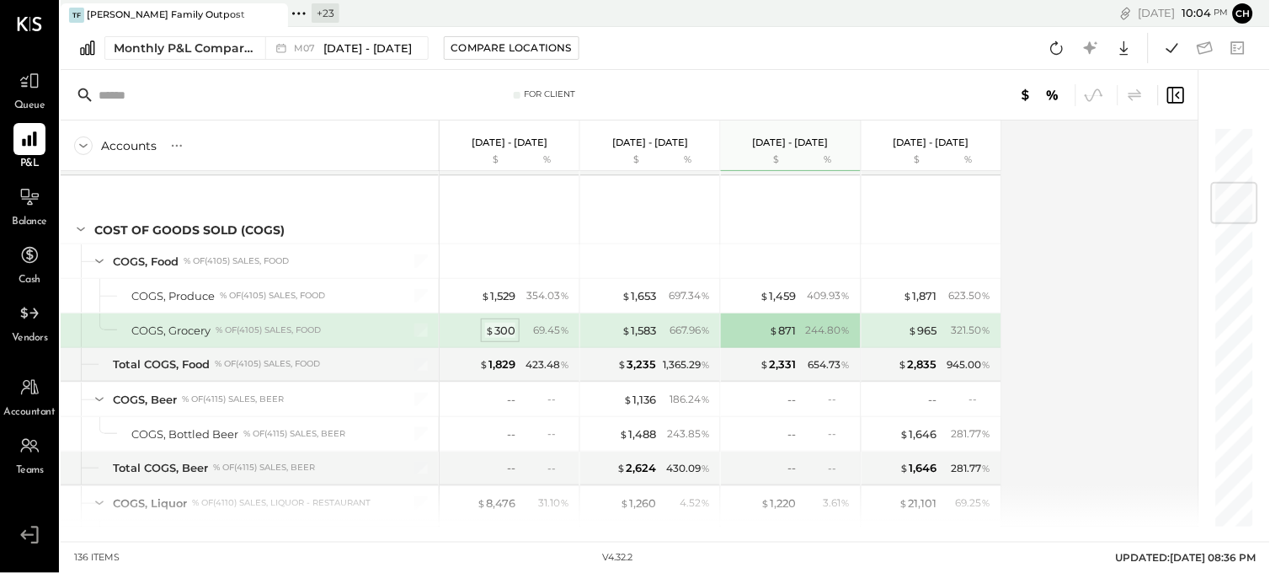
click at [500, 331] on div "$ 300" at bounding box center [500, 331] width 30 height 16
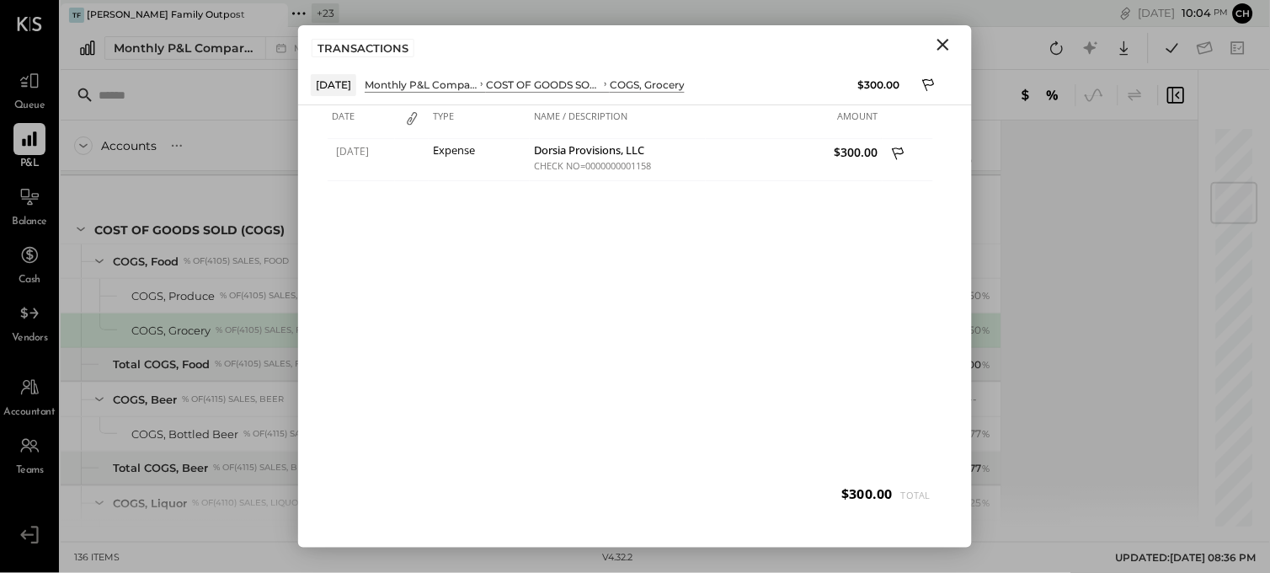
drag, startPoint x: 946, startPoint y: 45, endPoint x: 687, endPoint y: 324, distance: 380.3
click at [946, 46] on icon "Close" at bounding box center [944, 45] width 12 height 12
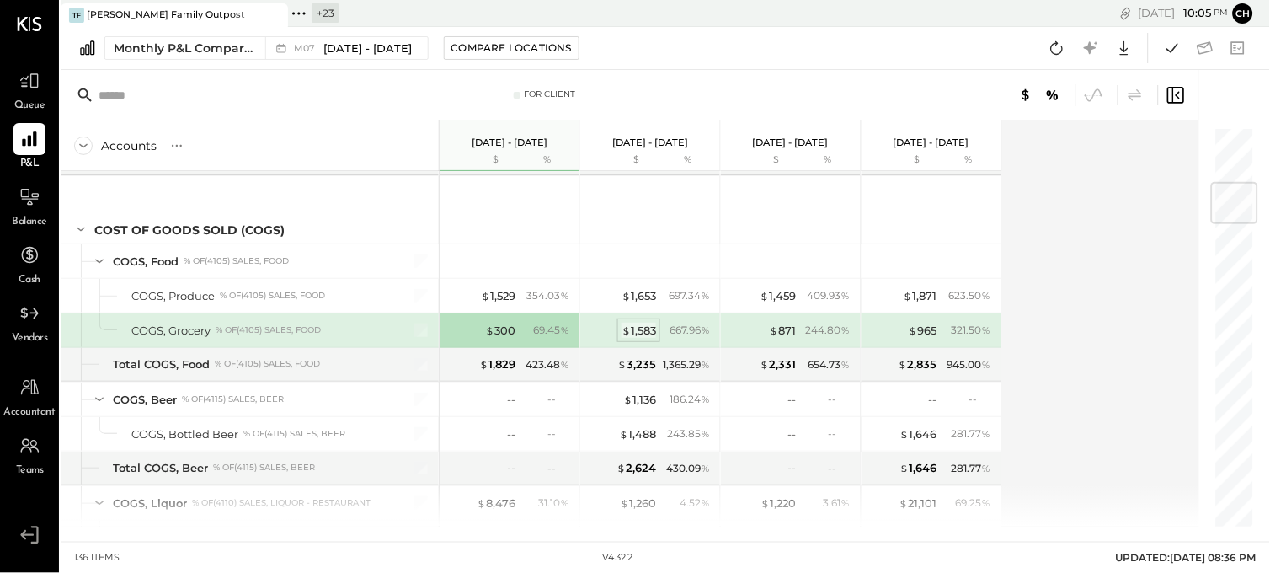
click at [655, 332] on div "$ 1,583" at bounding box center [639, 331] width 35 height 16
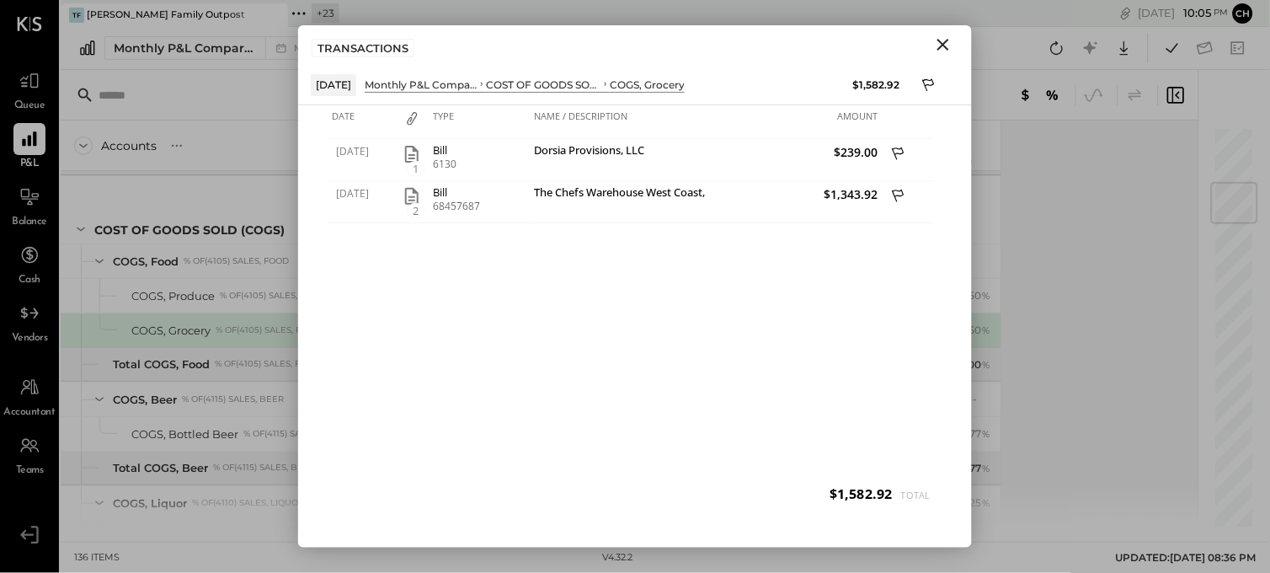
click at [945, 48] on icon "Close" at bounding box center [943, 45] width 20 height 20
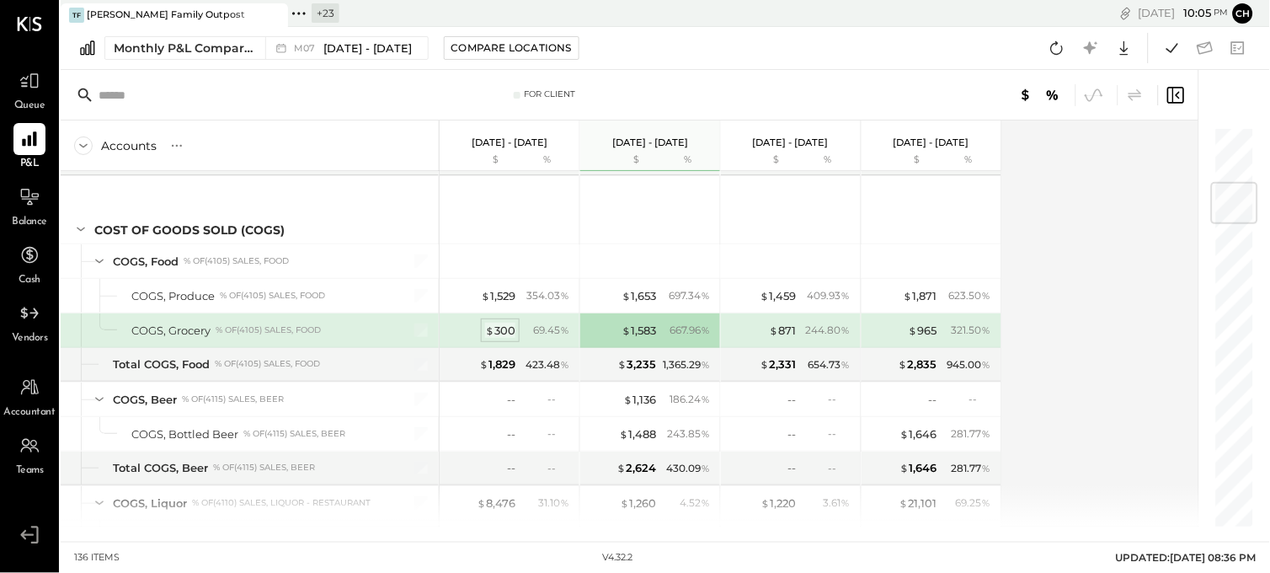
click at [503, 329] on div "$ 300" at bounding box center [500, 331] width 30 height 16
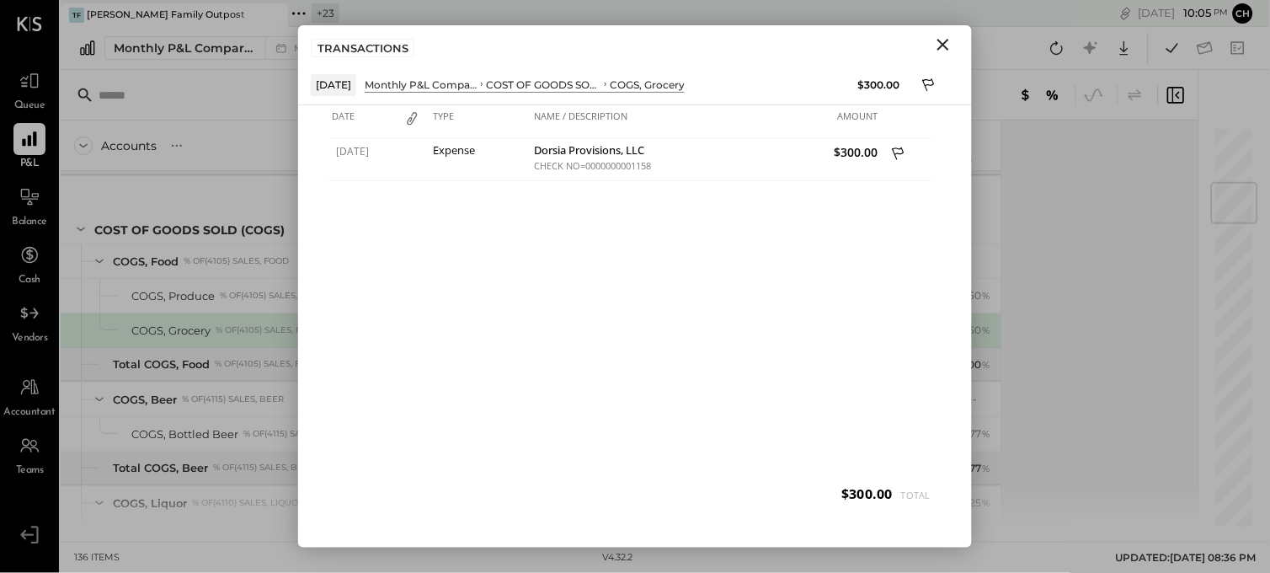
click at [945, 47] on icon "Close" at bounding box center [943, 45] width 20 height 20
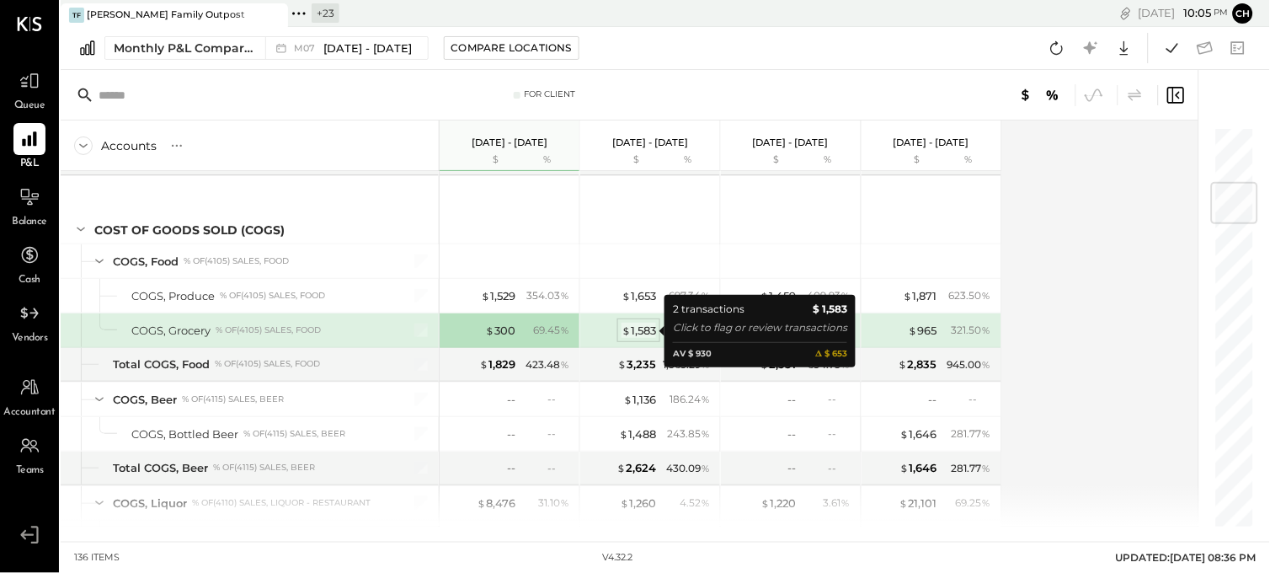
click at [655, 331] on div "$ 1,583" at bounding box center [639, 331] width 35 height 16
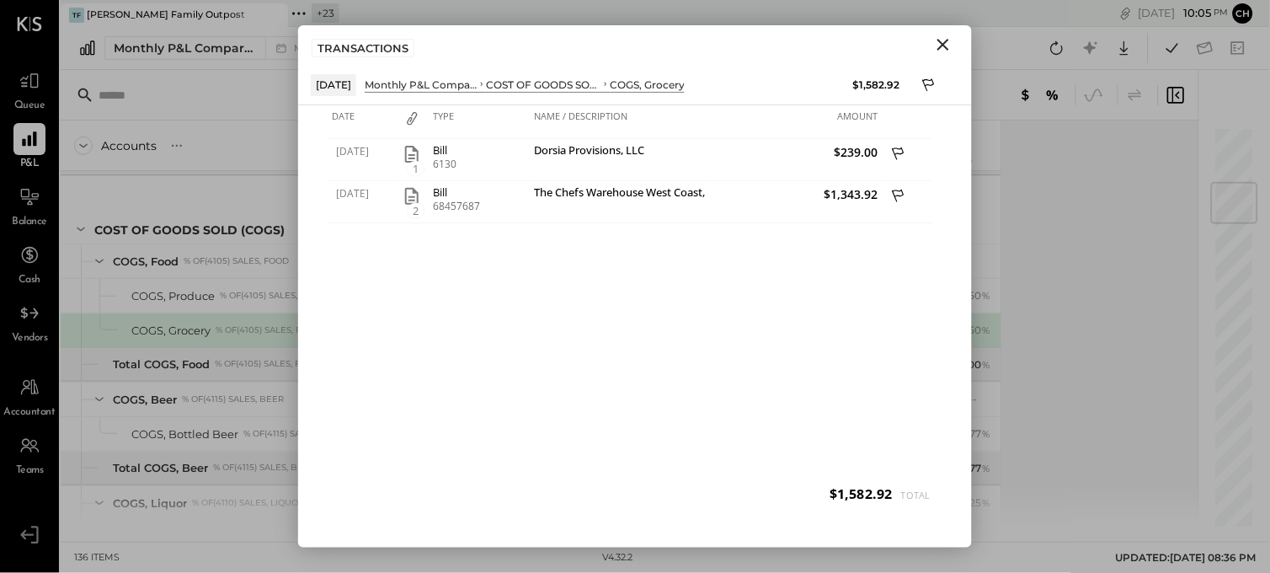
click at [947, 42] on icon "Close" at bounding box center [944, 45] width 12 height 12
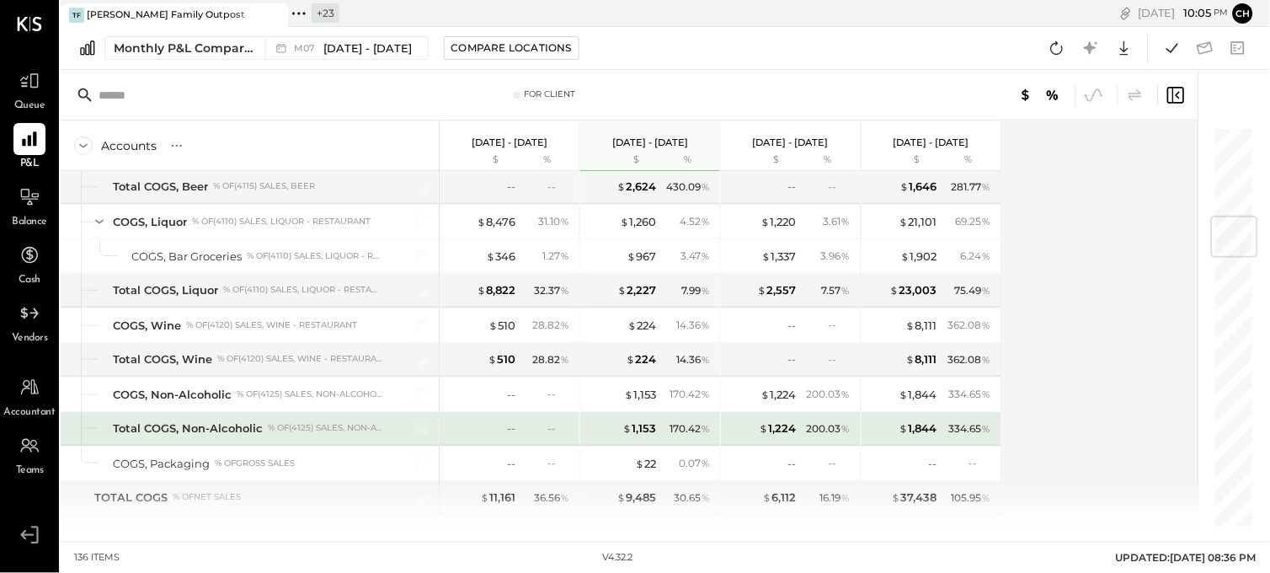
scroll to position [664, 0]
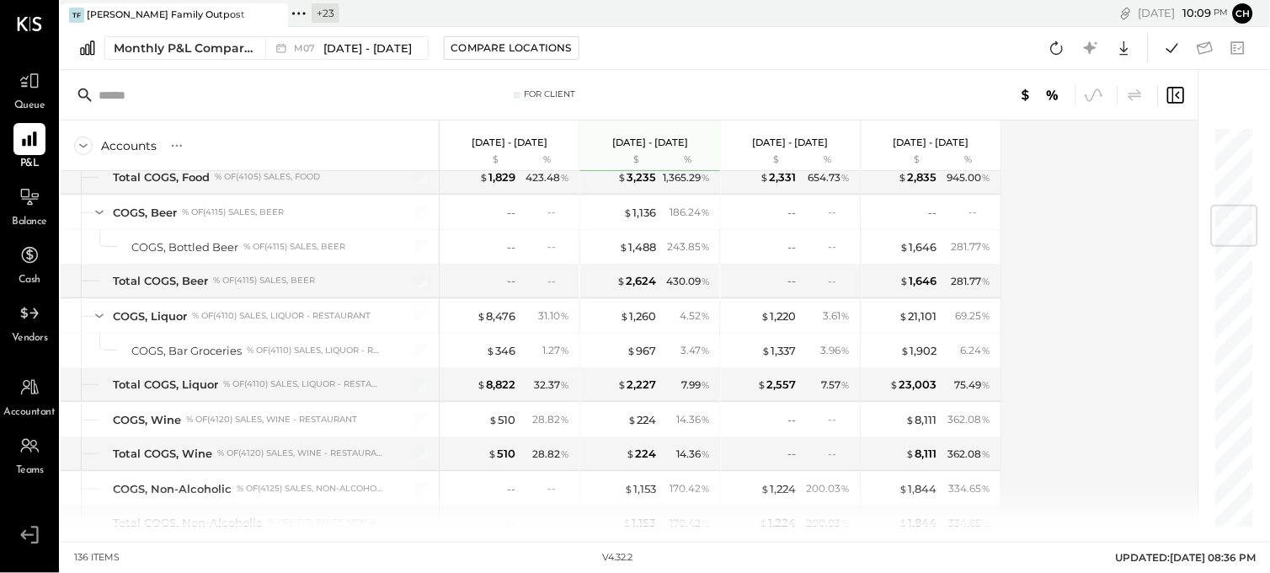
click at [1085, 217] on div "Accounts S % GL Jul 1 - 31, 2025 $ % Jun 1 - 30, 2025 $ % May 1 - 31, 2025 $ % …" at bounding box center [631, 323] width 1141 height 406
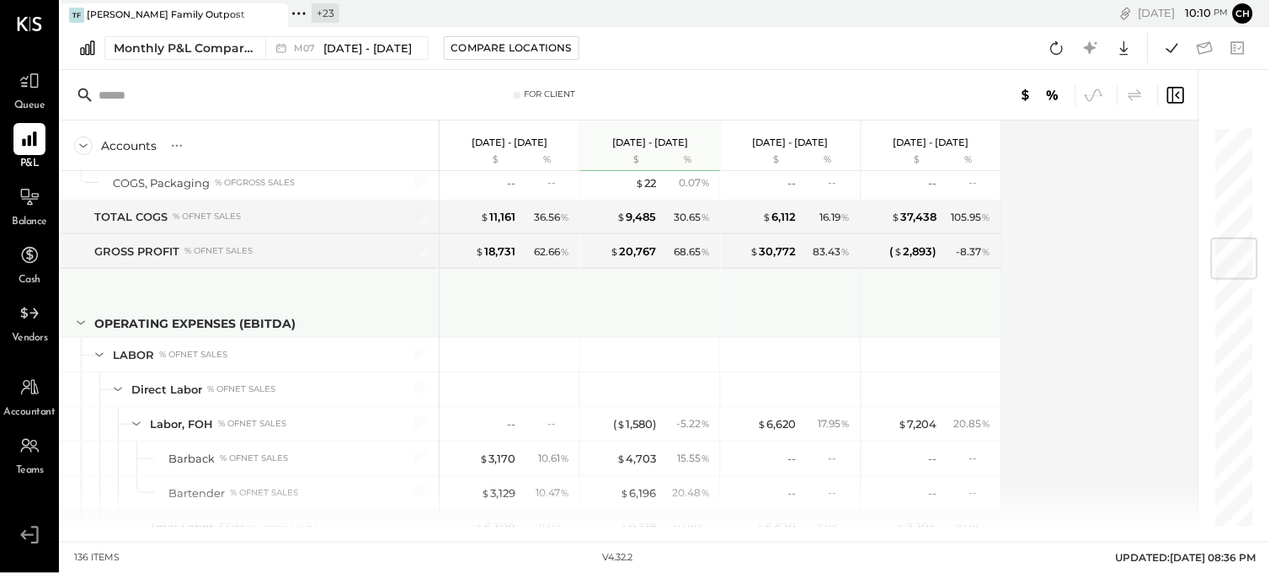
scroll to position [852, 0]
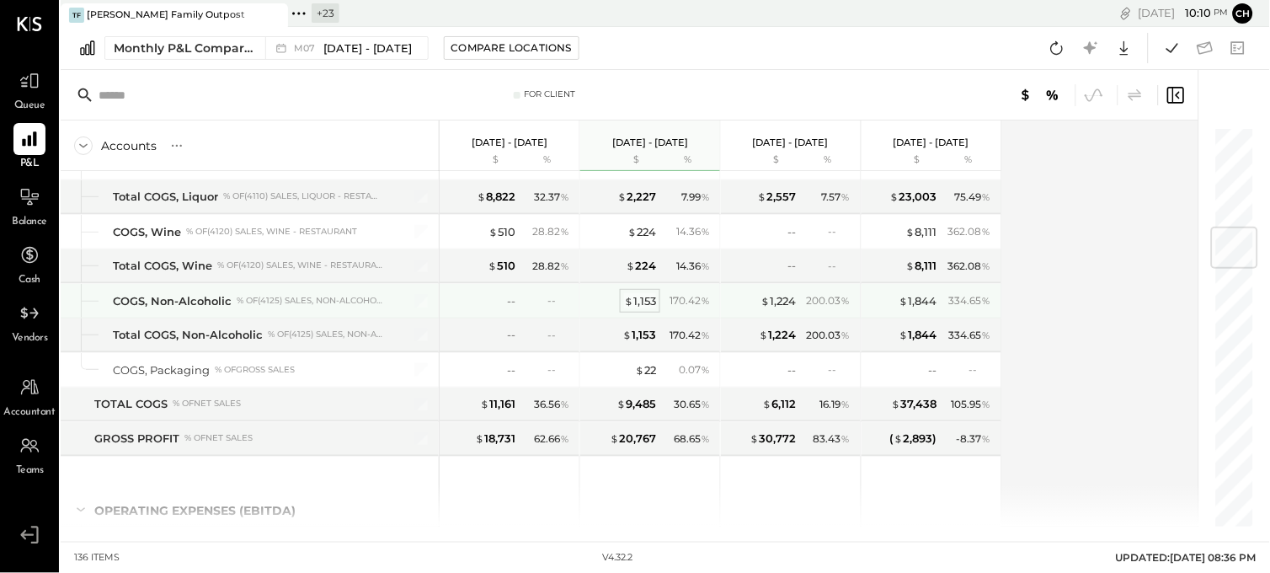
click at [649, 306] on div "$ 1,153" at bounding box center [640, 301] width 32 height 16
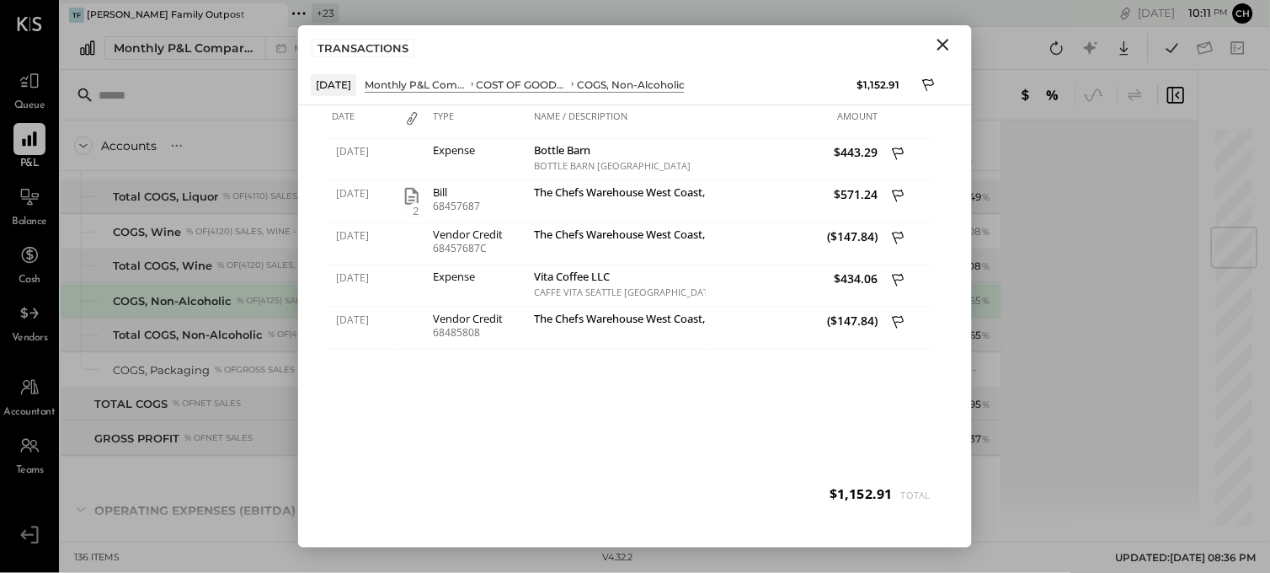
click at [942, 40] on icon "Close" at bounding box center [943, 45] width 20 height 20
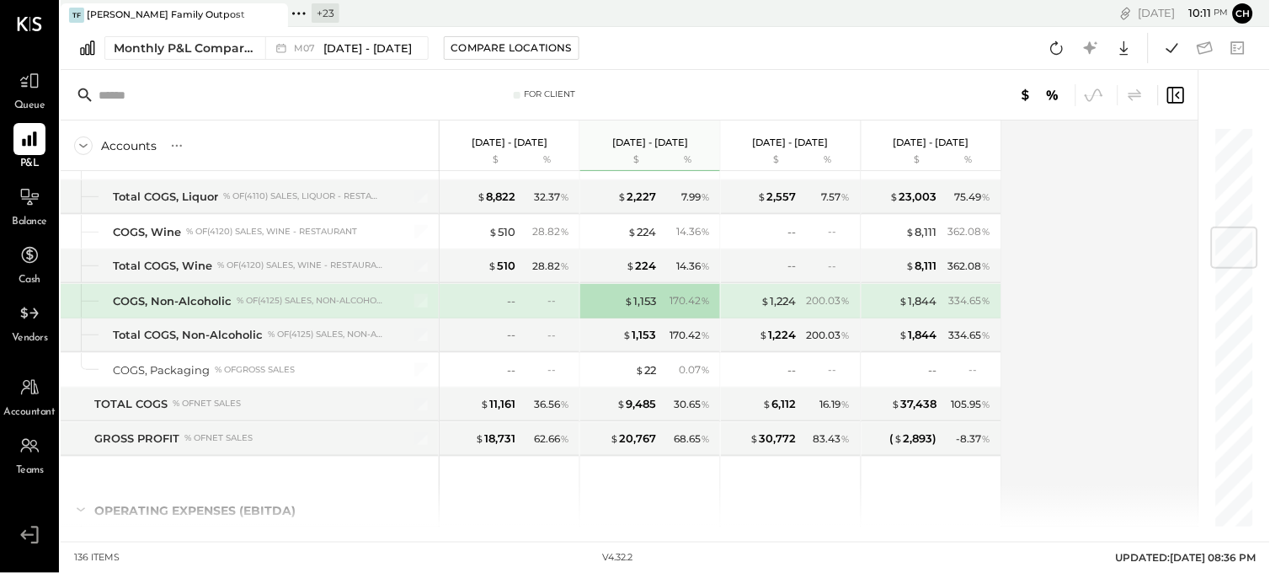
click at [504, 297] on div "--" at bounding box center [481, 301] width 67 height 16
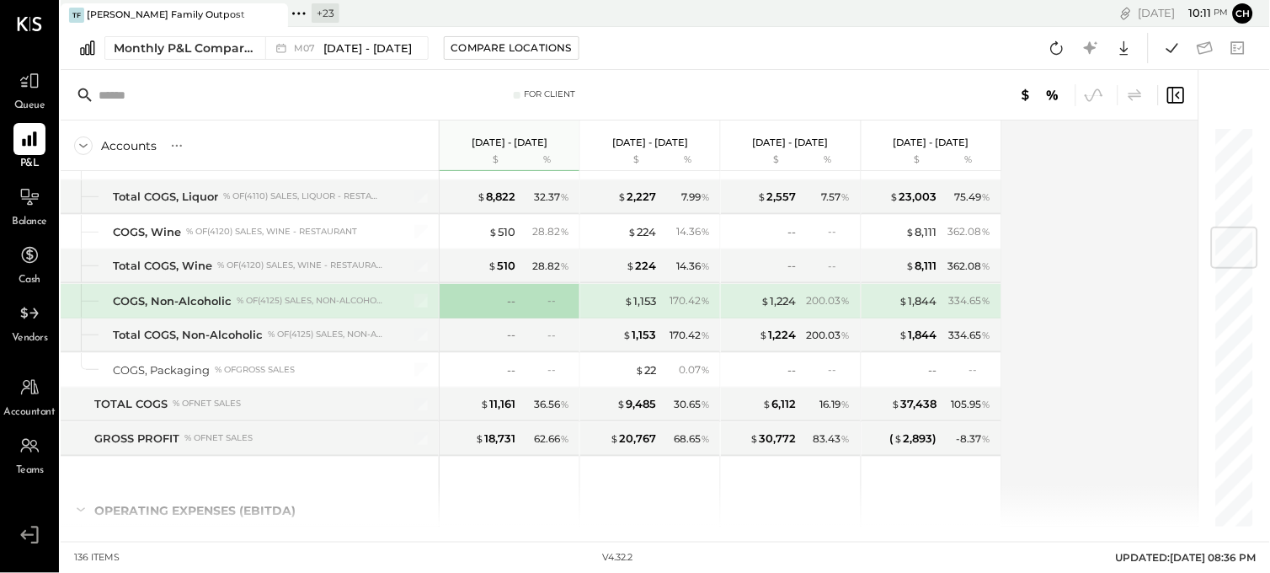
click at [646, 293] on div "$ 1,153 170.42 %" at bounding box center [652, 301] width 126 height 34
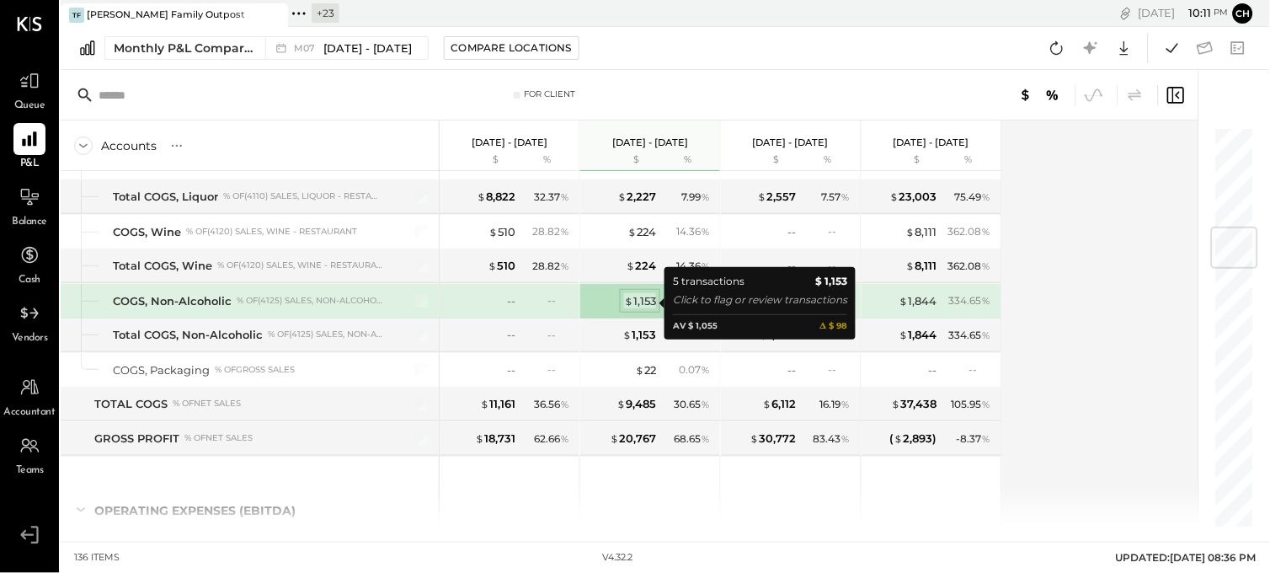
click at [643, 301] on div "$ 1,153" at bounding box center [640, 301] width 32 height 16
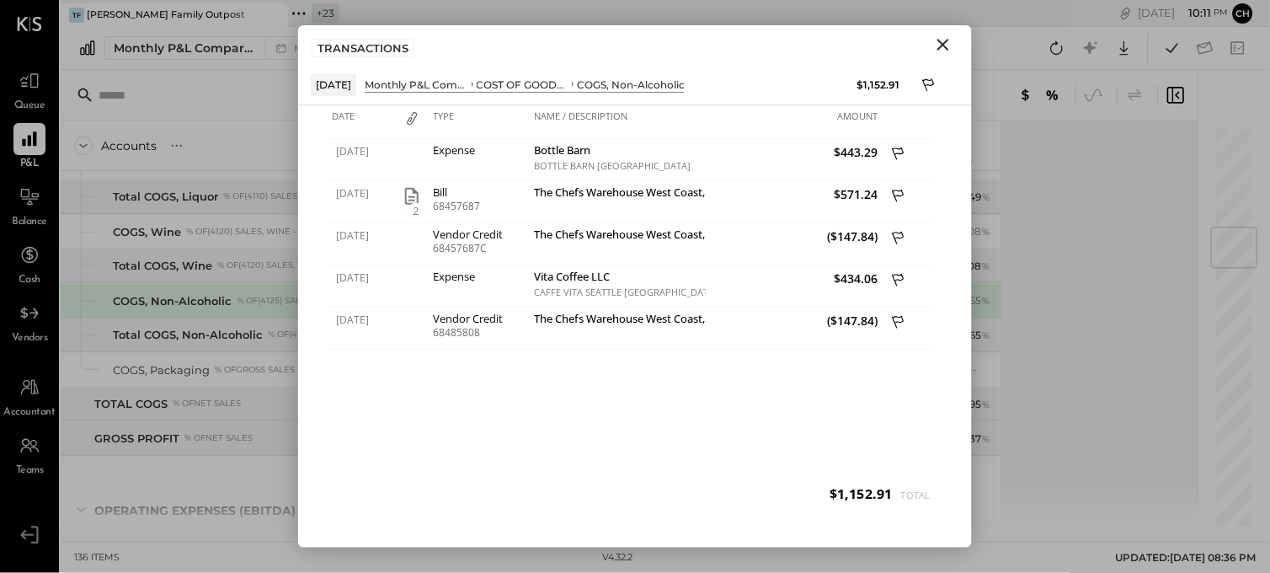
click at [941, 43] on icon "Close" at bounding box center [944, 45] width 12 height 12
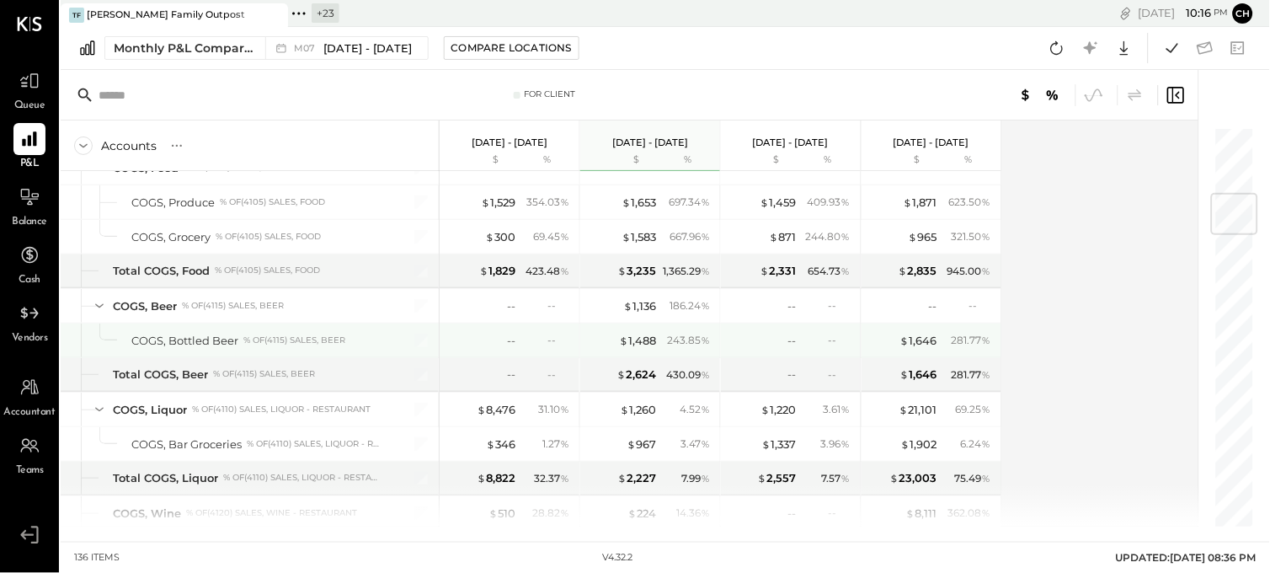
scroll to position [2328, 0]
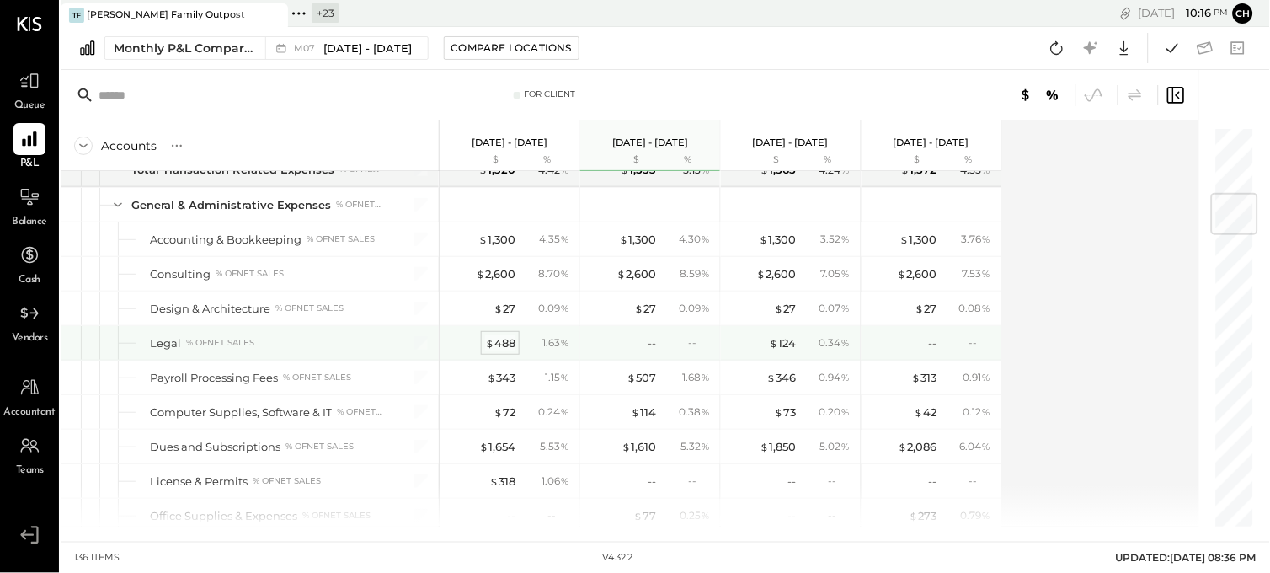
click at [495, 348] on div "$ 488" at bounding box center [500, 343] width 30 height 16
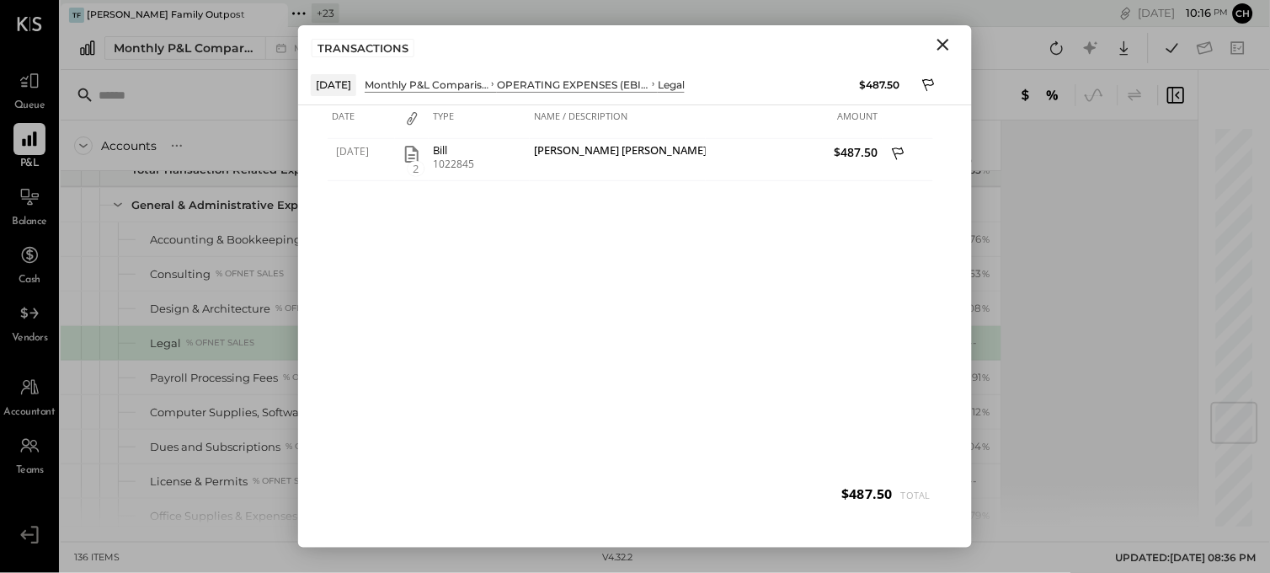
drag, startPoint x: 945, startPoint y: 43, endPoint x: 853, endPoint y: 215, distance: 194.8
click at [943, 43] on icon "Close" at bounding box center [944, 45] width 12 height 12
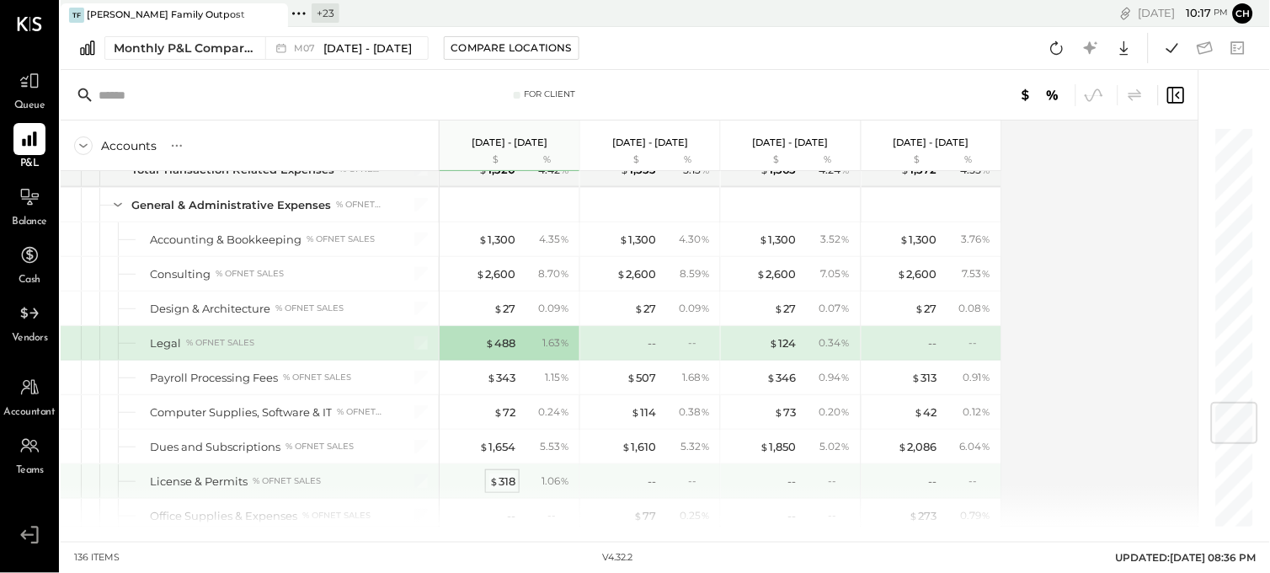
click at [501, 478] on div "$ 318" at bounding box center [502, 481] width 26 height 16
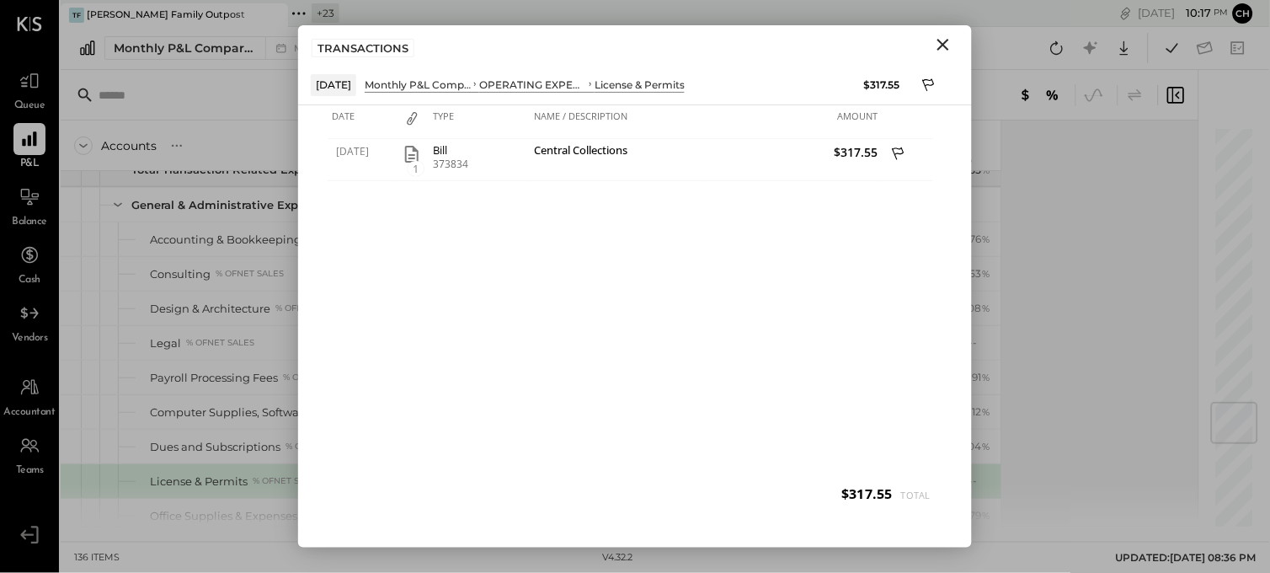
click at [946, 53] on icon "Close" at bounding box center [943, 45] width 20 height 20
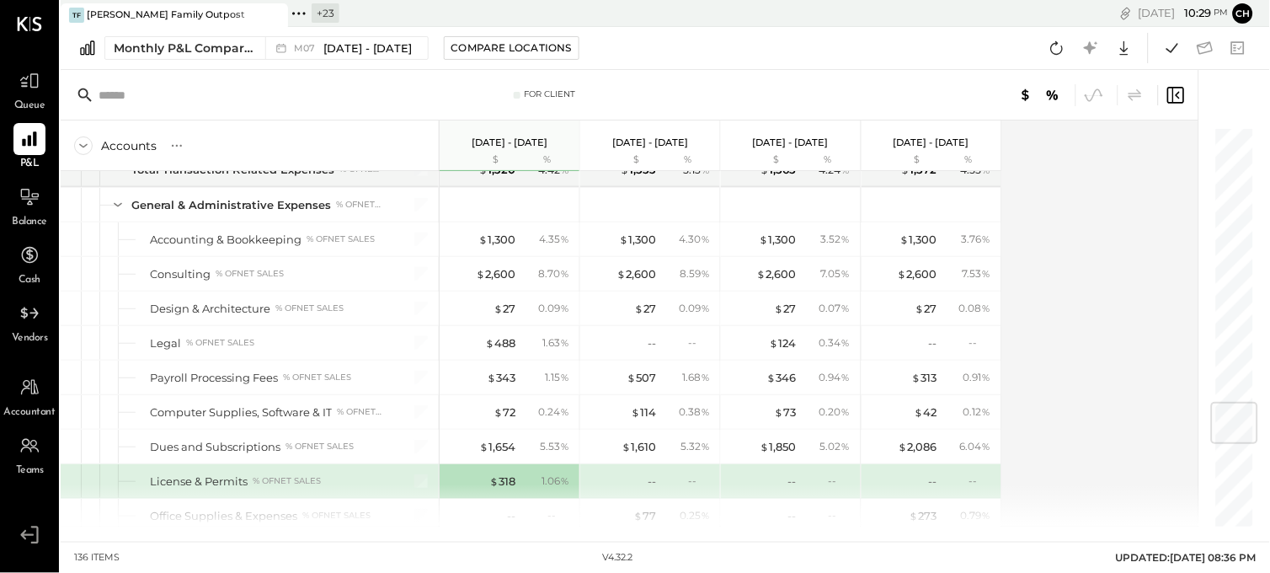
scroll to position [3160, 0]
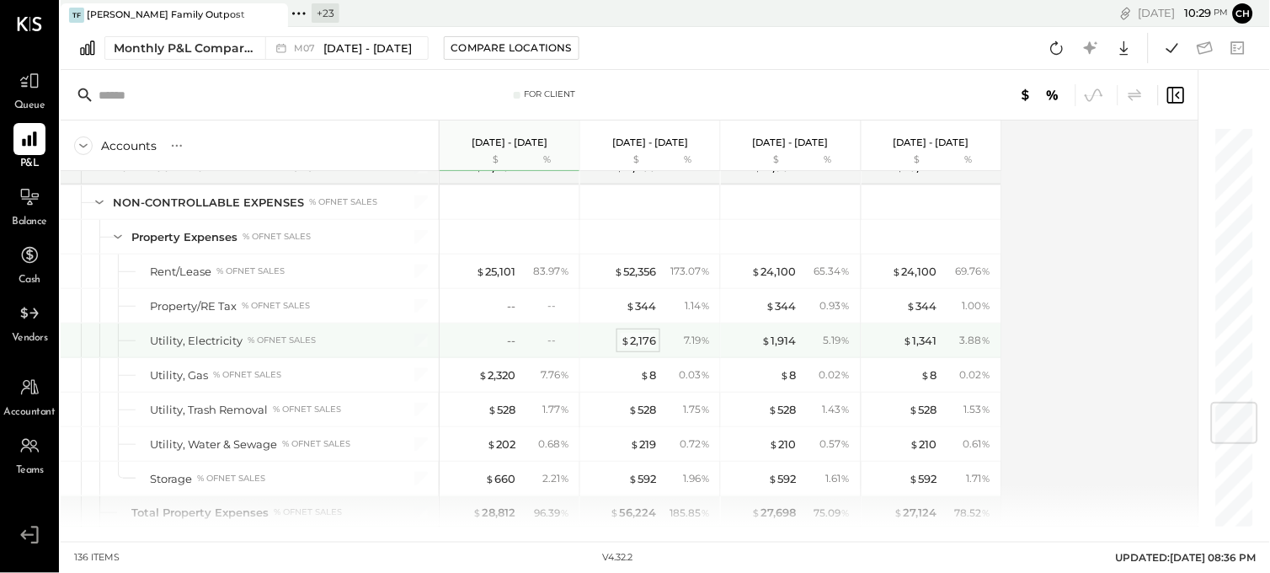
click at [654, 346] on div "$ 2,176" at bounding box center [638, 341] width 35 height 16
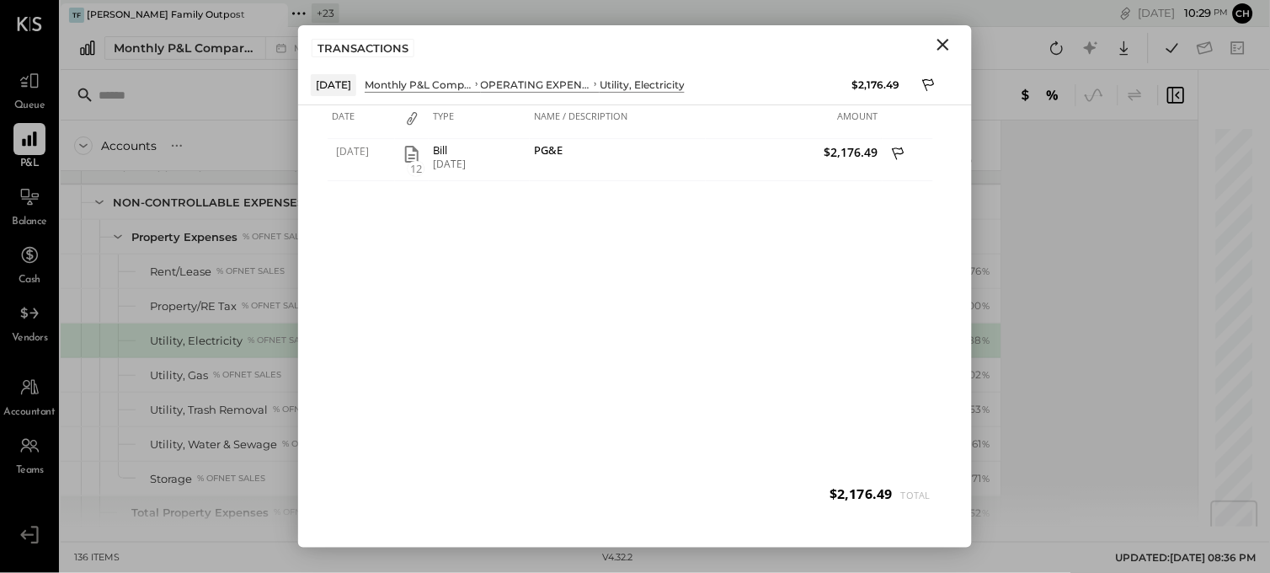
click at [942, 46] on icon "Close" at bounding box center [944, 45] width 12 height 12
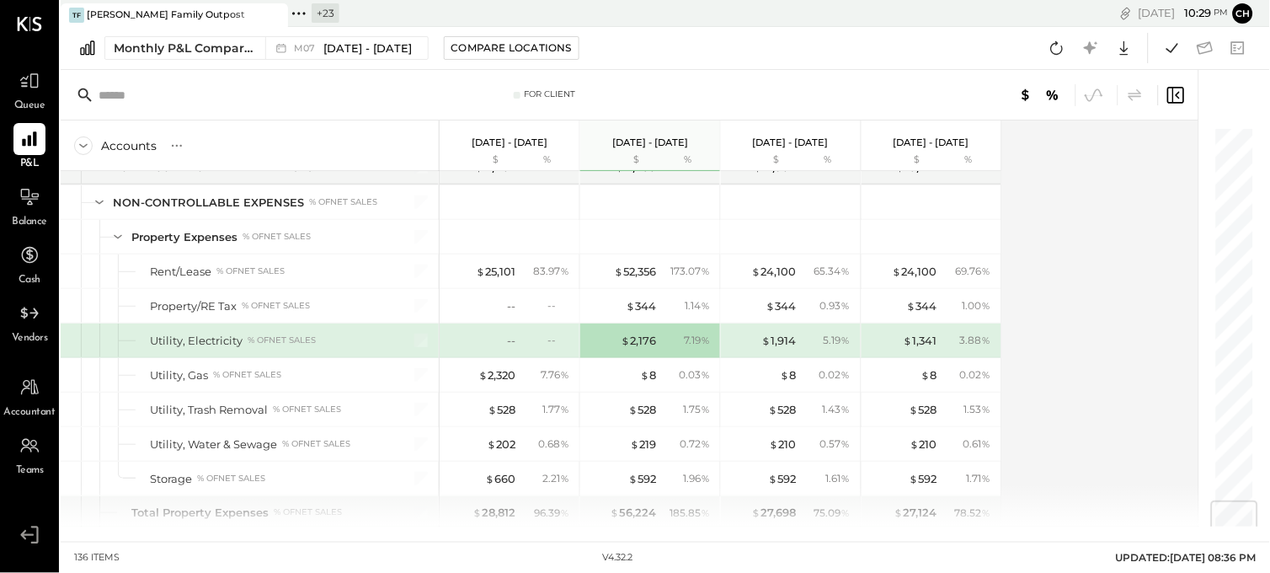
click at [489, 340] on div "--" at bounding box center [481, 341] width 67 height 16
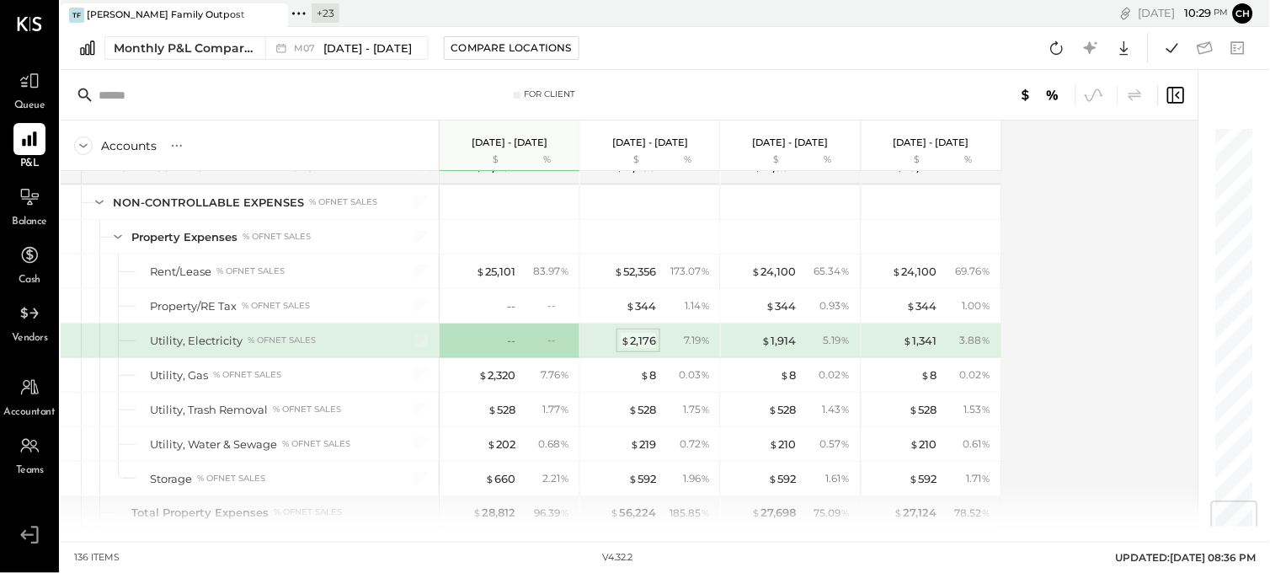
click at [641, 349] on div "$ 2,176" at bounding box center [638, 341] width 35 height 16
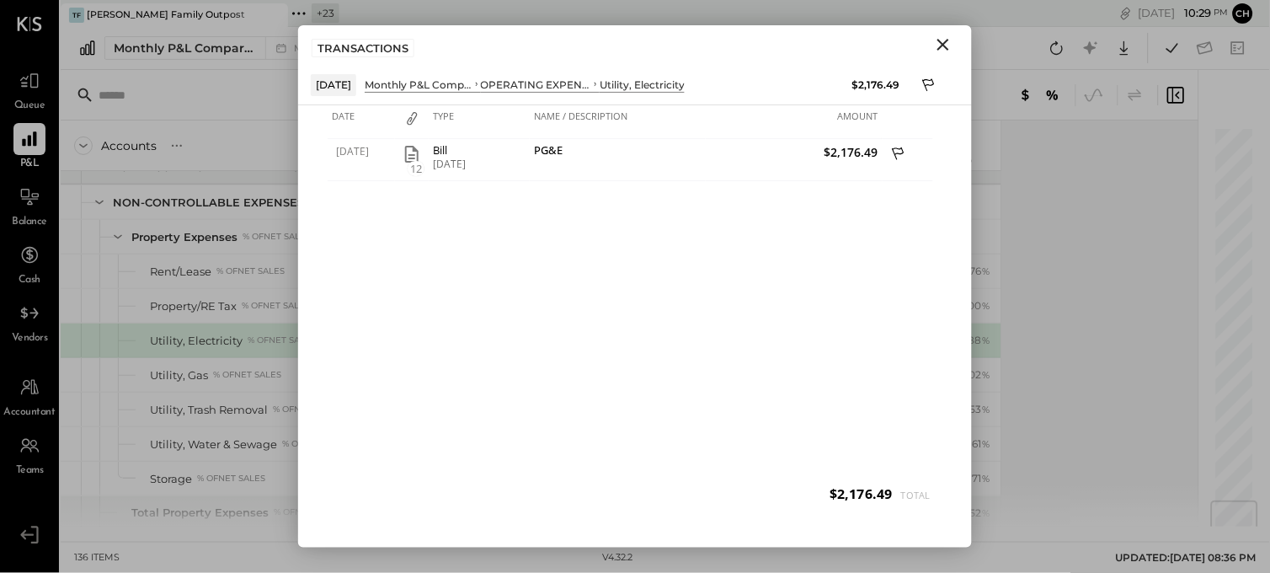
click at [946, 38] on icon "Close" at bounding box center [943, 45] width 20 height 20
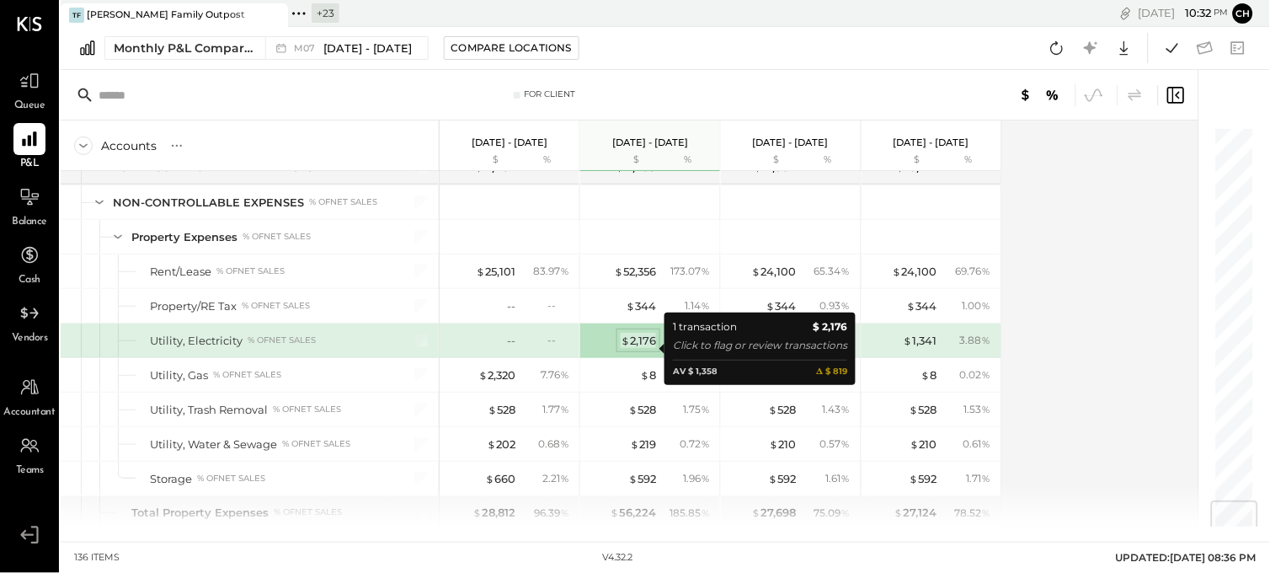
click at [646, 346] on div "$ 2,176" at bounding box center [638, 341] width 35 height 16
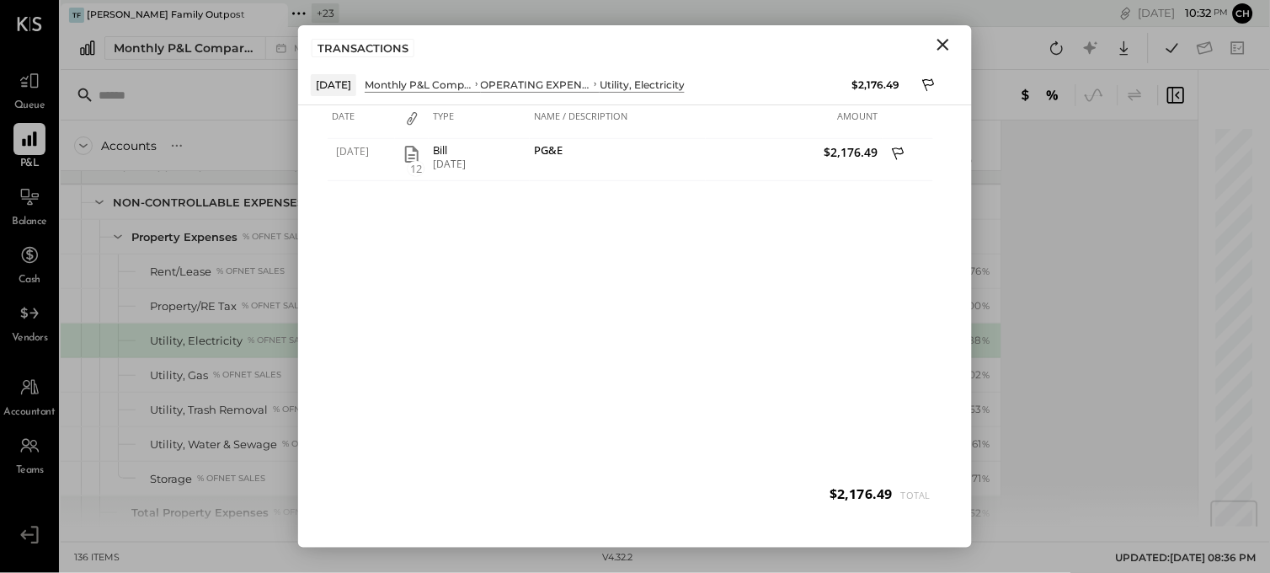
click at [940, 45] on icon "Close" at bounding box center [943, 45] width 20 height 20
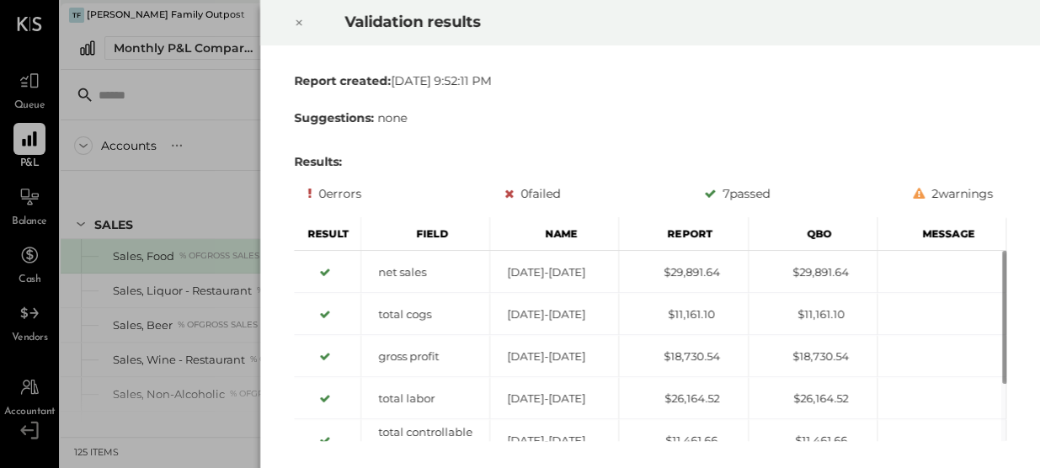
click at [301, 22] on icon at bounding box center [299, 23] width 10 height 20
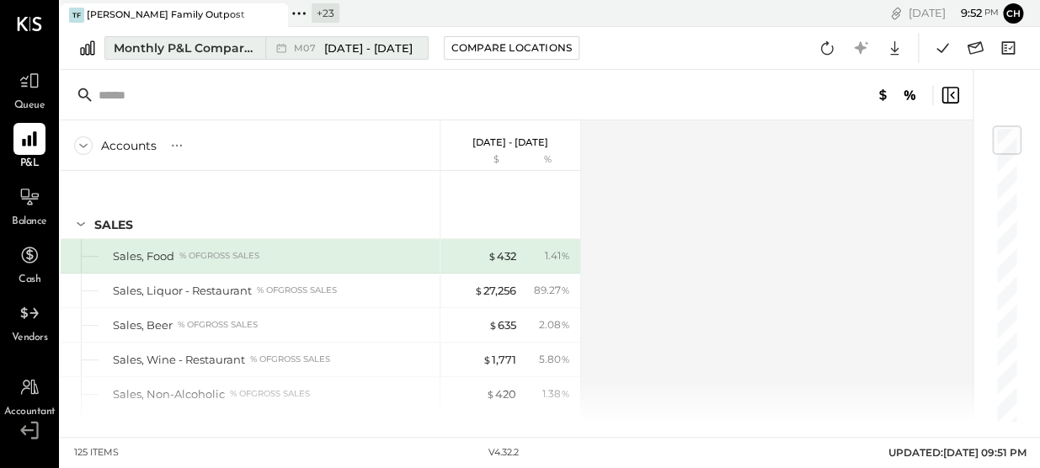
click at [184, 54] on div "Monthly P&L Comparison" at bounding box center [185, 48] width 142 height 17
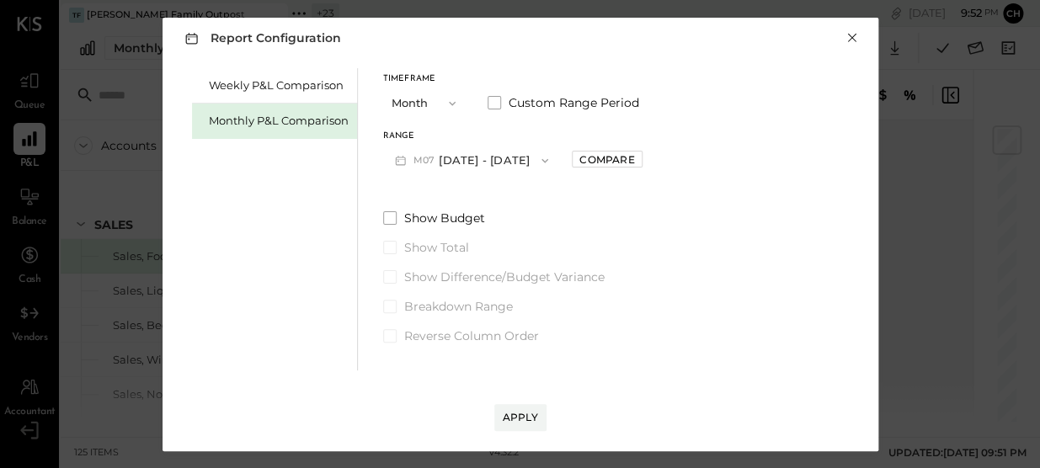
click at [848, 40] on button "×" at bounding box center [852, 37] width 15 height 17
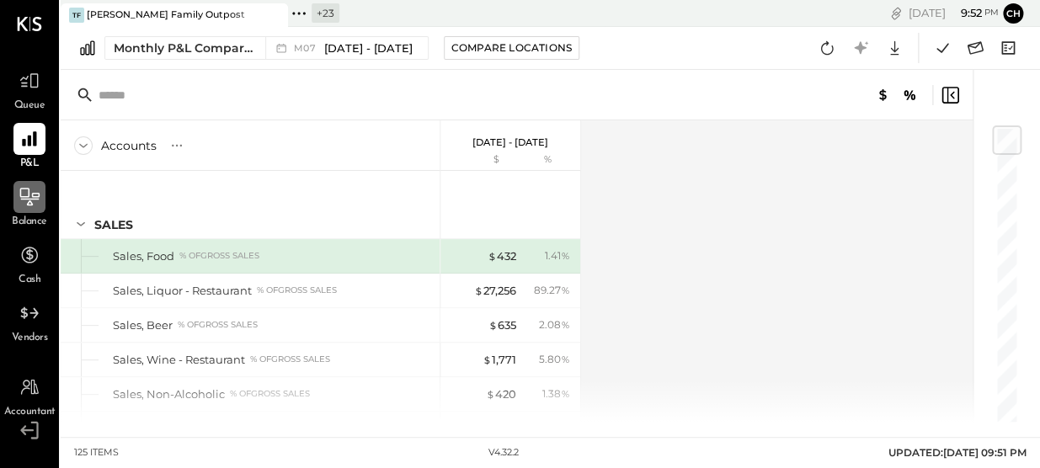
click at [24, 205] on icon at bounding box center [30, 197] width 22 height 22
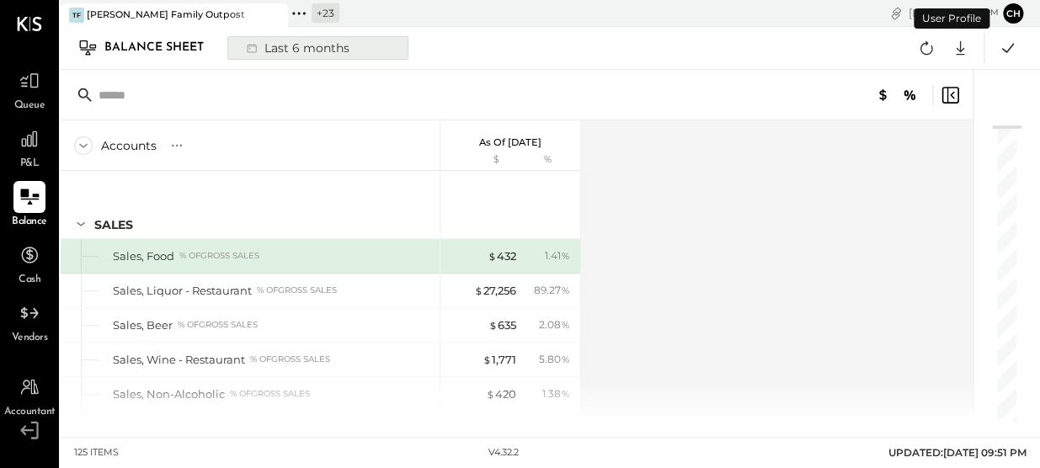
click at [301, 45] on div "Last 6 months" at bounding box center [297, 48] width 120 height 22
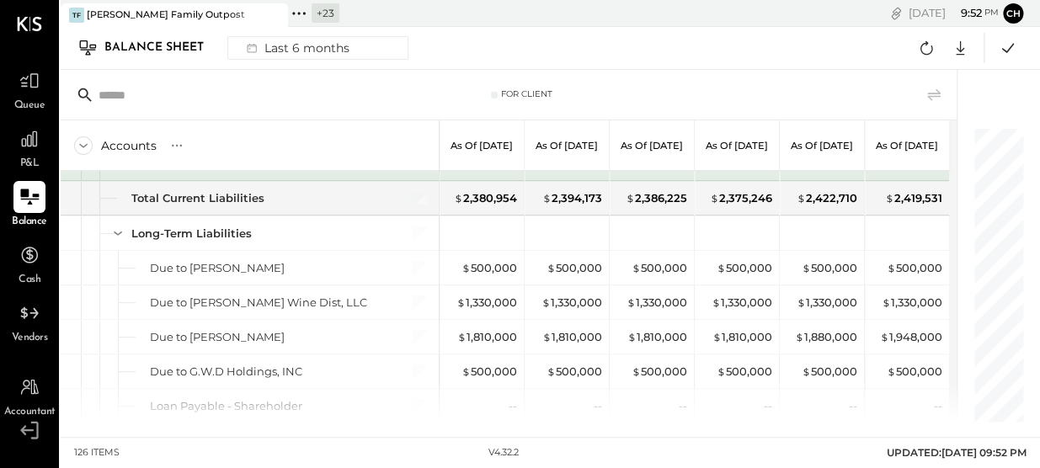
scroll to position [4130, 0]
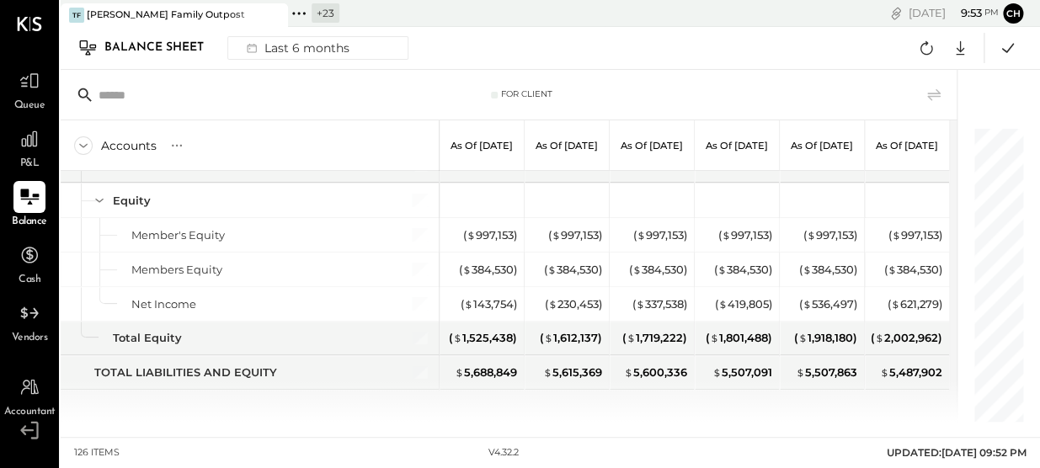
click at [652, 13] on div "[DATE] 9 : 53 pm Ch User Profile" at bounding box center [822, 13] width 435 height 27
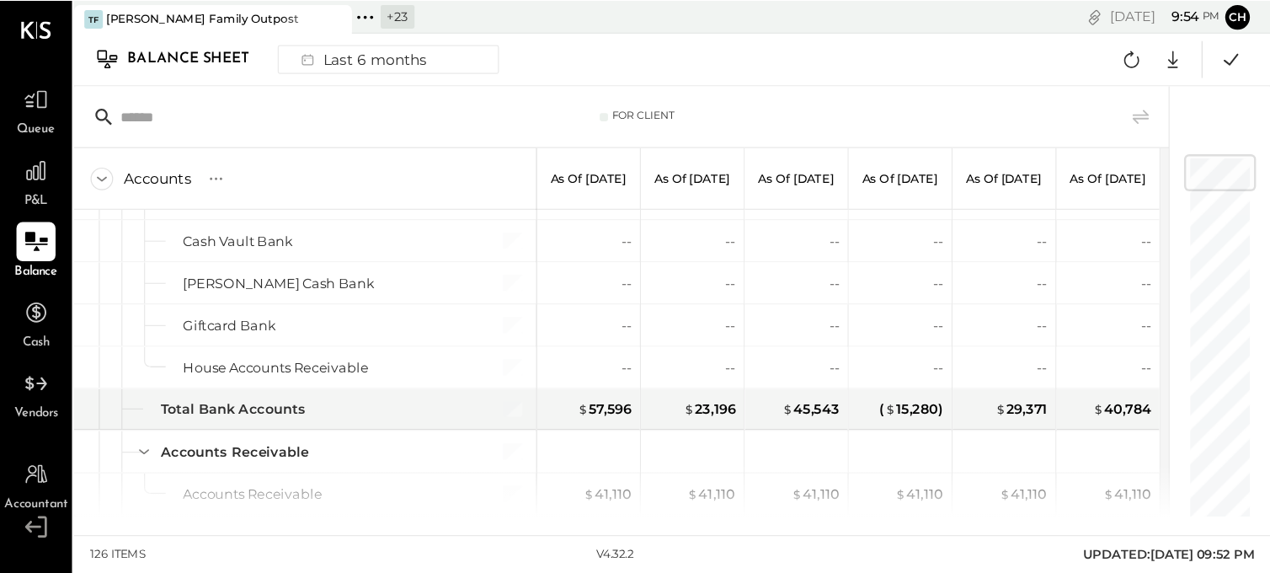
scroll to position [0, 0]
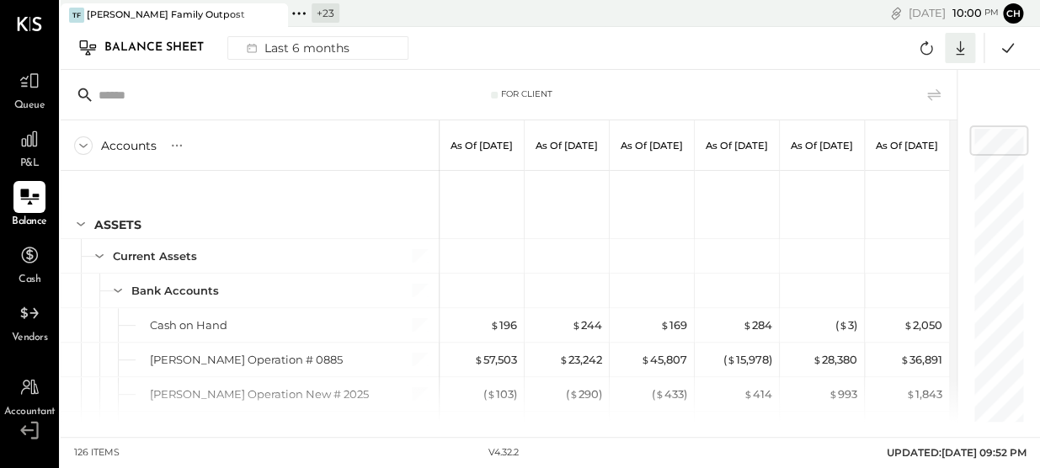
click at [960, 51] on icon at bounding box center [960, 48] width 8 height 14
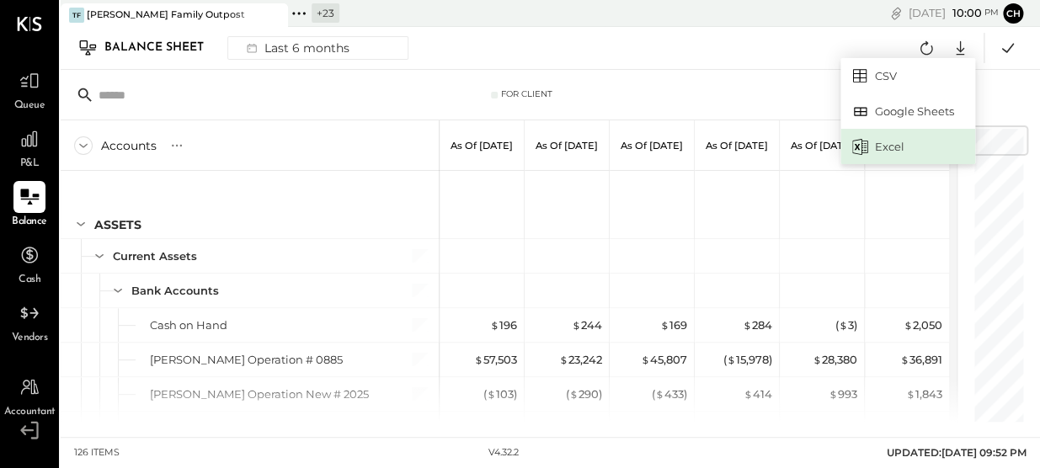
click at [886, 145] on div "Excel" at bounding box center [908, 146] width 135 height 35
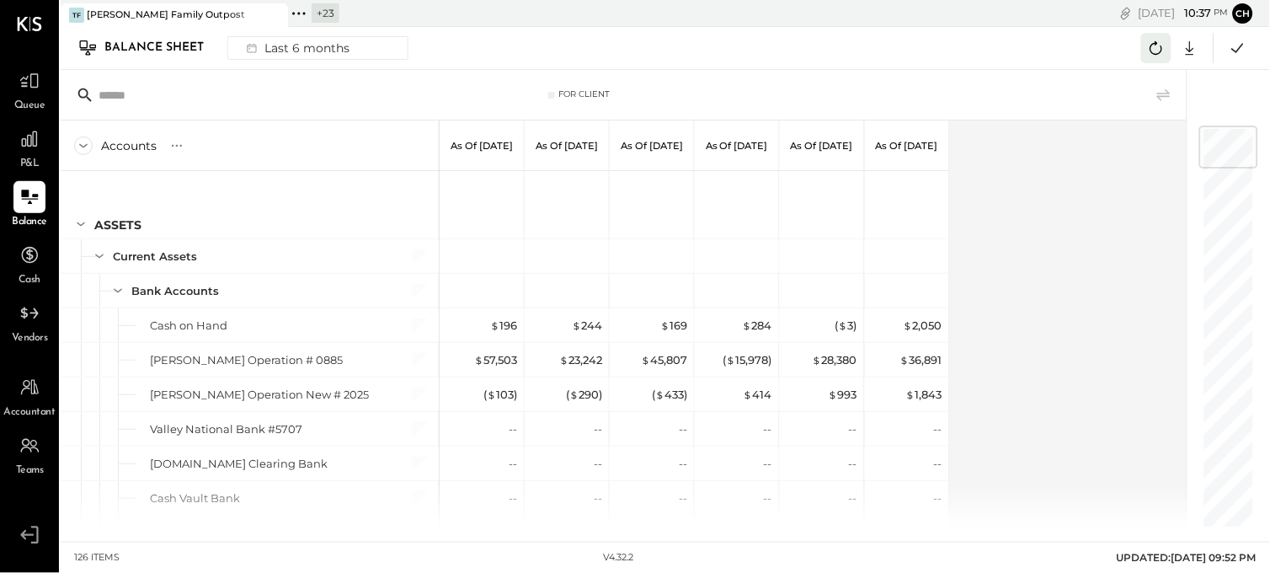
click at [1154, 42] on icon at bounding box center [1157, 48] width 22 height 22
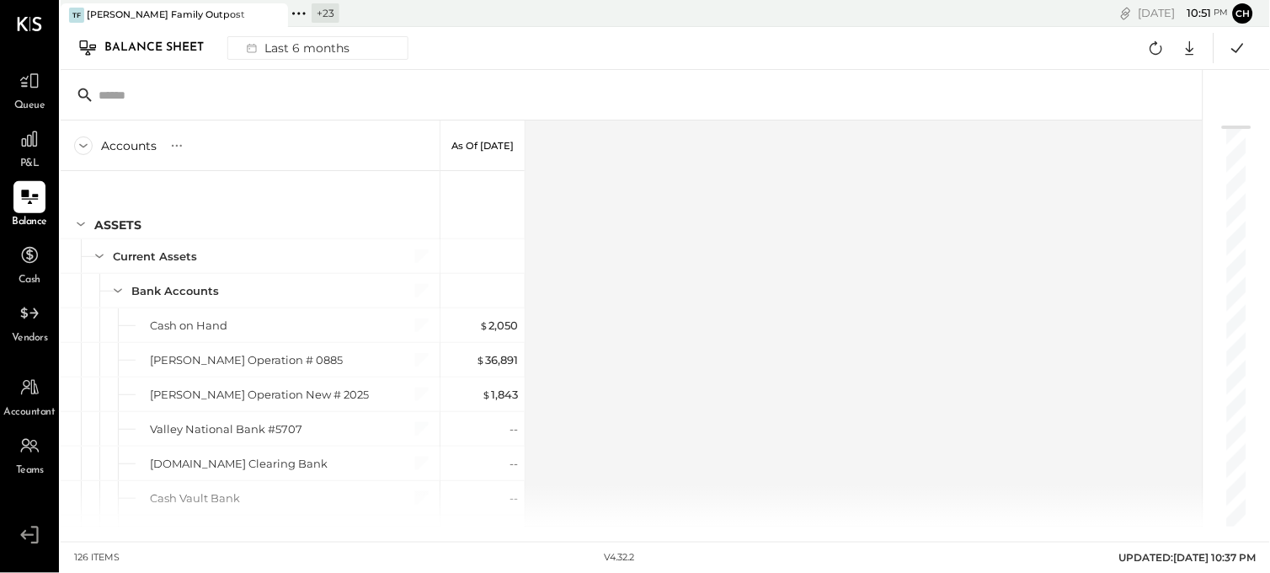
click at [907, 313] on div "Accounts S GL As of Jul 31st 2025 ASSETS Current Assets Bank Accounts Cash on H…" at bounding box center [633, 323] width 1145 height 406
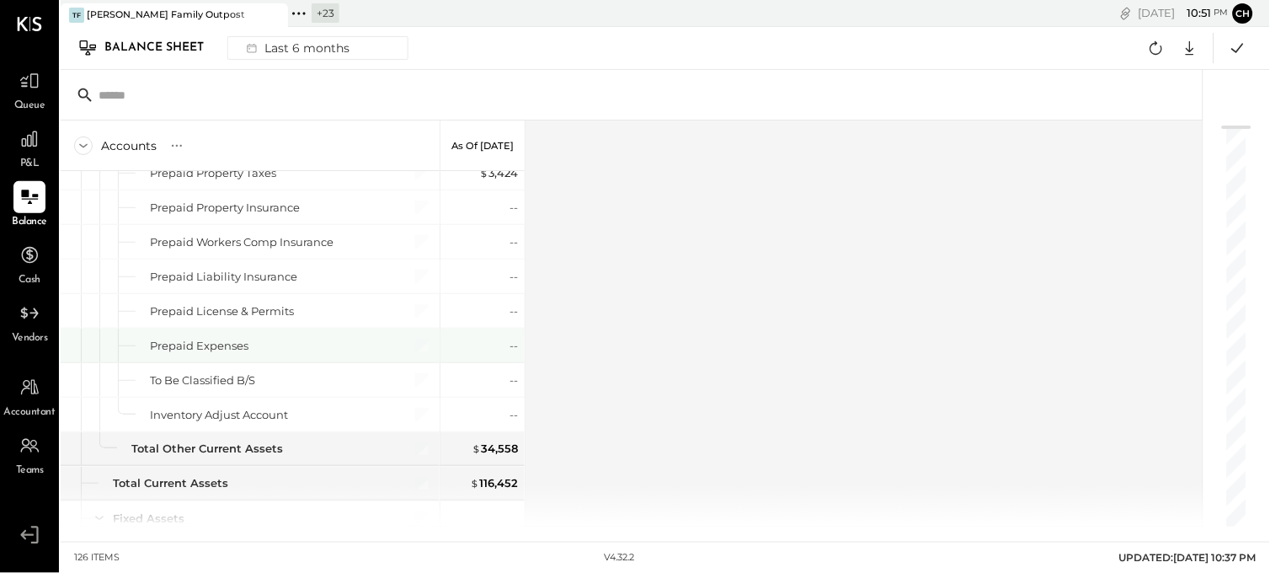
click at [254, 357] on div "Prepaid Expenses" at bounding box center [250, 346] width 379 height 34
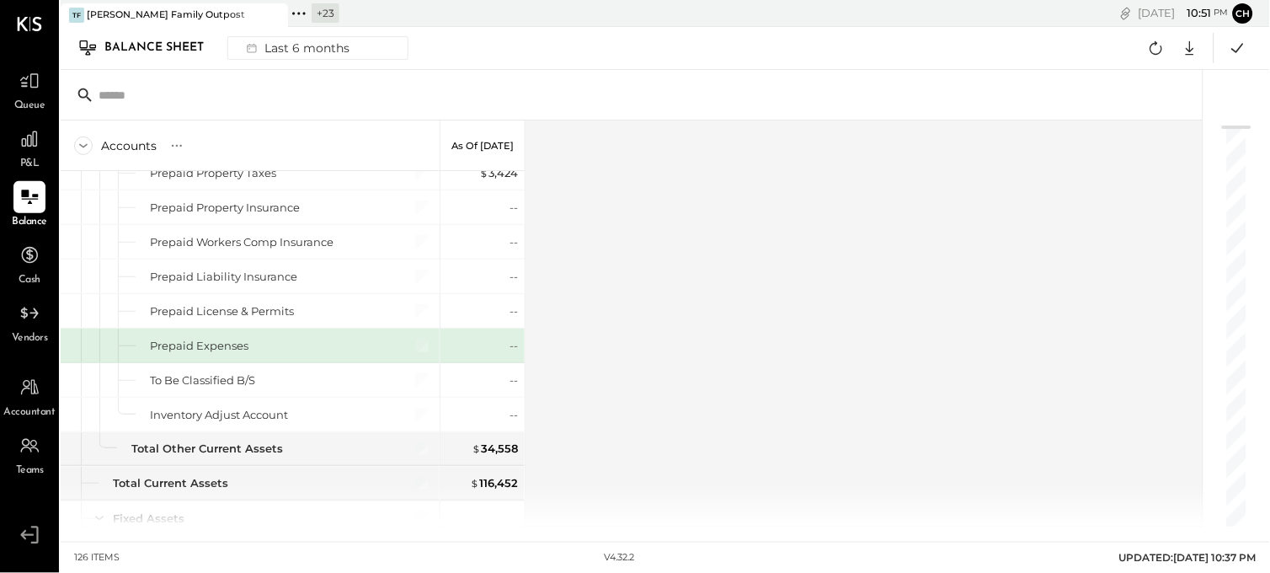
click at [503, 349] on div "--" at bounding box center [484, 346] width 67 height 16
click at [299, 52] on div "Last 6 months" at bounding box center [297, 48] width 120 height 22
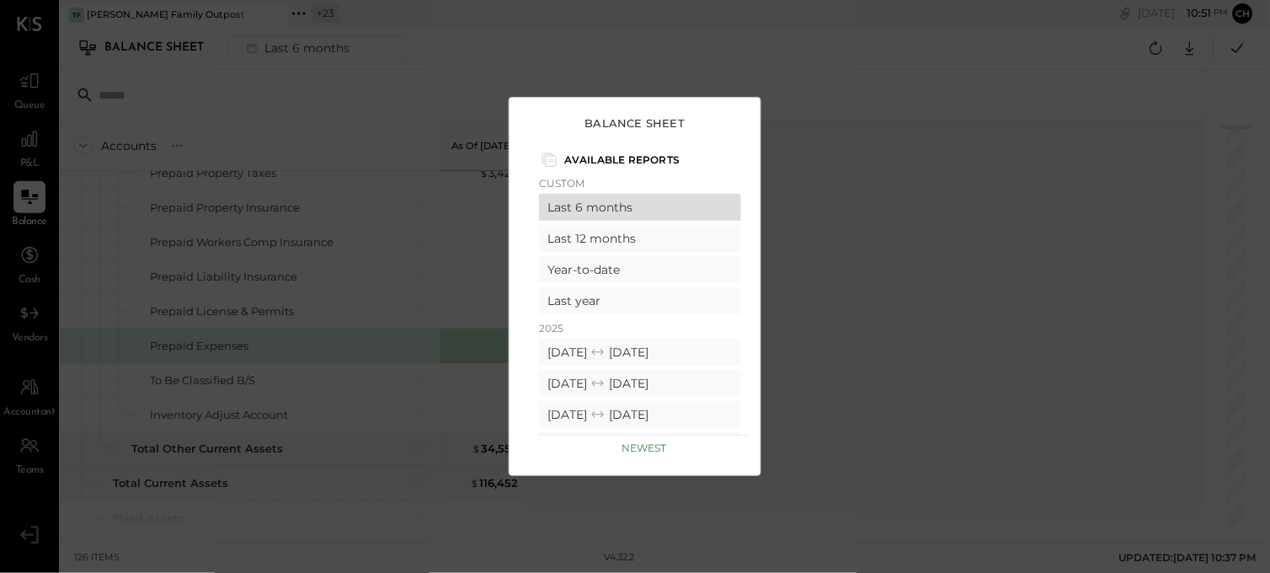
click at [587, 209] on div "Last 6 months" at bounding box center [640, 207] width 202 height 27
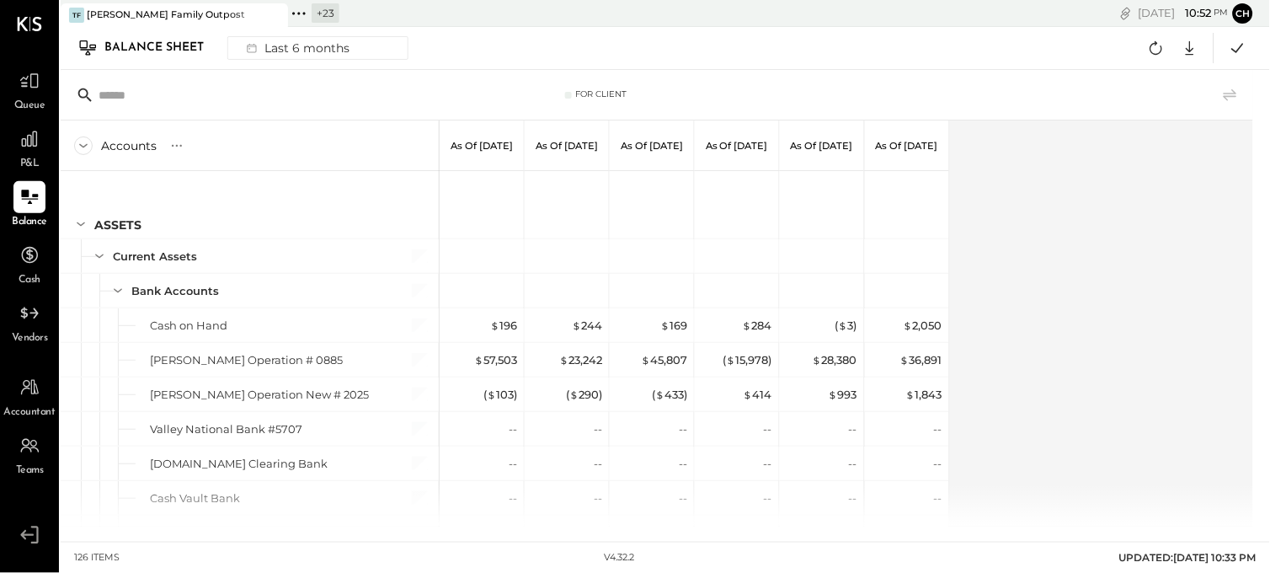
scroll to position [1223, 0]
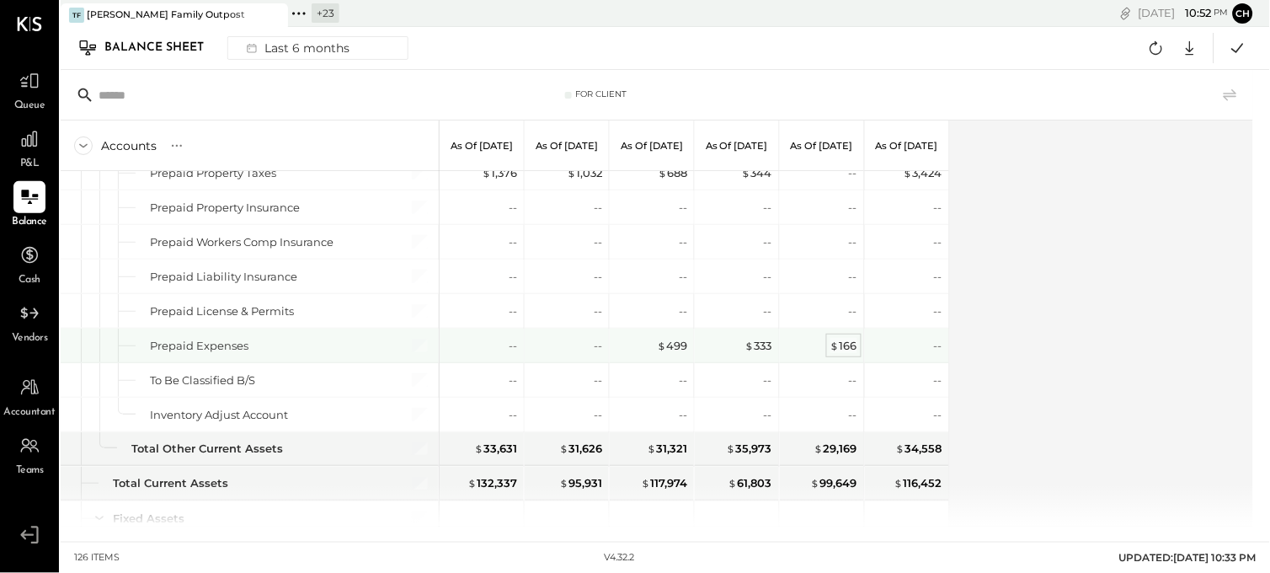
click at [841, 349] on div "$ 166" at bounding box center [844, 346] width 27 height 16
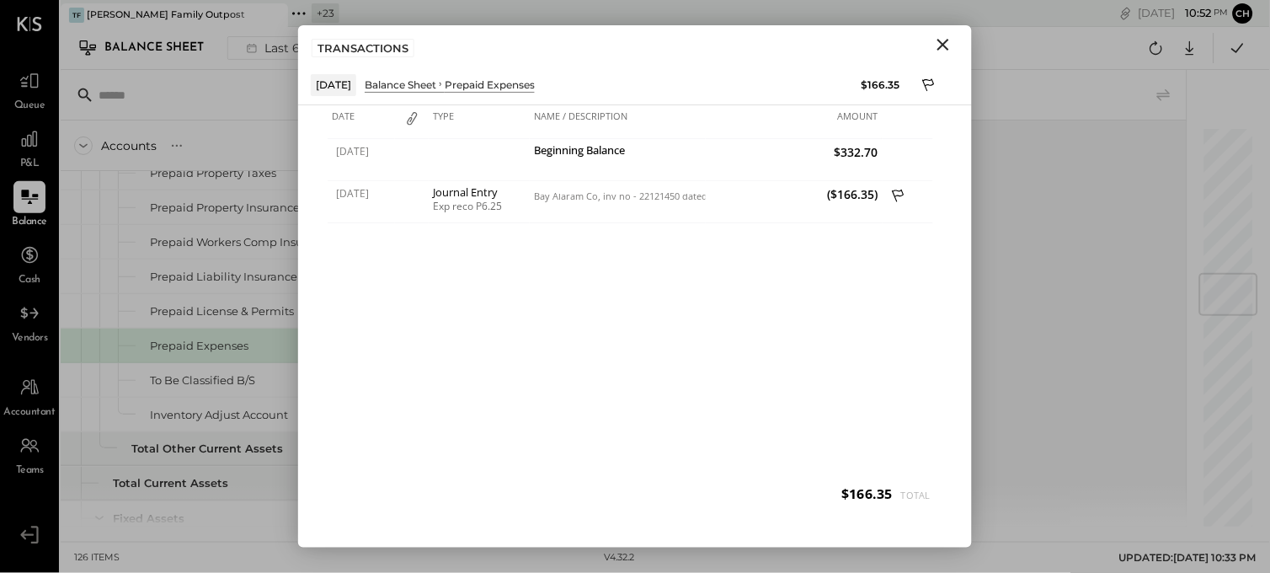
drag, startPoint x: 945, startPoint y: 40, endPoint x: 836, endPoint y: 195, distance: 188.6
click at [943, 40] on icon "Close" at bounding box center [943, 45] width 20 height 20
